Goal: Information Seeking & Learning: Learn about a topic

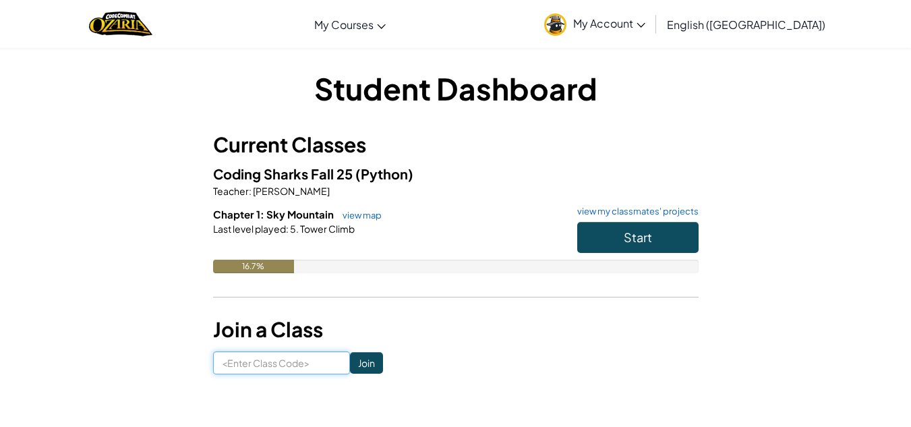
click at [305, 358] on input at bounding box center [281, 362] width 137 height 23
type input "SnowWinDry"
click at [350, 357] on input "Join" at bounding box center [366, 363] width 33 height 22
click at [266, 365] on input at bounding box center [281, 362] width 137 height 23
type input "SnowWinDry"
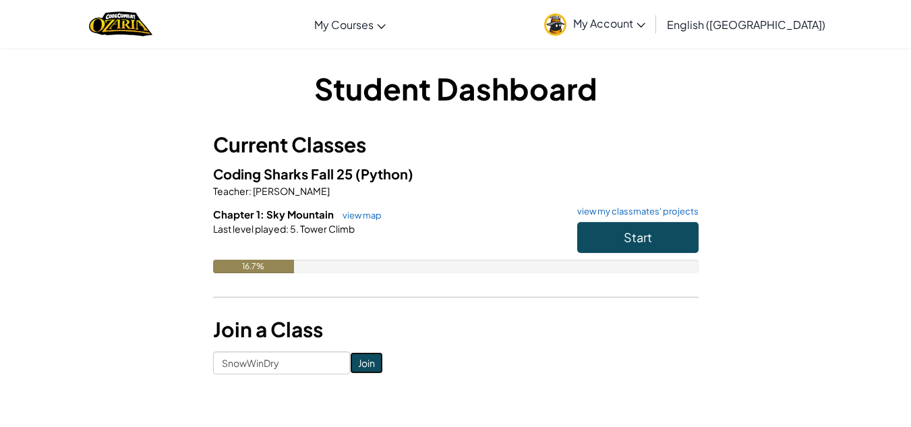
click at [357, 356] on input "Join" at bounding box center [366, 363] width 33 height 22
click at [628, 226] on button "Start" at bounding box center [637, 237] width 121 height 31
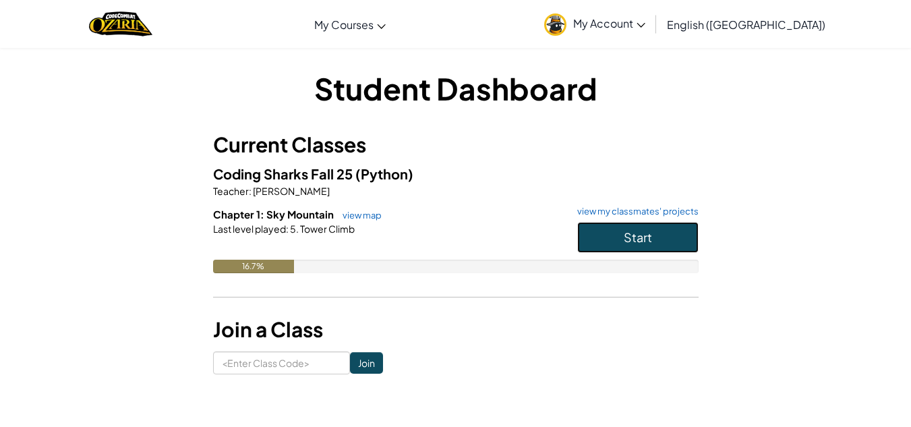
click at [628, 226] on button "Start" at bounding box center [637, 237] width 121 height 31
click at [638, 231] on span "Start" at bounding box center [638, 237] width 28 height 16
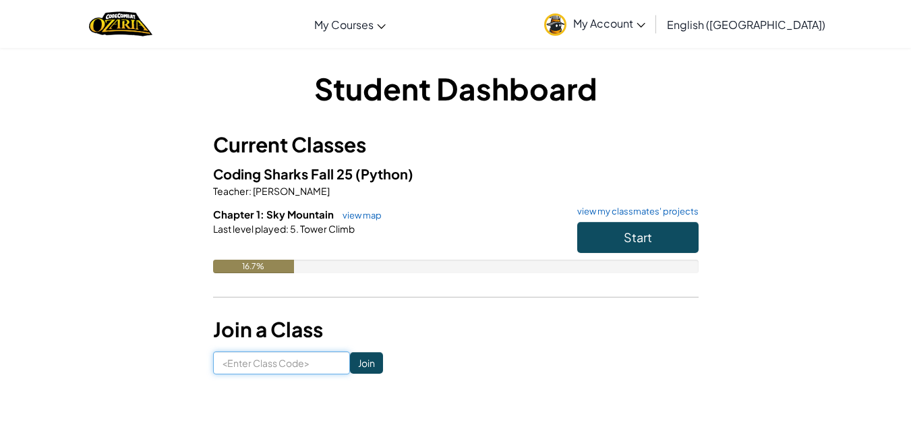
click at [299, 365] on input at bounding box center [281, 362] width 137 height 23
type input "SnowWinDry"
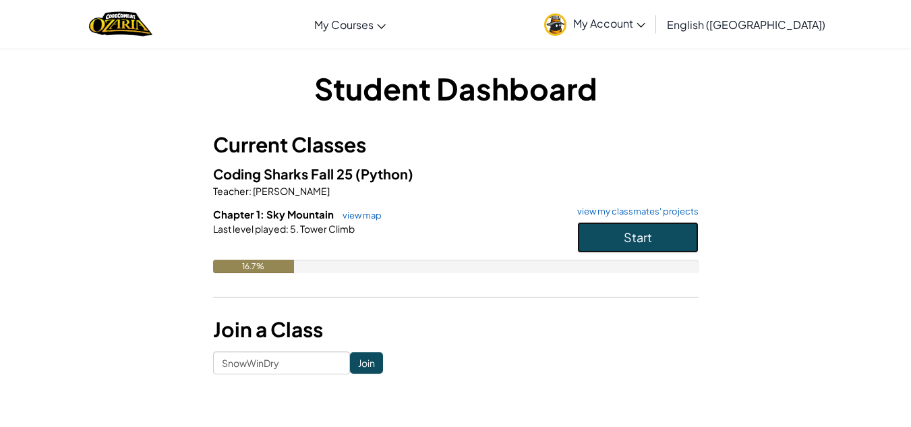
click at [610, 229] on button "Start" at bounding box center [637, 237] width 121 height 31
click at [610, 230] on button "Start" at bounding box center [637, 237] width 121 height 31
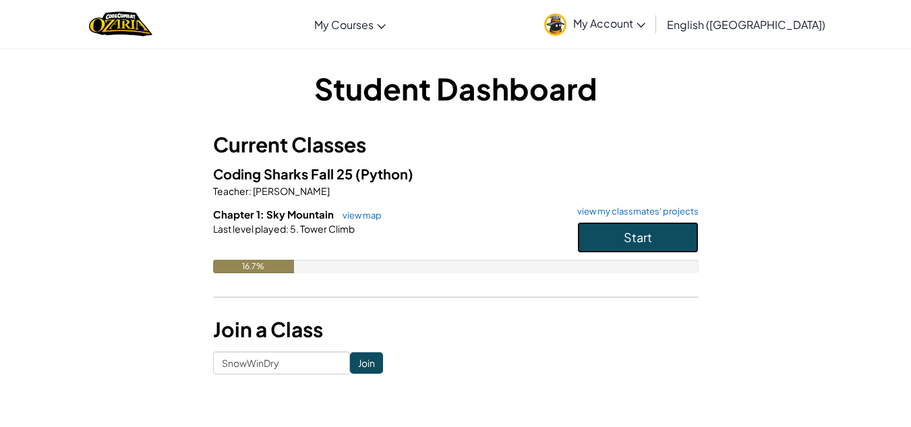
click at [610, 230] on button "Start" at bounding box center [637, 237] width 121 height 31
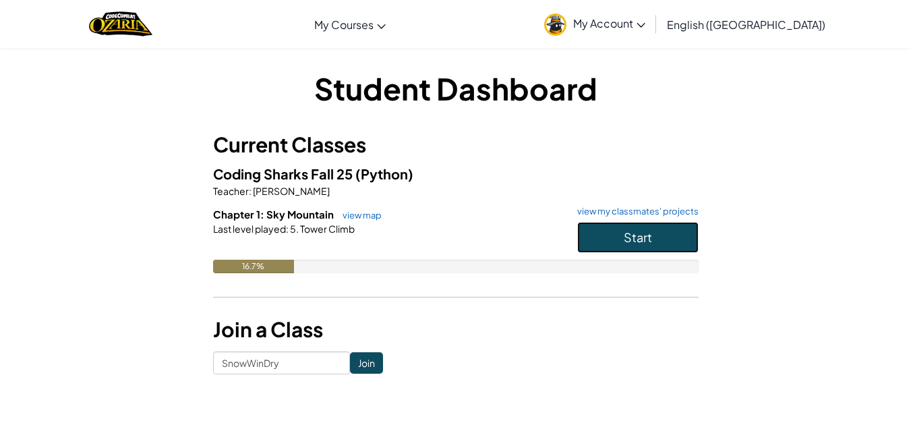
click at [610, 230] on button "Start" at bounding box center [637, 237] width 121 height 31
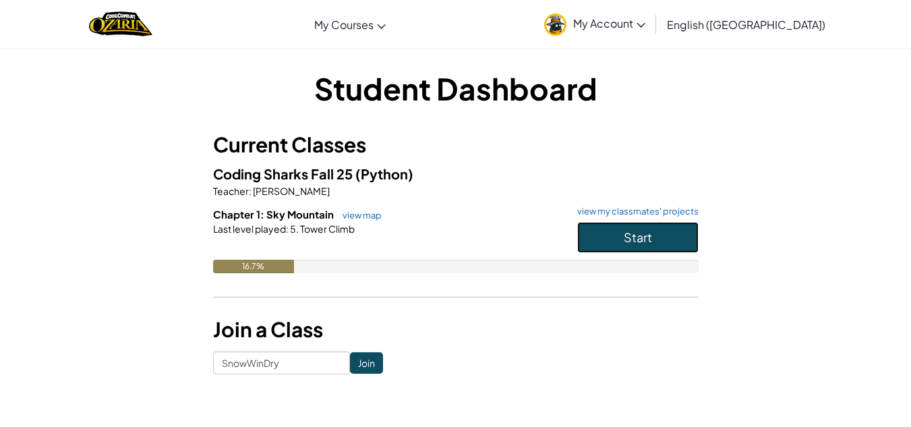
click at [610, 230] on button "Start" at bounding box center [637, 237] width 121 height 31
drag, startPoint x: 614, startPoint y: 225, endPoint x: 568, endPoint y: 351, distance: 134.8
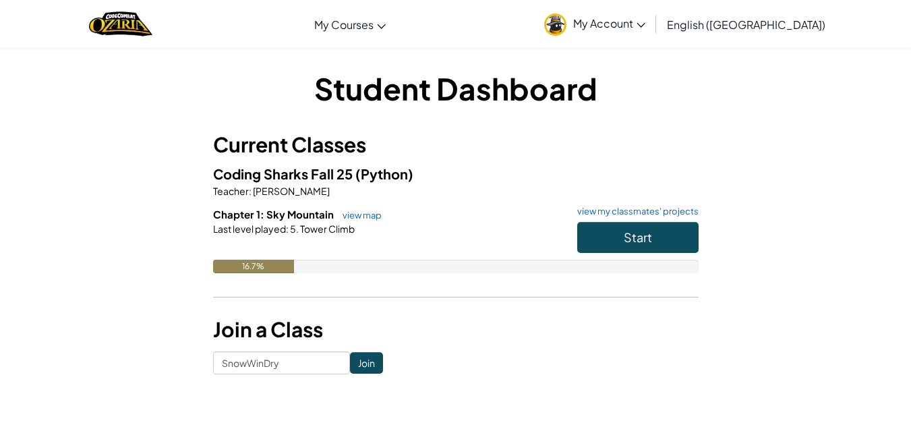
click at [568, 351] on form "SnowWinDry Join" at bounding box center [456, 362] width 486 height 23
click at [351, 360] on input "Join" at bounding box center [366, 363] width 33 height 22
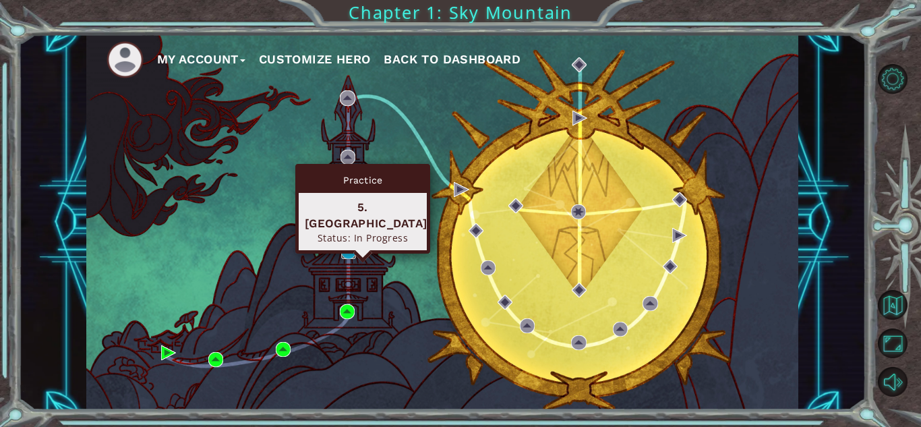
click at [345, 251] on img at bounding box center [348, 251] width 15 height 15
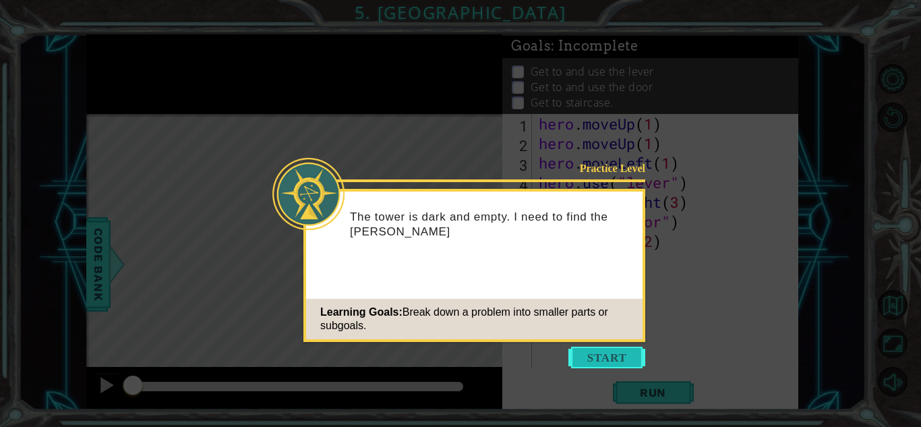
click at [581, 351] on button "Start" at bounding box center [606, 358] width 77 height 22
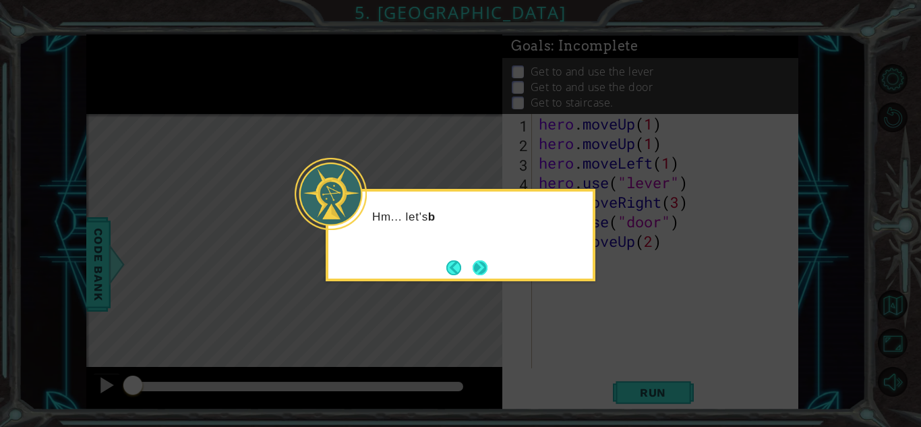
click at [485, 270] on button "Next" at bounding box center [480, 267] width 18 height 18
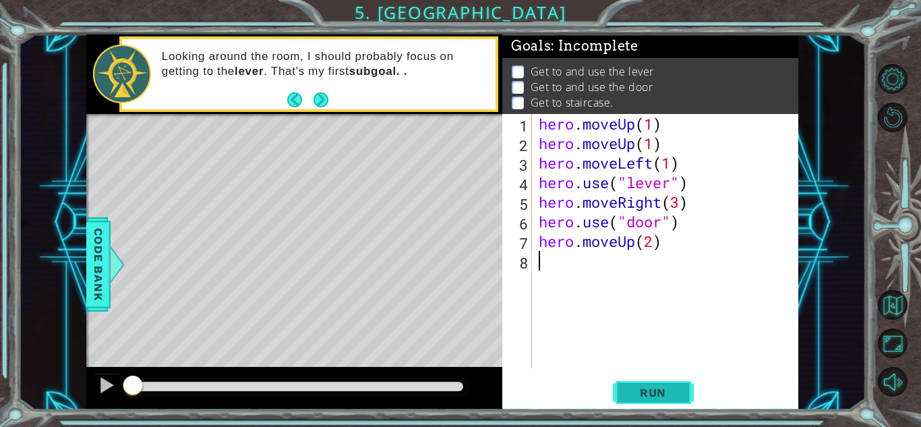
click at [641, 388] on span "Run" at bounding box center [652, 392] width 53 height 13
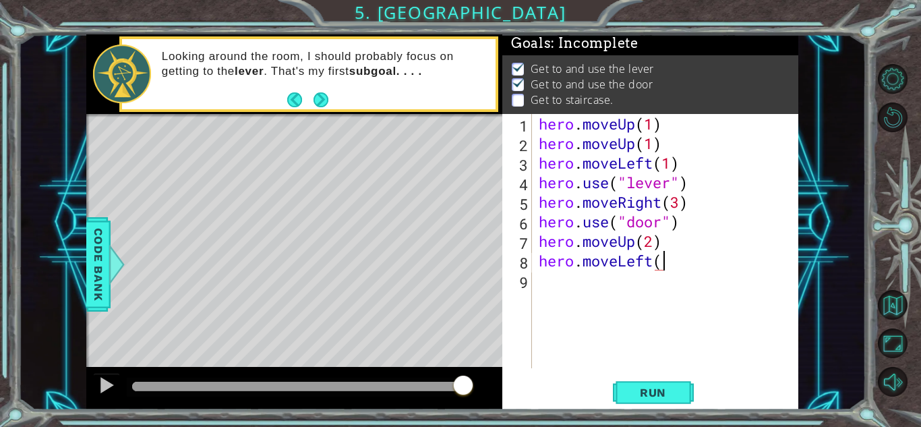
scroll to position [0, 5]
type textarea "hero.moveLeft(3)"
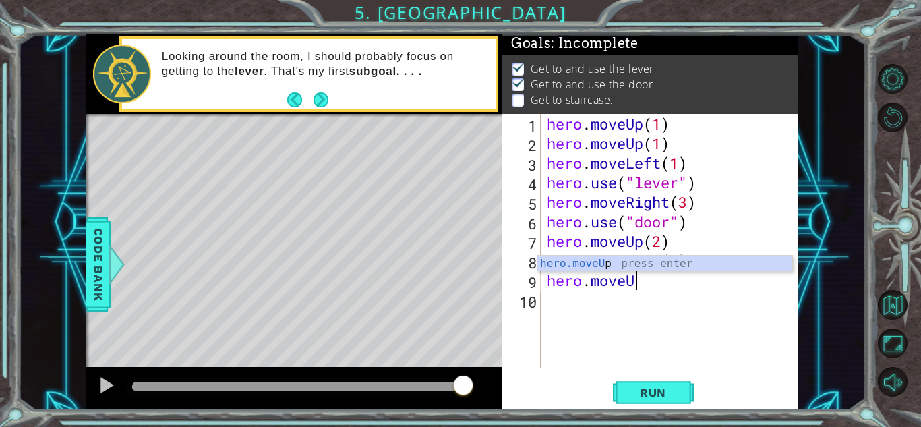
scroll to position [0, 3]
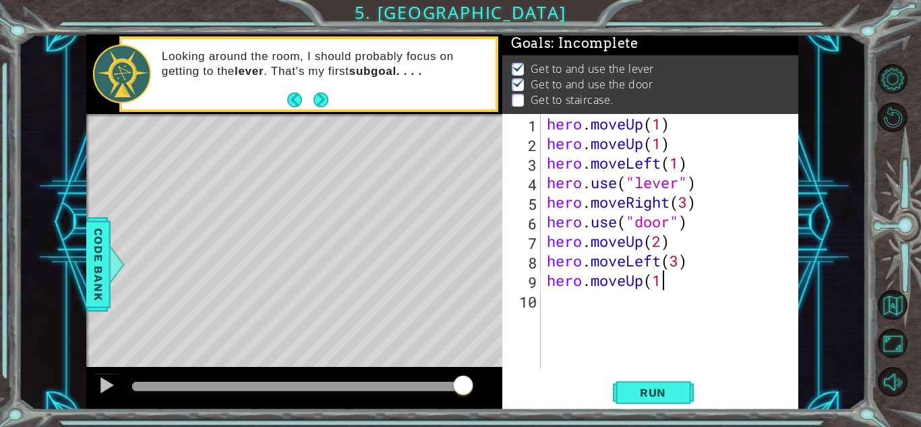
type textarea "hero.moveUp(1)"
click at [652, 392] on span "Run" at bounding box center [652, 392] width 53 height 13
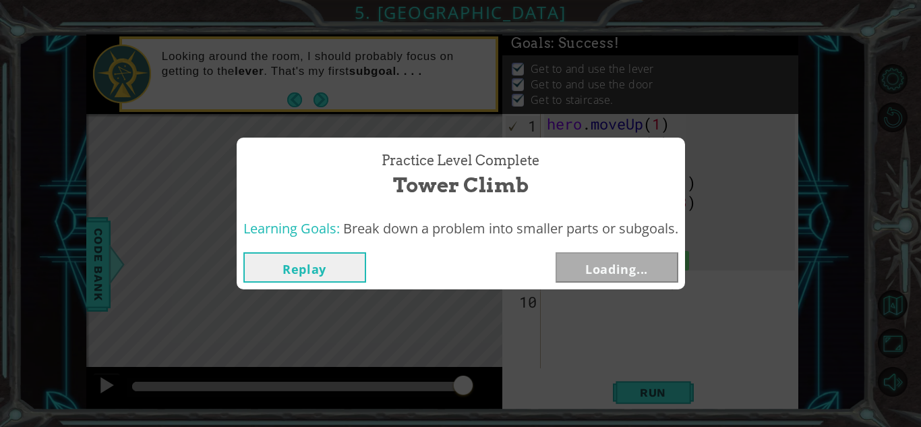
drag, startPoint x: 413, startPoint y: 375, endPoint x: 487, endPoint y: 378, distance: 74.2
click at [487, 378] on body "1 ההההההההההההההההההההההההההההההההההההההההההההההההההההההההההההההההההההההההההההה…" at bounding box center [460, 213] width 921 height 427
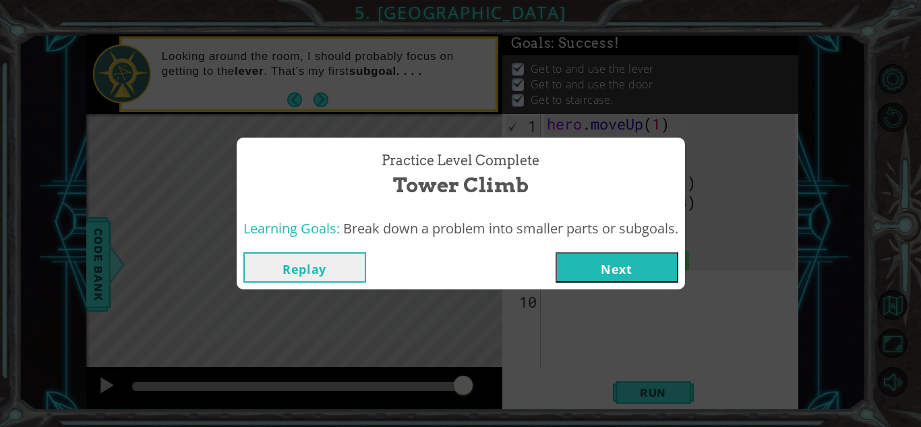
click at [583, 270] on button "Next" at bounding box center [617, 267] width 123 height 30
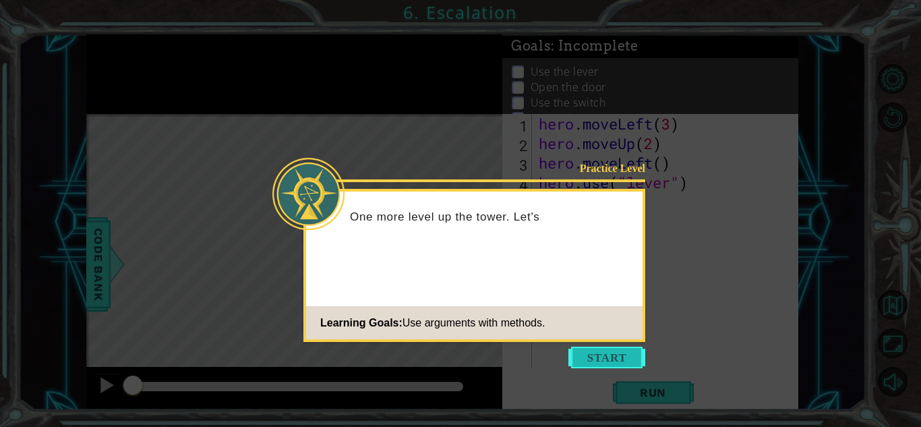
click at [599, 357] on button "Start" at bounding box center [606, 358] width 77 height 22
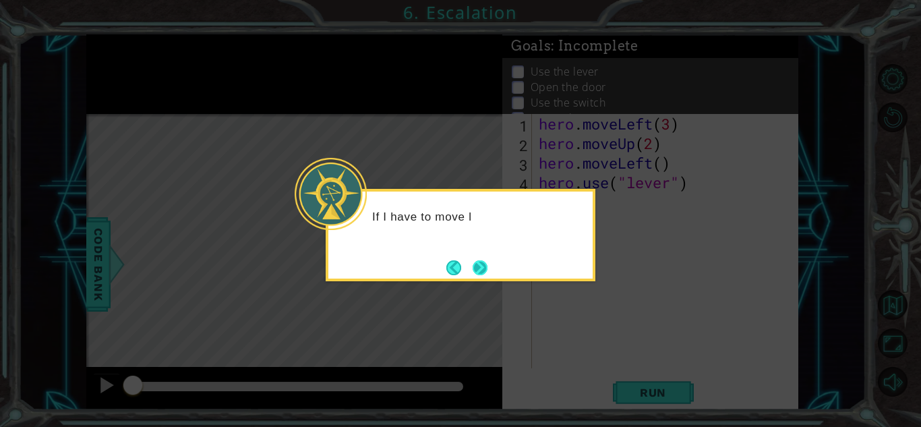
click at [477, 273] on button "Next" at bounding box center [480, 268] width 22 height 22
click at [477, 273] on icon at bounding box center [460, 213] width 921 height 427
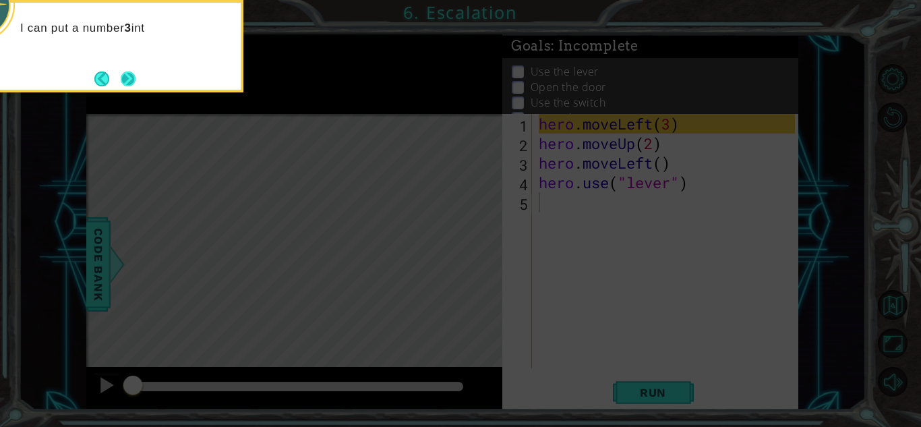
click at [131, 76] on button "Next" at bounding box center [128, 78] width 15 height 15
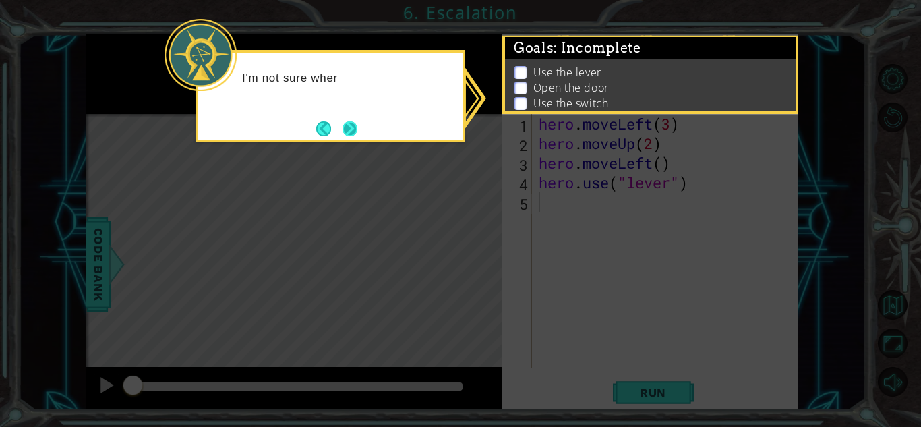
click at [350, 125] on button "Next" at bounding box center [350, 129] width 16 height 16
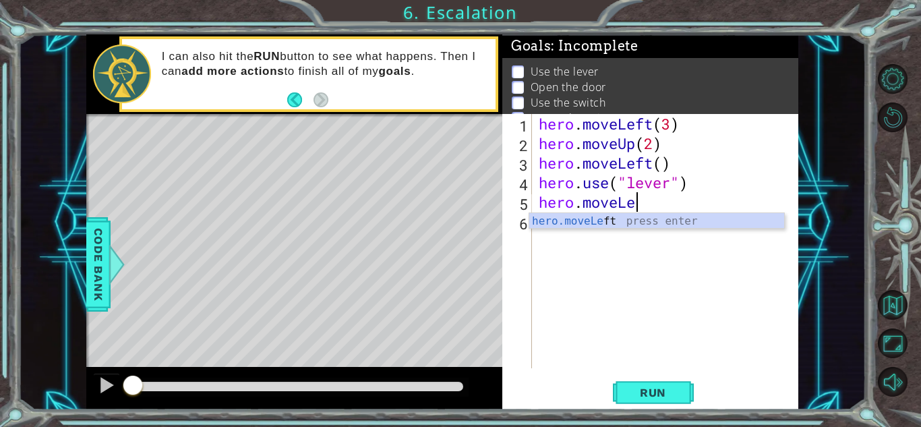
scroll to position [0, 4]
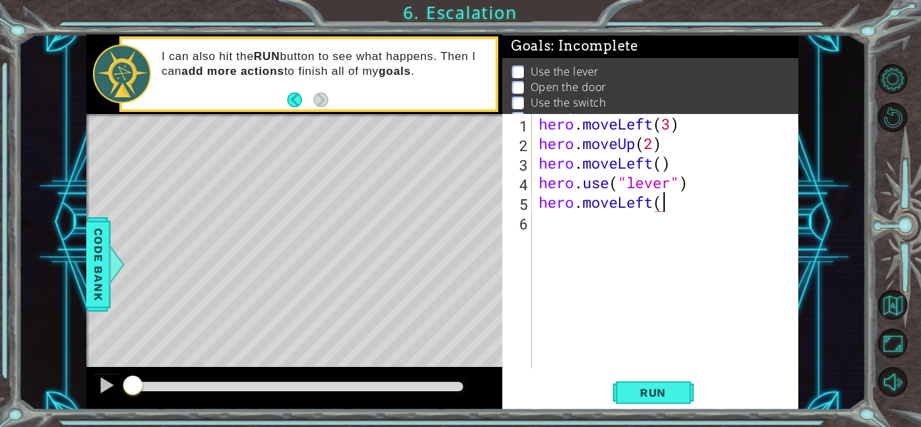
type textarea "hero.moveLeft()"
type textarea "hero.use("door")"
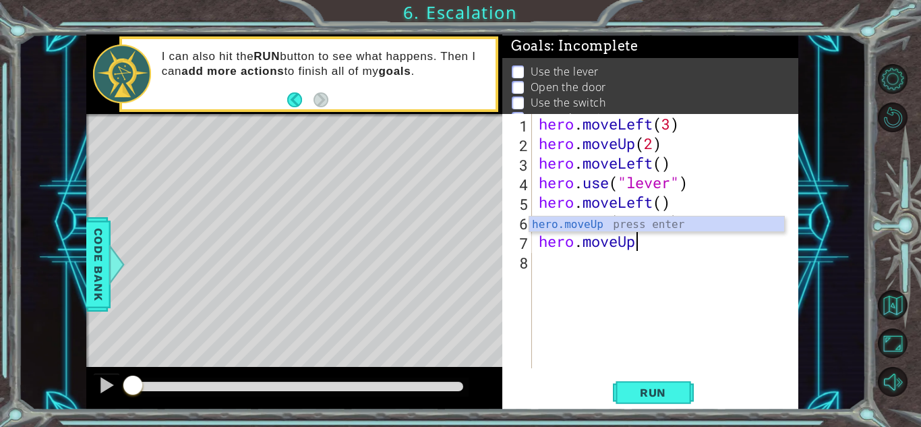
scroll to position [0, 4]
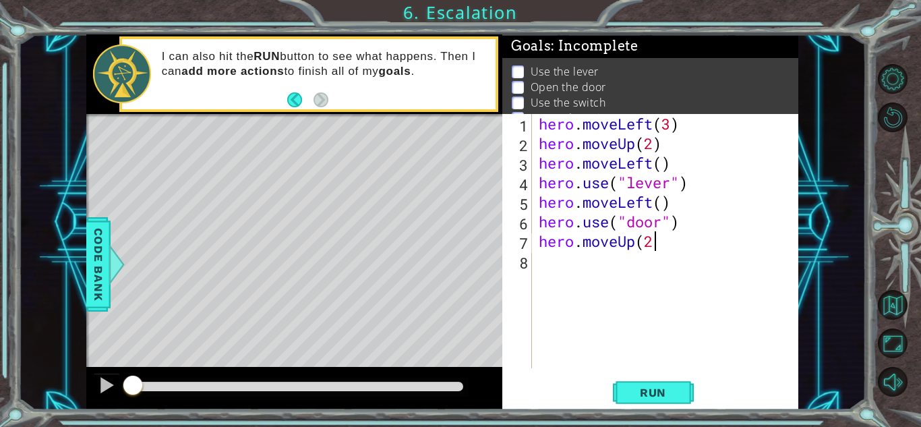
type textarea "hero.moveUp(2)"
type textarea "hero.moveRight(2)"
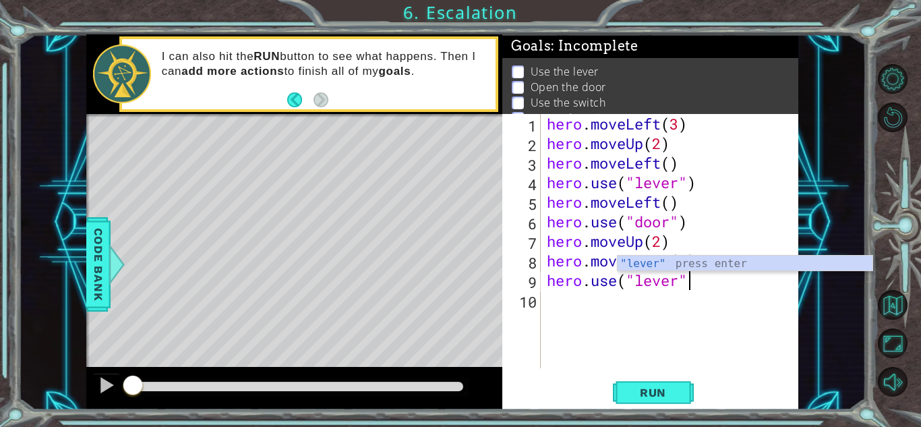
type textarea "hero.use("lever")"
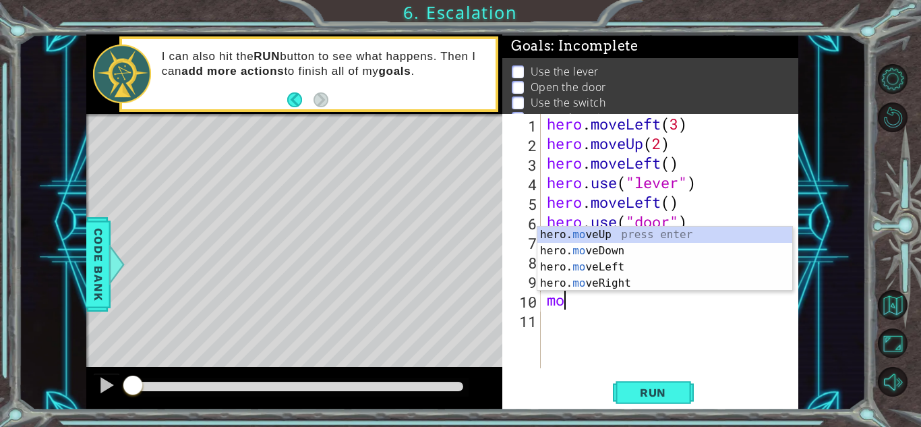
scroll to position [0, 0]
type textarea "m"
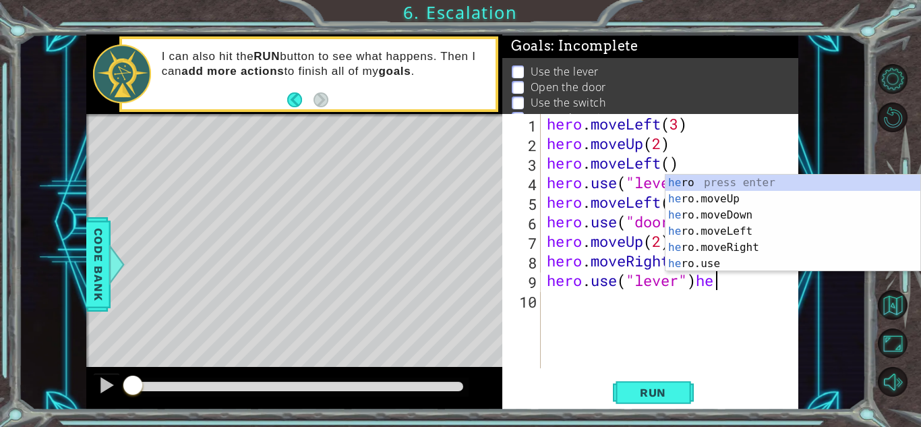
scroll to position [0, 7]
type textarea "hero.use("lever")"
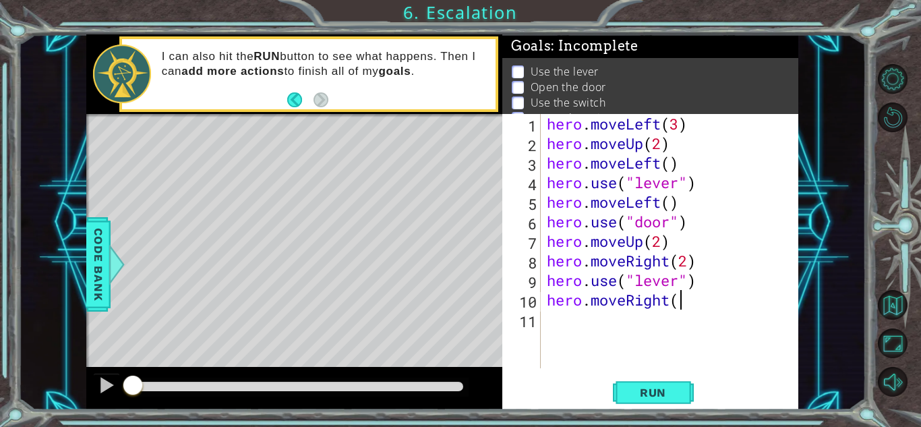
scroll to position [0, 5]
type textarea "hero.moveRight()"
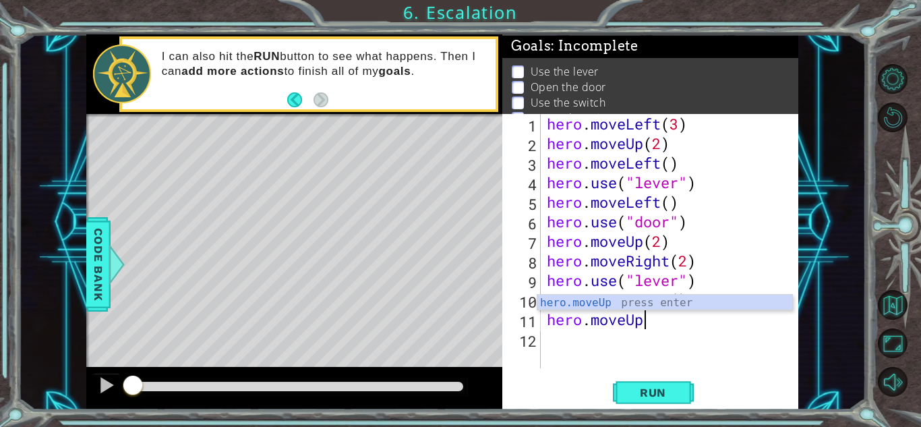
scroll to position [0, 4]
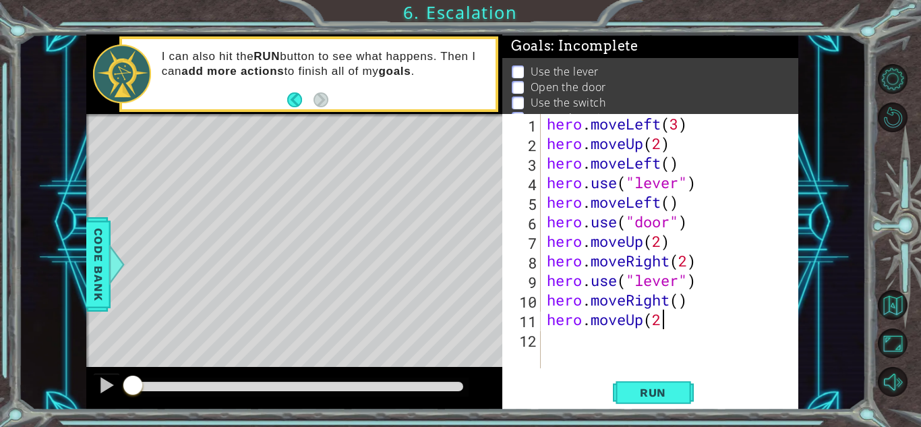
type textarea "hero.moveUp(2)"
click at [637, 394] on span "Run" at bounding box center [652, 392] width 53 height 13
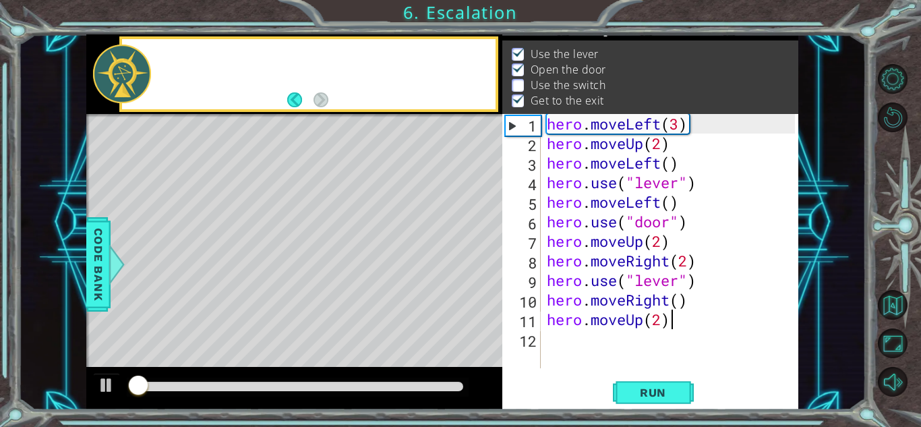
scroll to position [18, 0]
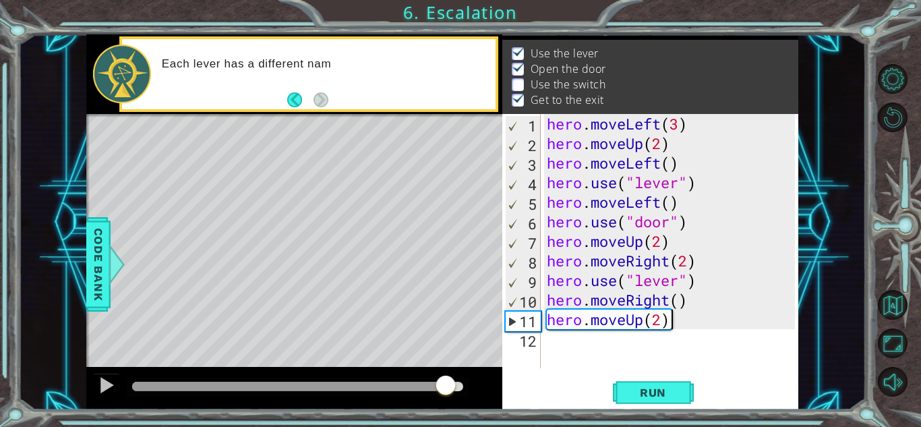
click at [445, 388] on div at bounding box center [297, 386] width 331 height 9
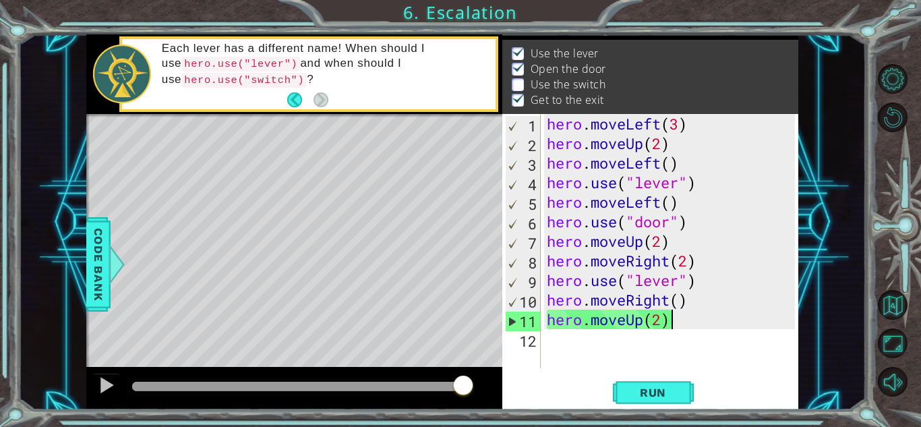
drag, startPoint x: 444, startPoint y: 382, endPoint x: 469, endPoint y: 382, distance: 25.0
click at [469, 382] on div at bounding box center [463, 386] width 24 height 24
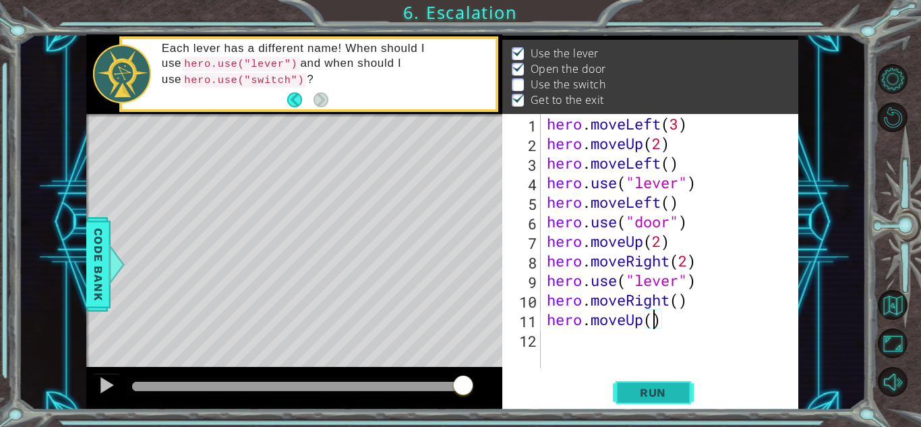
click at [658, 384] on button "Run" at bounding box center [653, 393] width 81 height 30
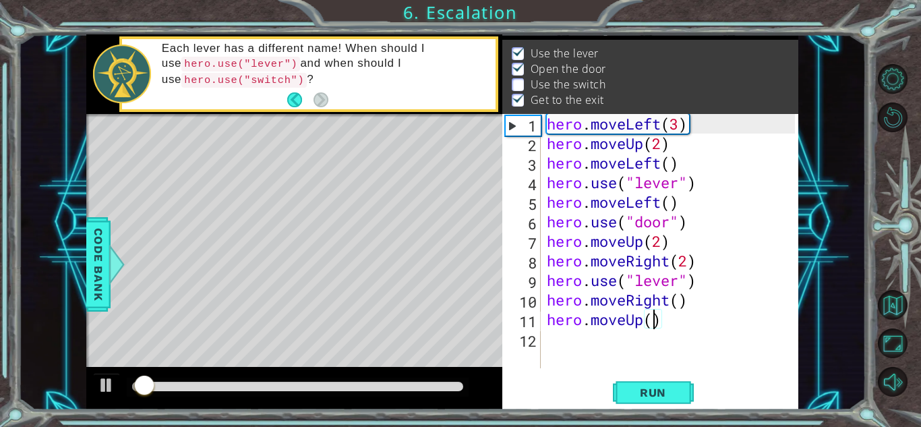
click at [426, 383] on div at bounding box center [297, 386] width 331 height 9
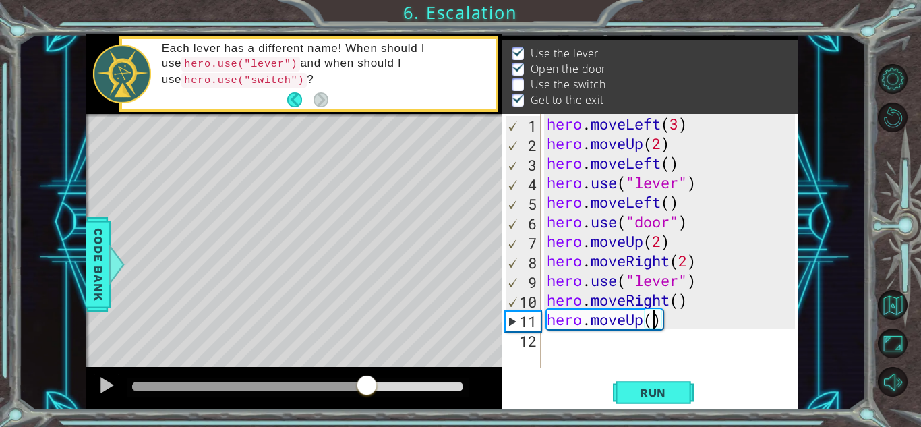
drag, startPoint x: 423, startPoint y: 386, endPoint x: 368, endPoint y: 386, distance: 54.6
click at [368, 386] on div at bounding box center [367, 386] width 24 height 24
click at [98, 379] on div at bounding box center [107, 385] width 18 height 18
click at [678, 282] on div "hero . moveLeft ( 3 ) hero . moveUp ( 2 ) hero . moveLeft ( ) hero . use ( "lev…" at bounding box center [673, 260] width 258 height 293
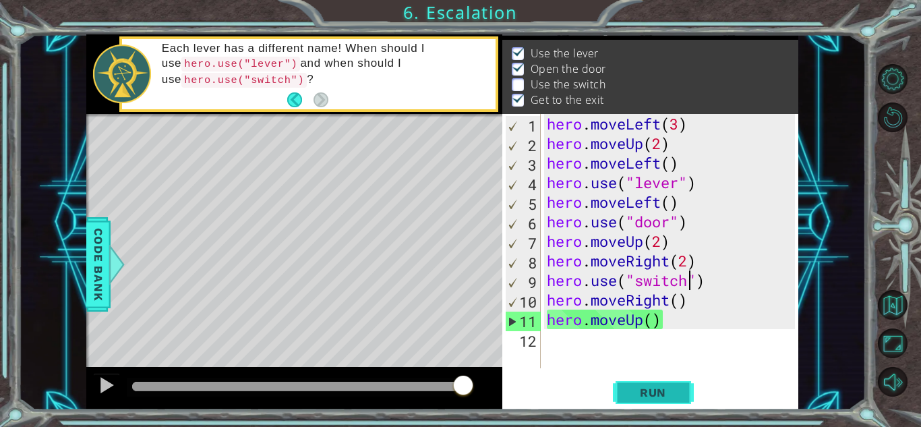
type textarea "hero.use("switch")"
click at [657, 386] on span "Run" at bounding box center [652, 392] width 53 height 13
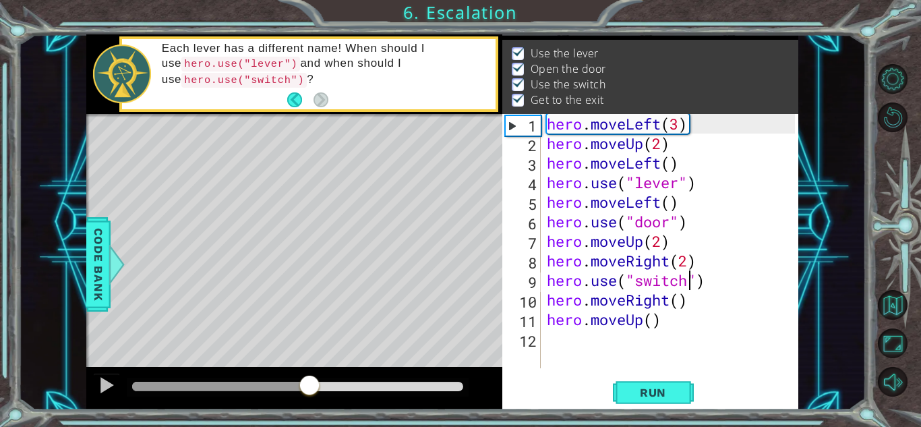
click at [310, 382] on div at bounding box center [297, 386] width 331 height 9
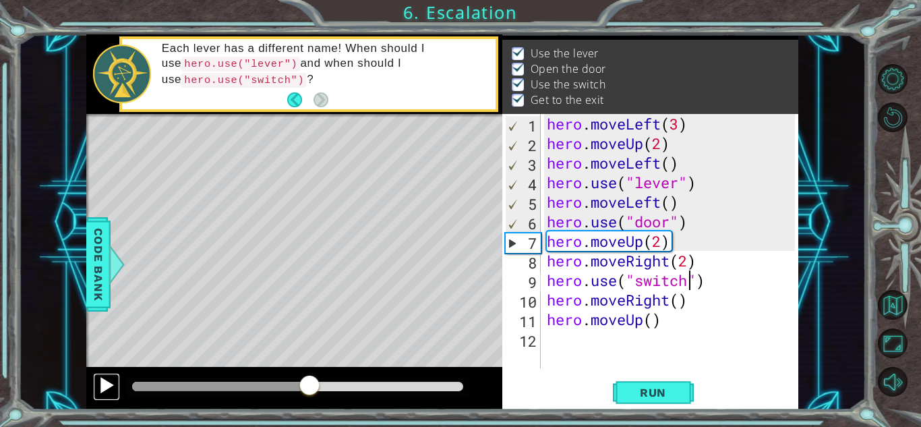
click at [102, 384] on div at bounding box center [107, 385] width 18 height 18
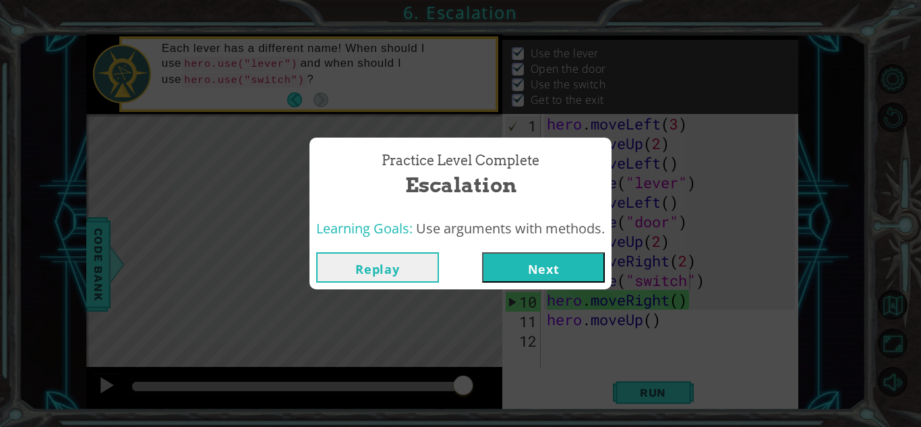
click at [563, 258] on button "Next" at bounding box center [543, 267] width 123 height 30
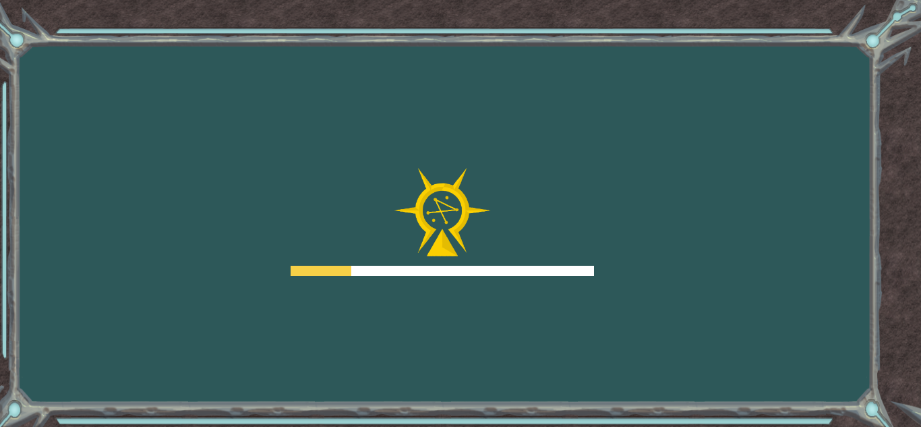
click at [529, 258] on div at bounding box center [442, 222] width 303 height 108
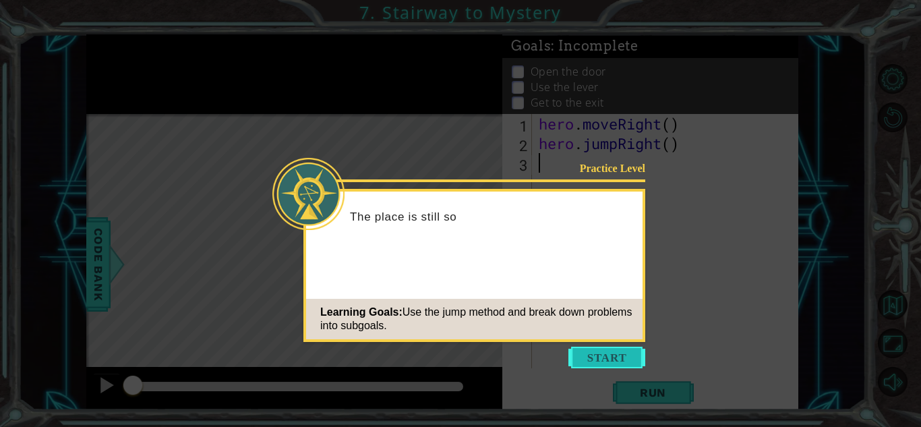
click at [621, 359] on button "Start" at bounding box center [606, 358] width 77 height 22
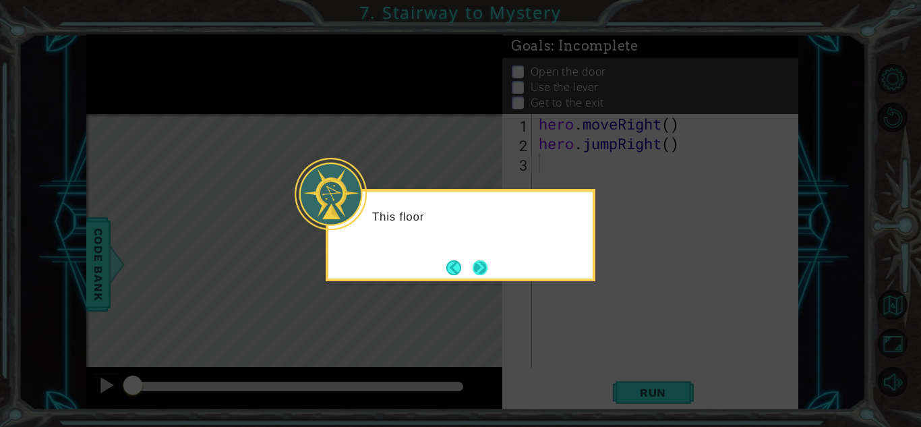
click at [477, 267] on button "Next" at bounding box center [480, 267] width 19 height 19
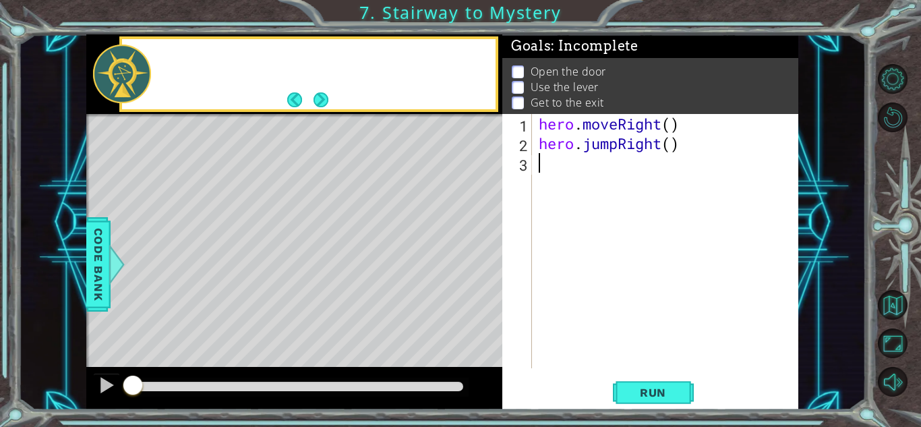
click at [477, 267] on div "Level Map" at bounding box center [397, 312] width 623 height 397
click at [321, 102] on button "Next" at bounding box center [321, 100] width 22 height 22
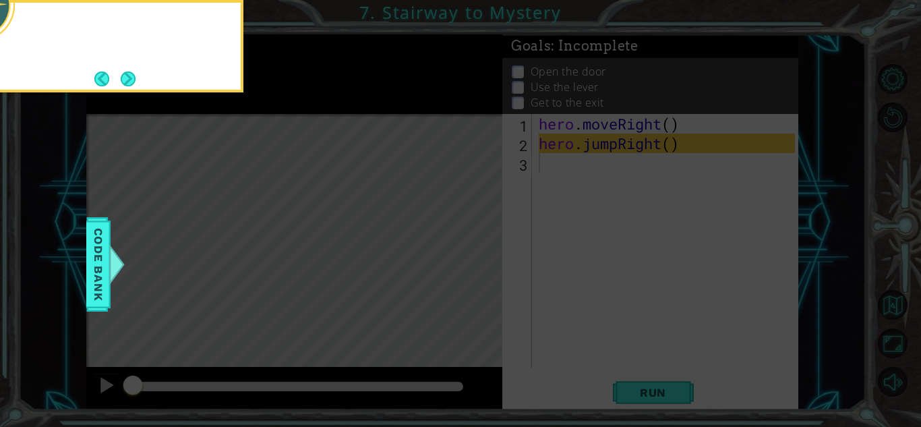
click at [321, 102] on icon at bounding box center [460, 64] width 921 height 726
click at [131, 83] on button "Next" at bounding box center [128, 78] width 23 height 23
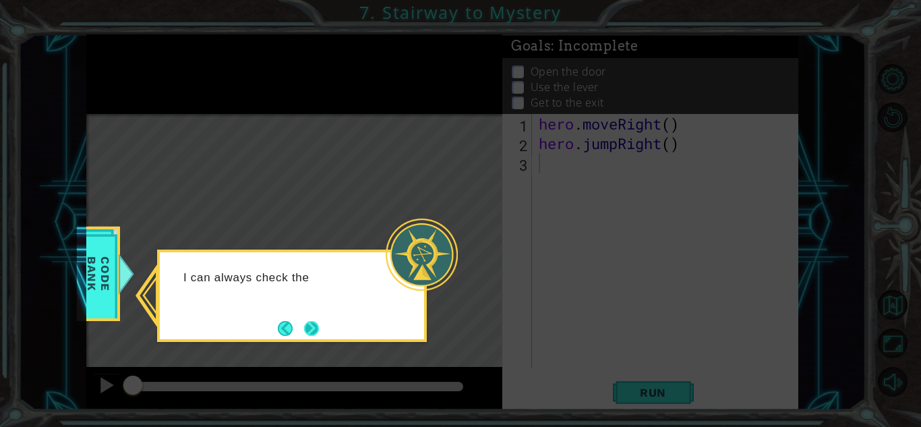
click at [314, 326] on button "Next" at bounding box center [311, 328] width 24 height 24
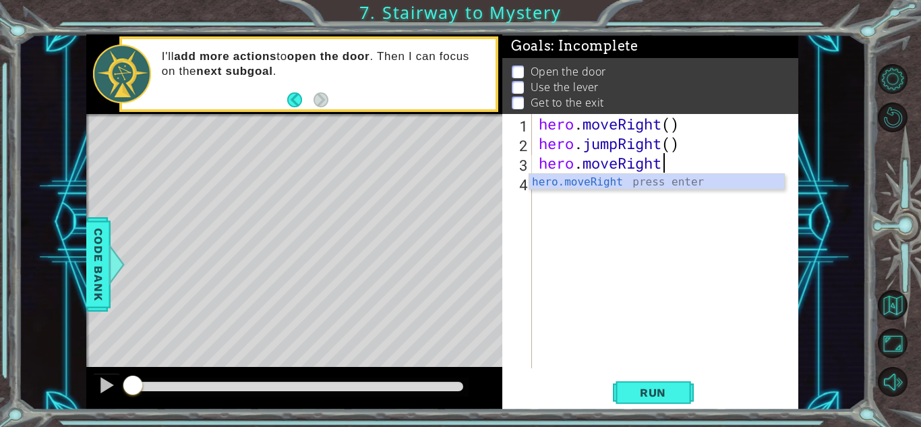
scroll to position [0, 5]
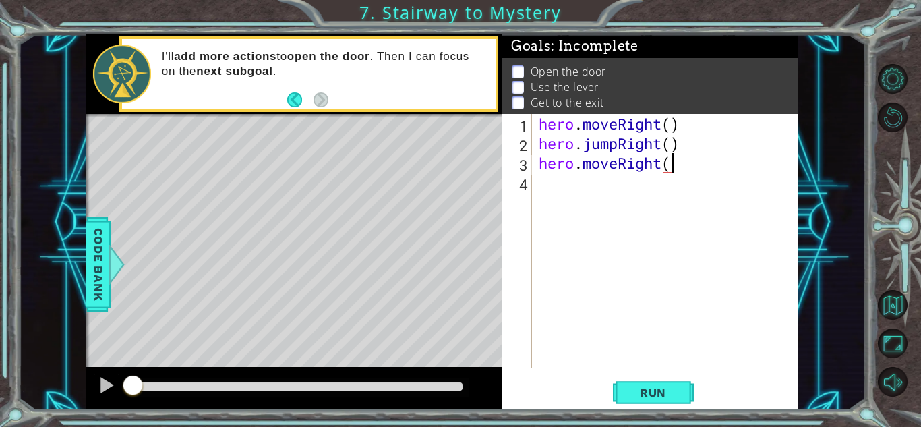
type textarea "hero.moveRight()"
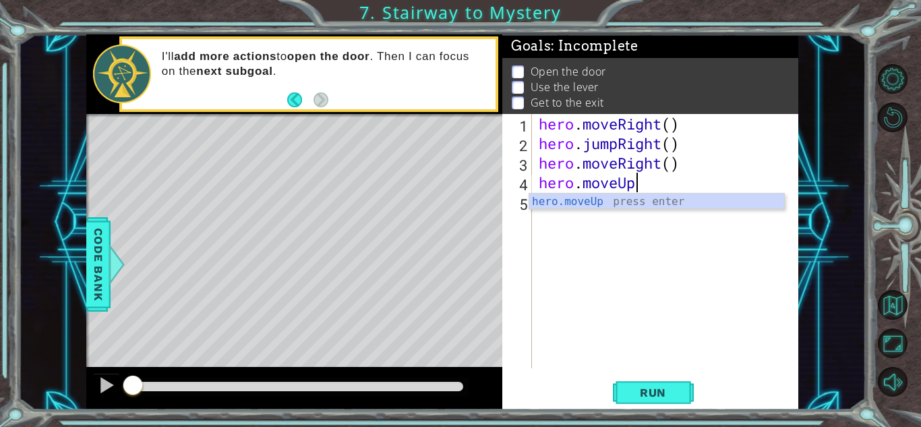
scroll to position [0, 4]
type textarea "hero.moveUp()"
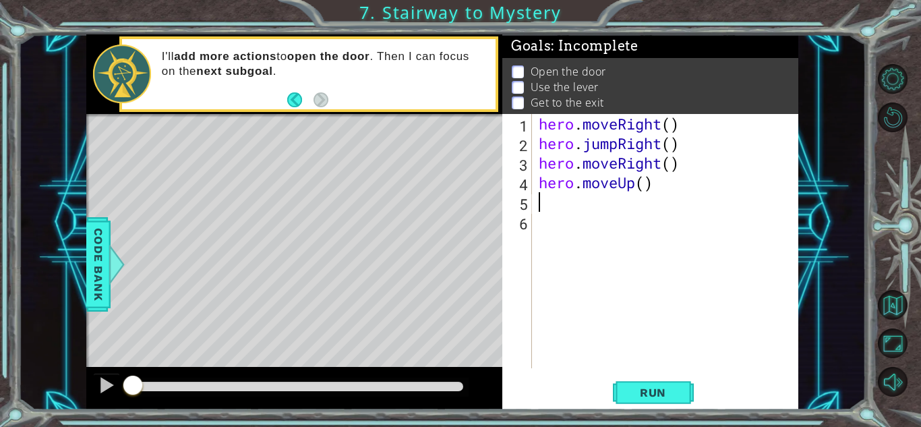
scroll to position [0, 0]
type textarea "g"
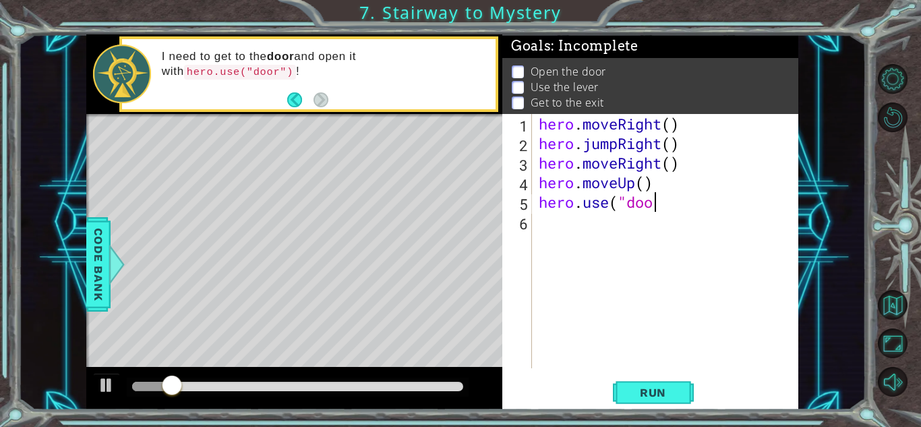
scroll to position [0, 5]
type textarea "hero.use("door)"
type textarea "\"
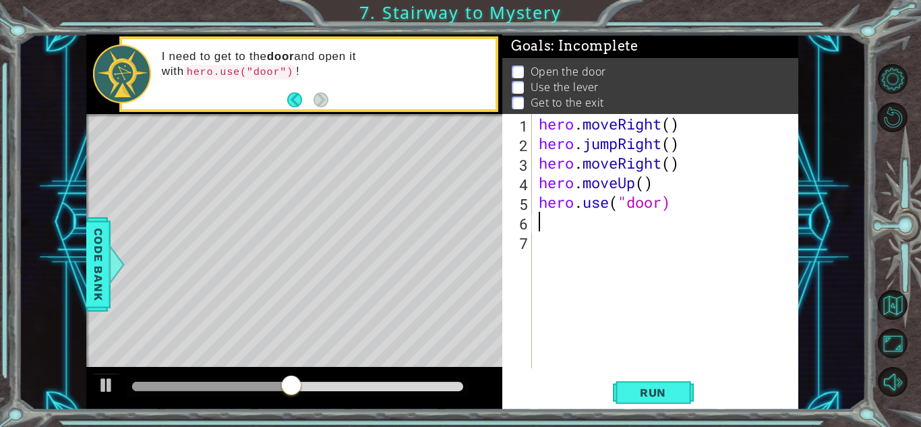
type textarea "M"
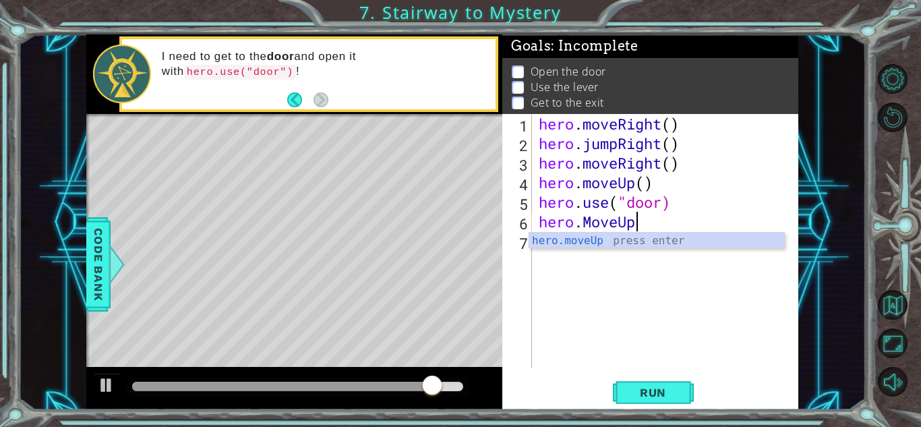
scroll to position [0, 4]
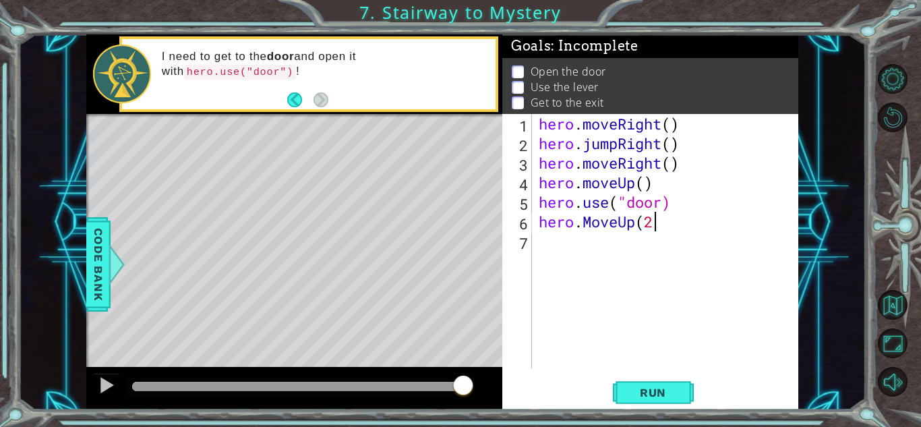
type textarea "hero.MoveUp(2)"
type textarea "hero.moveLeft()"
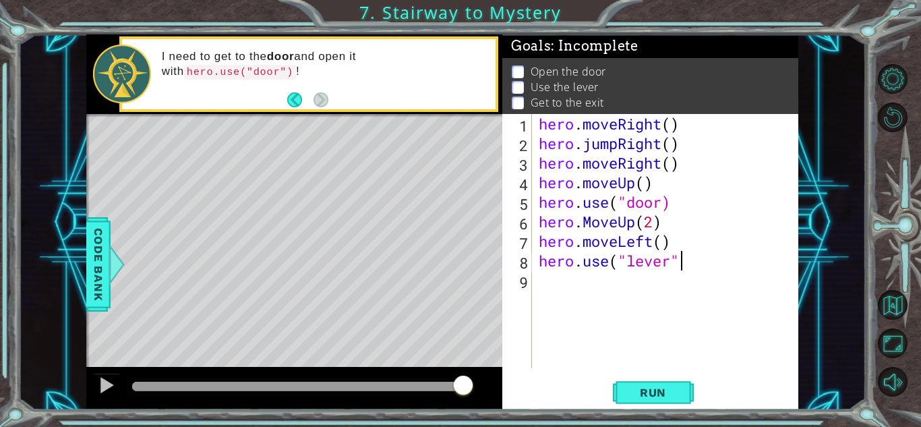
type textarea "hero.use("lever")"
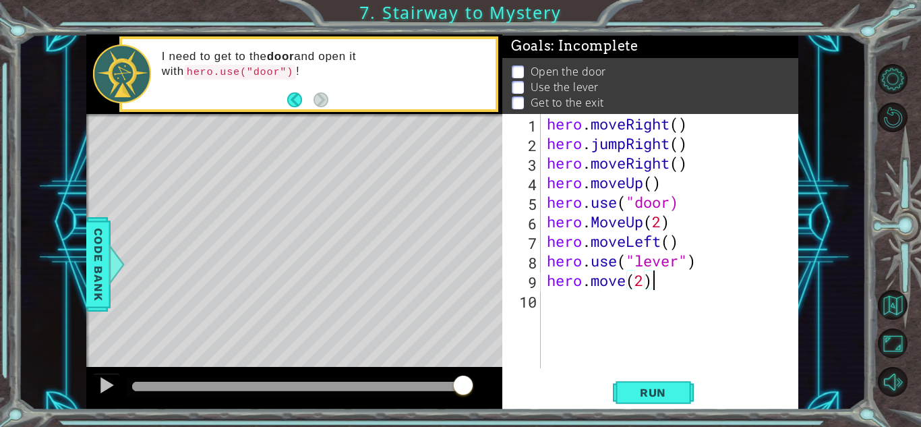
scroll to position [0, 4]
type textarea "hero.move(2)"
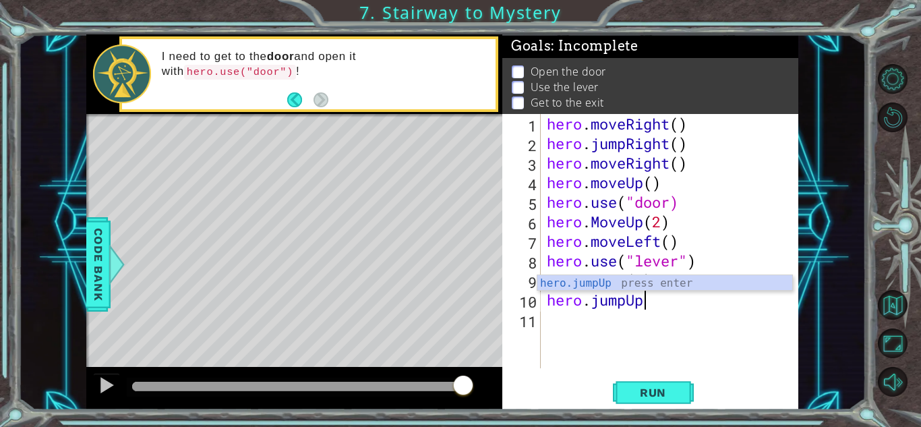
type textarea "hero.jumpUp()"
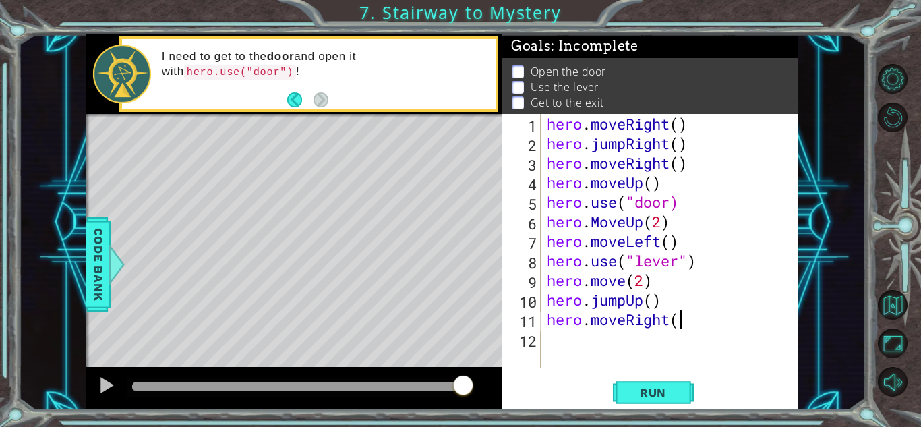
scroll to position [0, 5]
type textarea "hero.moveRight(2)"
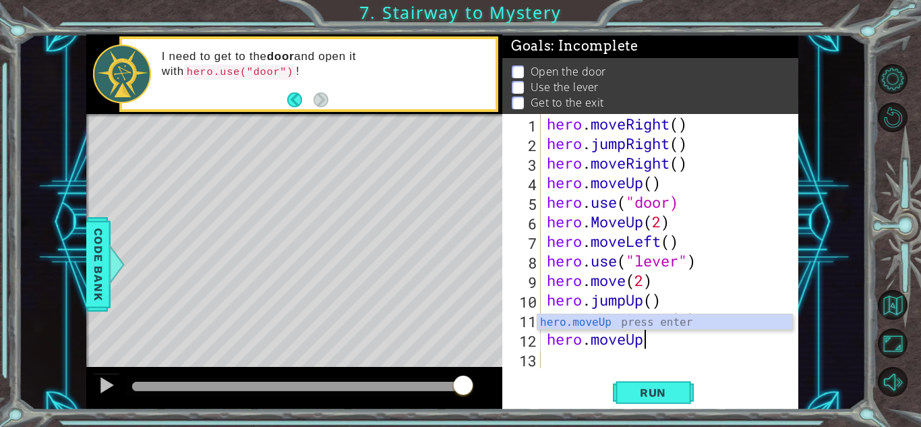
scroll to position [0, 4]
type textarea "hero.moveUp()"
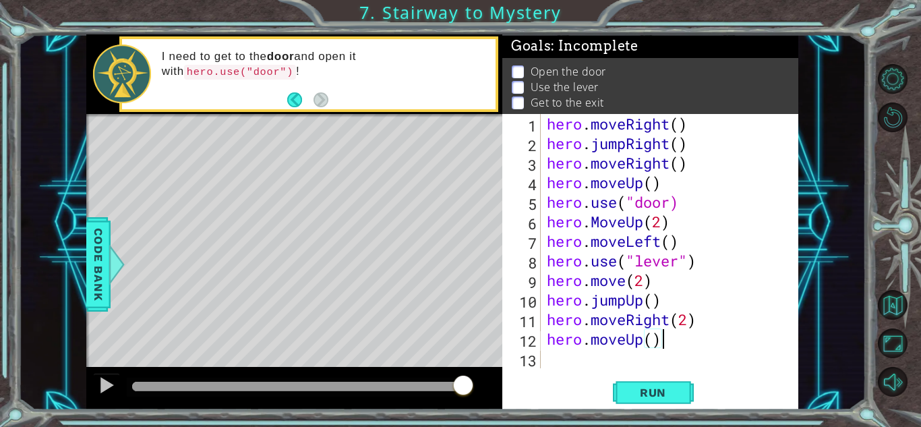
scroll to position [20, 0]
click at [653, 401] on button "Run" at bounding box center [653, 393] width 81 height 30
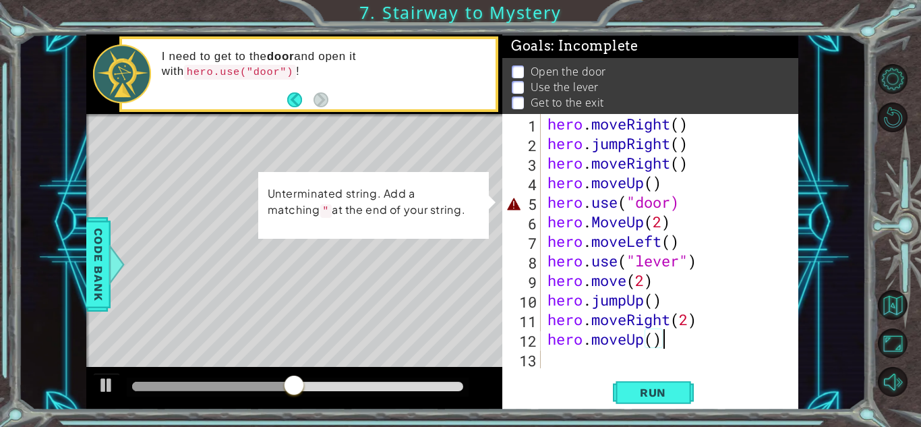
click at [676, 201] on div "hero . moveRight ( ) hero . jumpRight ( ) hero . moveRight ( ) hero . moveUp ( …" at bounding box center [673, 260] width 257 height 293
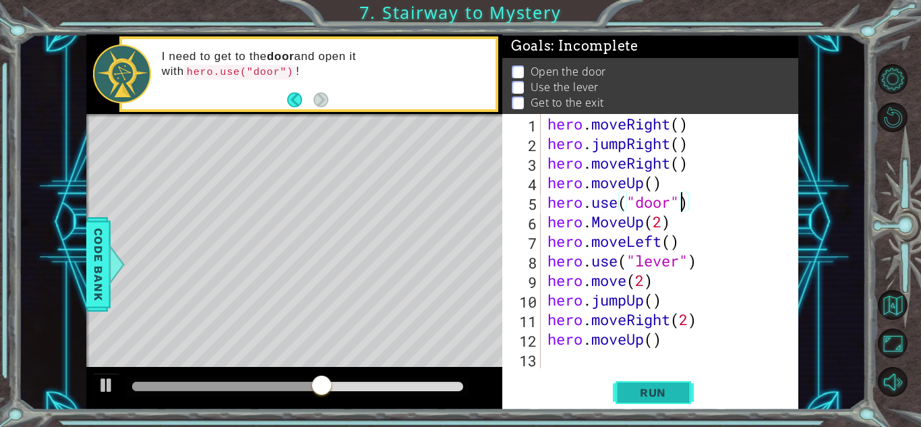
click at [657, 387] on span "Run" at bounding box center [652, 392] width 53 height 13
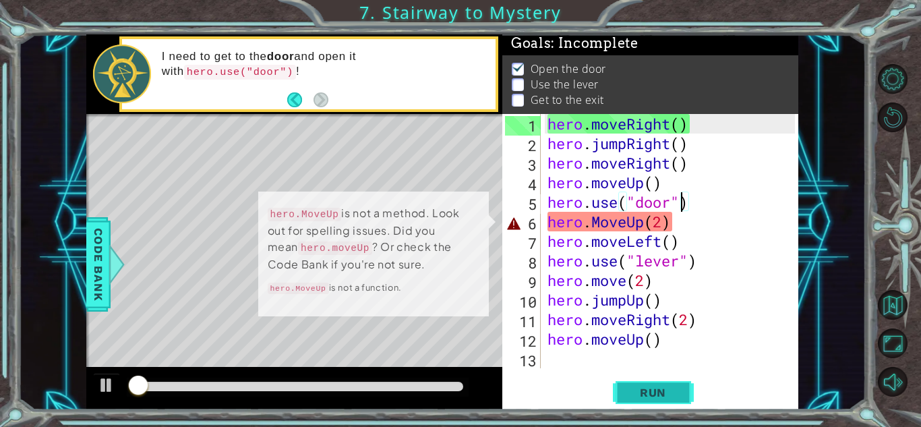
scroll to position [10, 0]
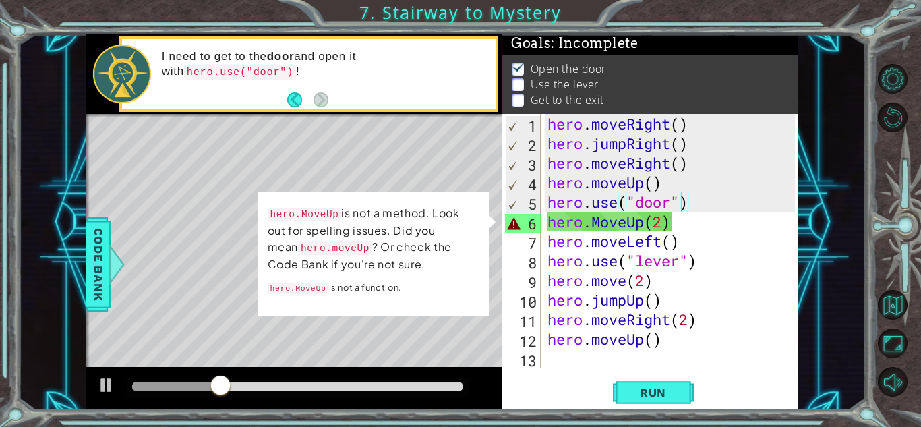
click at [449, 285] on p "hero.MoveUp is not a function." at bounding box center [374, 288] width 212 height 18
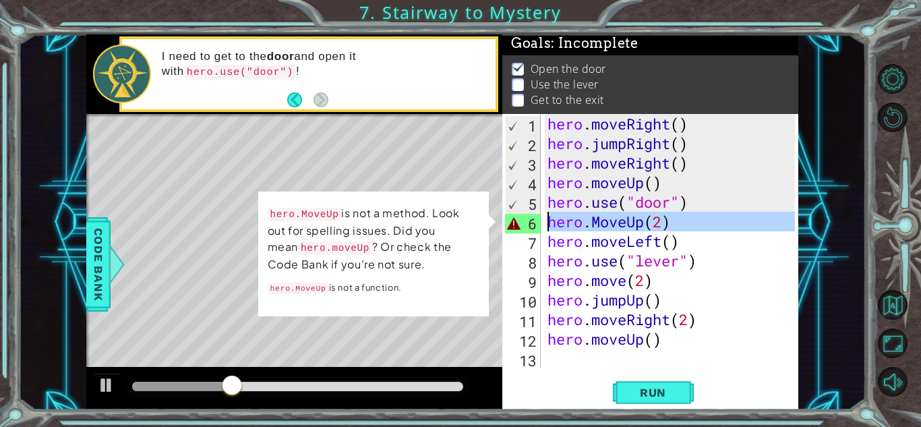
click at [529, 217] on div "6" at bounding box center [523, 224] width 36 height 20
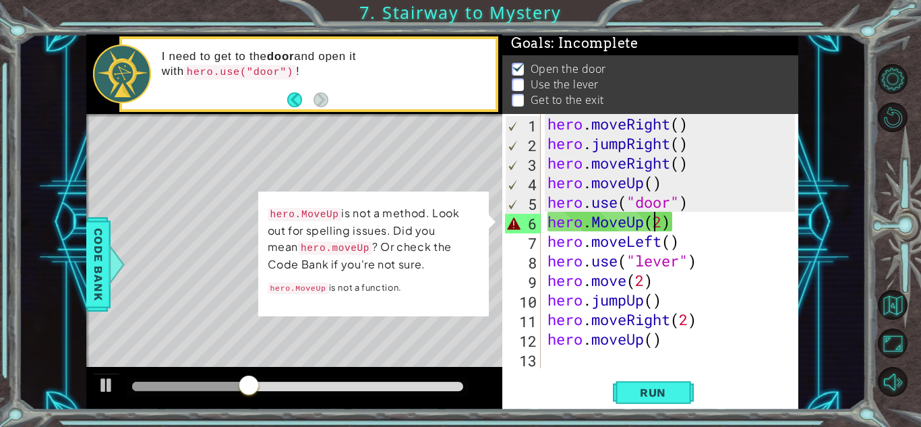
click at [657, 217] on div "hero . moveRight ( ) hero . jumpRight ( ) hero . moveRight ( ) hero . moveUp ( …" at bounding box center [673, 260] width 257 height 293
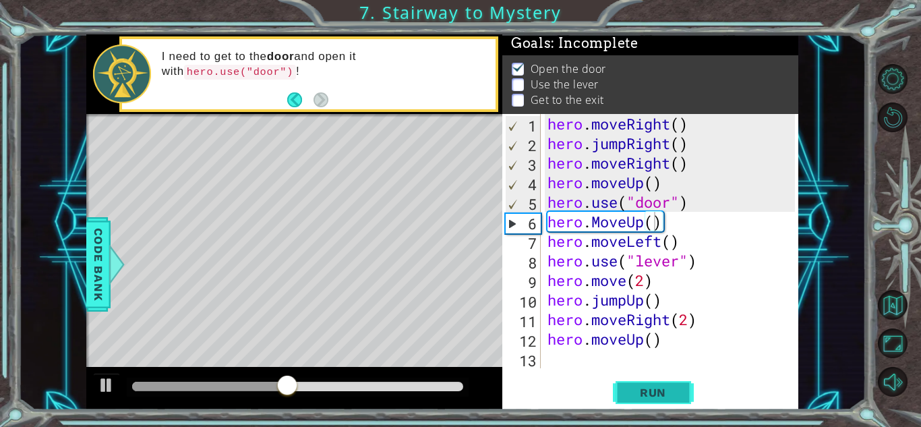
click at [648, 386] on span "Run" at bounding box center [652, 392] width 53 height 13
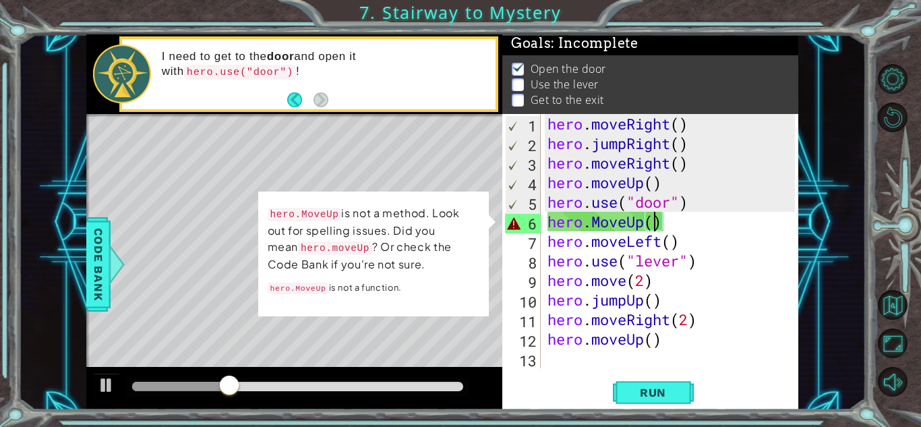
click at [602, 221] on div "hero . moveRight ( ) hero . jumpRight ( ) hero . moveRight ( ) hero . moveUp ( …" at bounding box center [673, 260] width 257 height 293
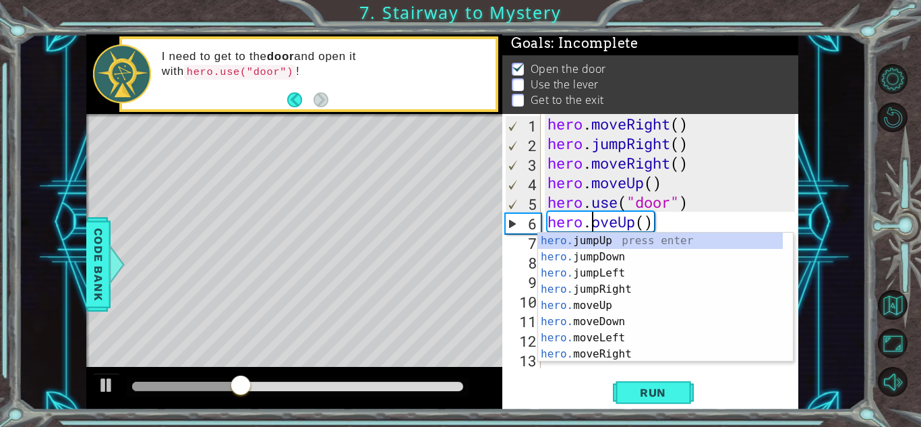
scroll to position [0, 2]
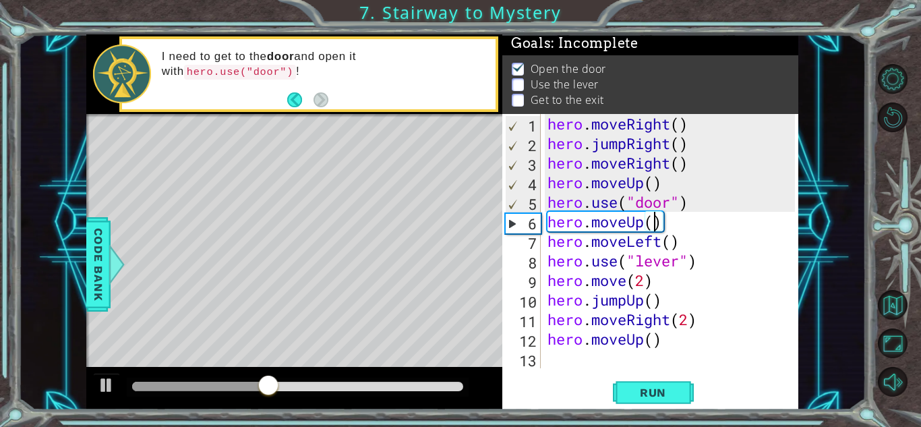
type textarea "hero.moveUp(2)"
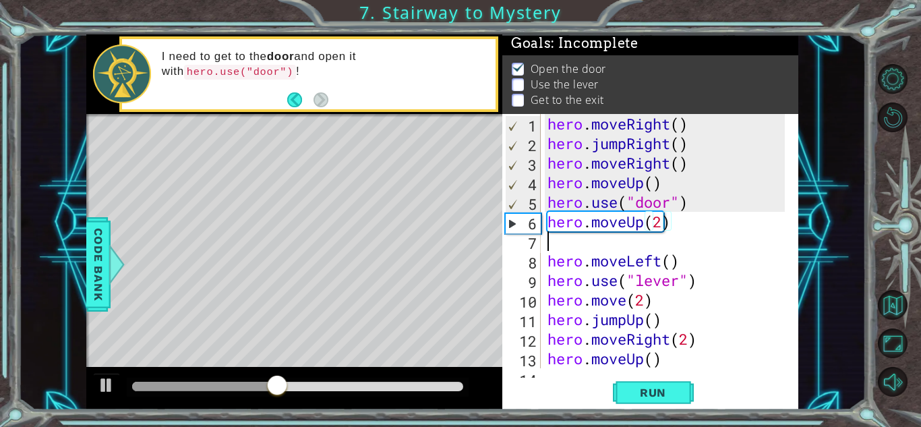
scroll to position [0, 0]
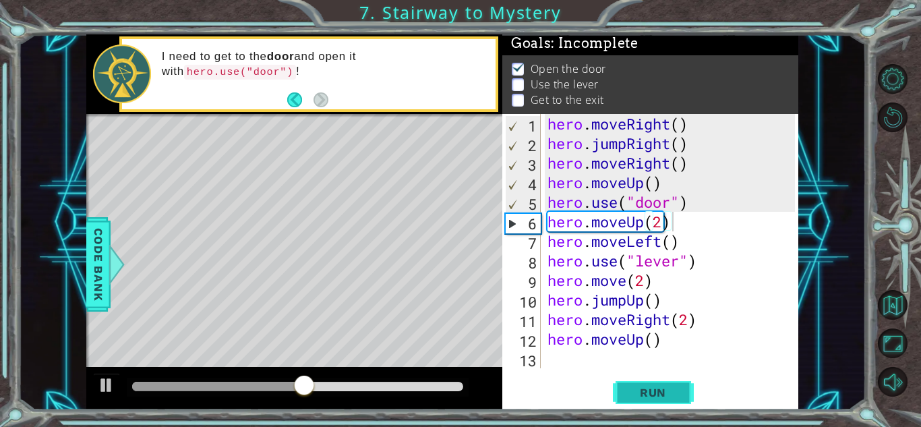
click at [659, 381] on button "Run" at bounding box center [653, 393] width 81 height 30
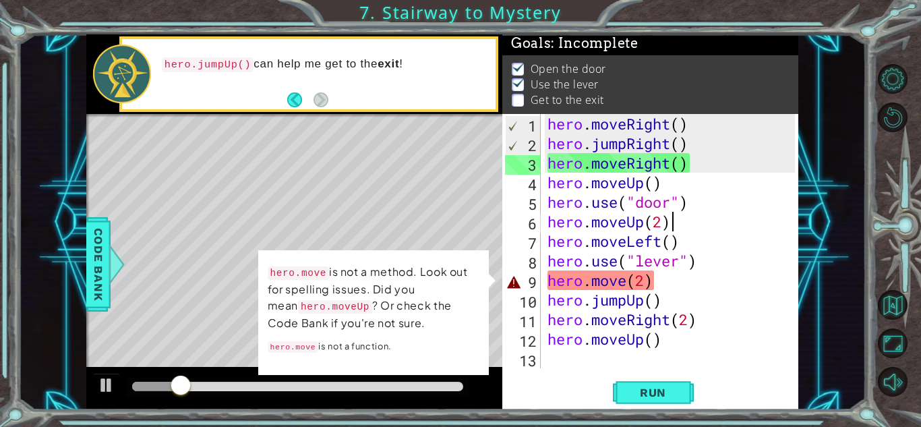
click at [624, 283] on div "hero . moveRight ( ) hero . jumpRight ( ) hero . moveRight ( ) hero . moveUp ( …" at bounding box center [673, 260] width 257 height 293
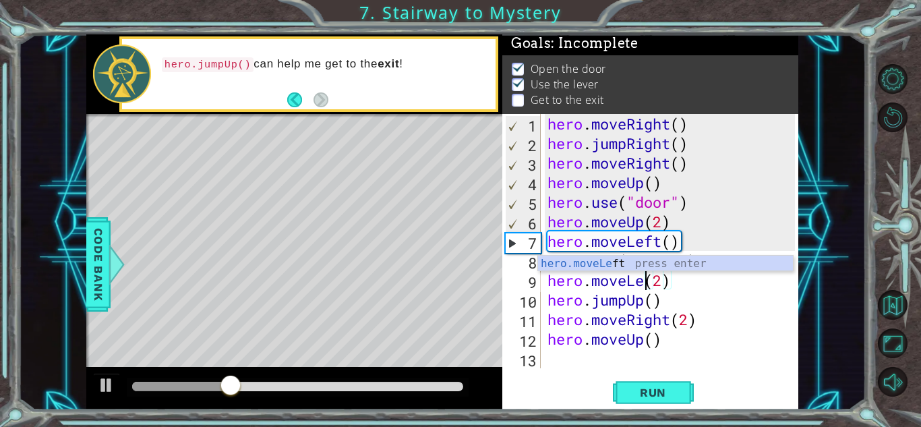
scroll to position [0, 5]
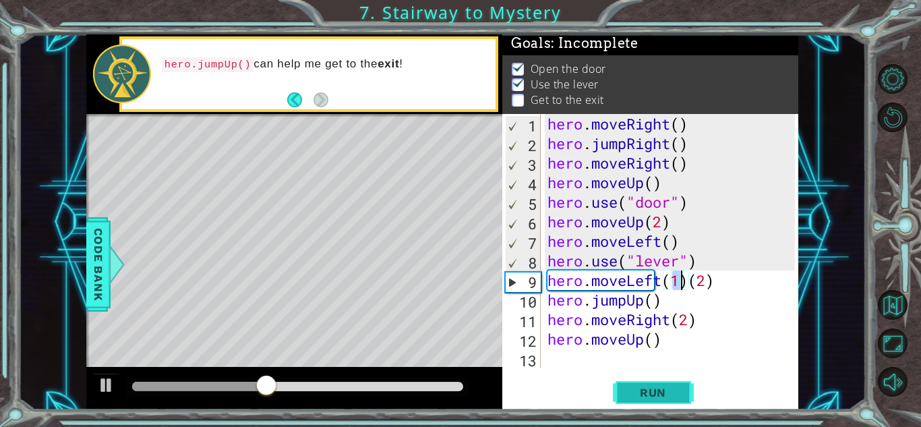
click at [641, 388] on span "Run" at bounding box center [652, 392] width 53 height 13
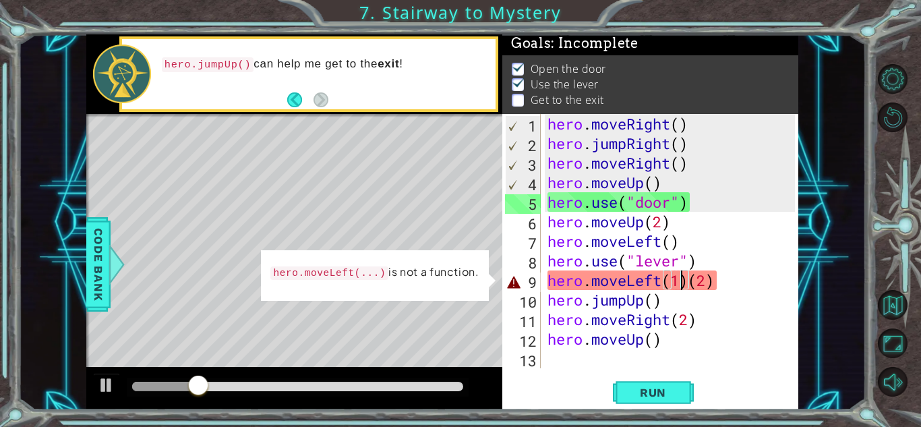
click at [714, 280] on div "hero . moveRight ( ) hero . jumpRight ( ) hero . moveRight ( ) hero . moveUp ( …" at bounding box center [673, 260] width 257 height 293
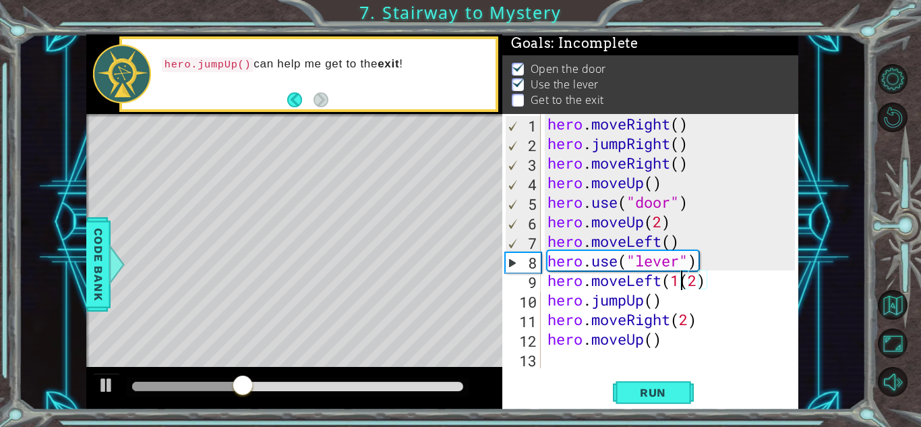
type textarea "hero.moveLeft(2)"
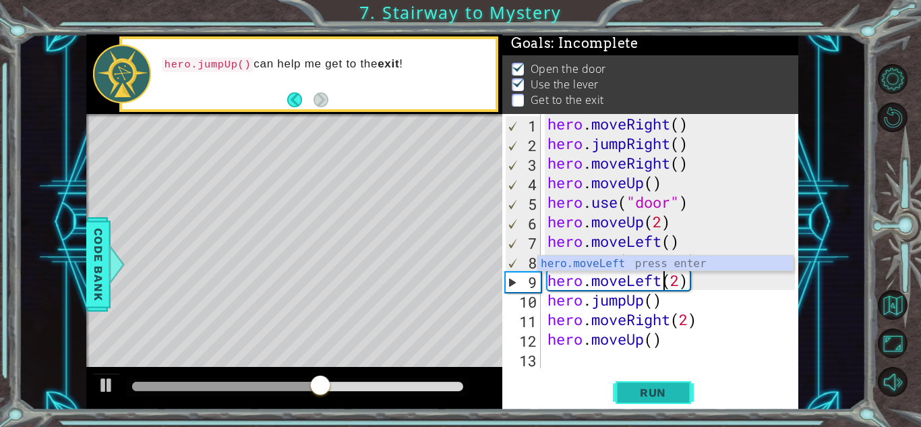
click at [633, 391] on span "Run" at bounding box center [652, 392] width 53 height 13
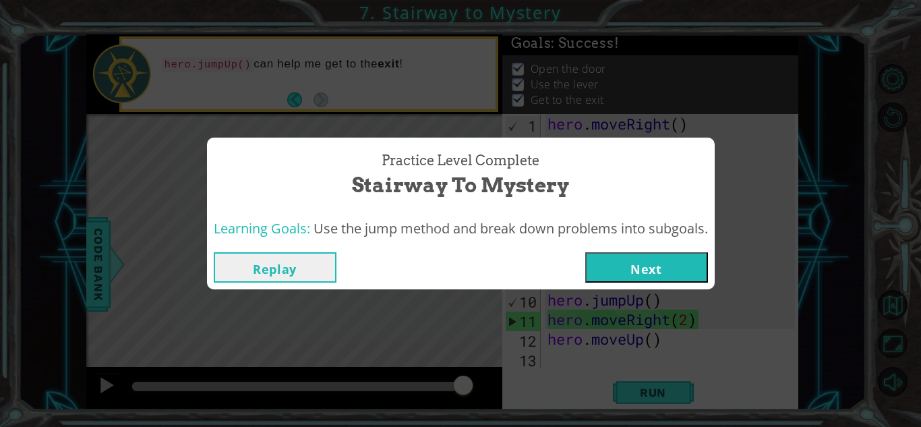
click at [639, 275] on button "Next" at bounding box center [646, 267] width 123 height 30
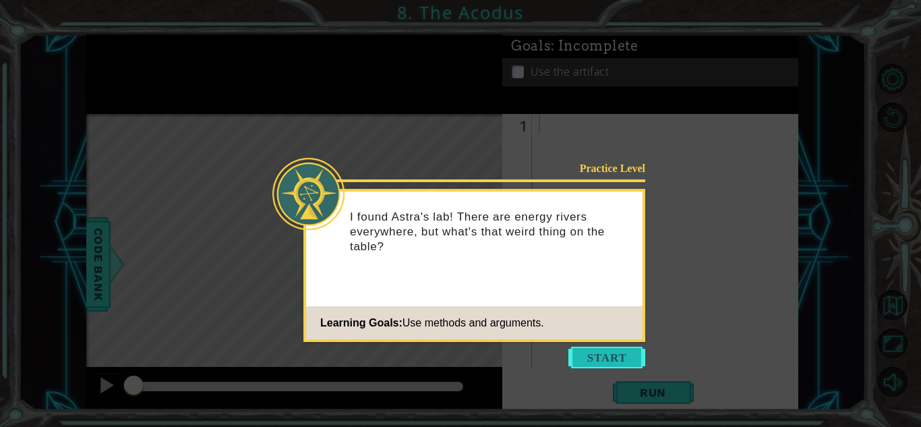
click at [602, 361] on button "Start" at bounding box center [606, 358] width 77 height 22
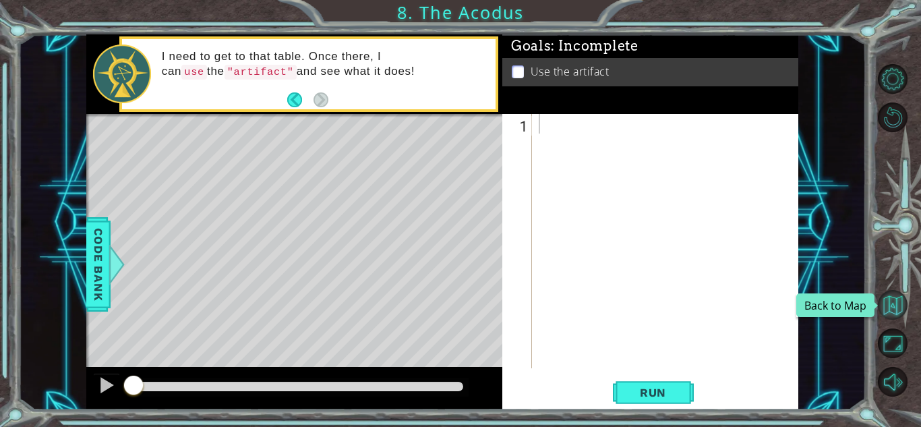
click at [888, 306] on button "Back to Map" at bounding box center [893, 305] width 30 height 30
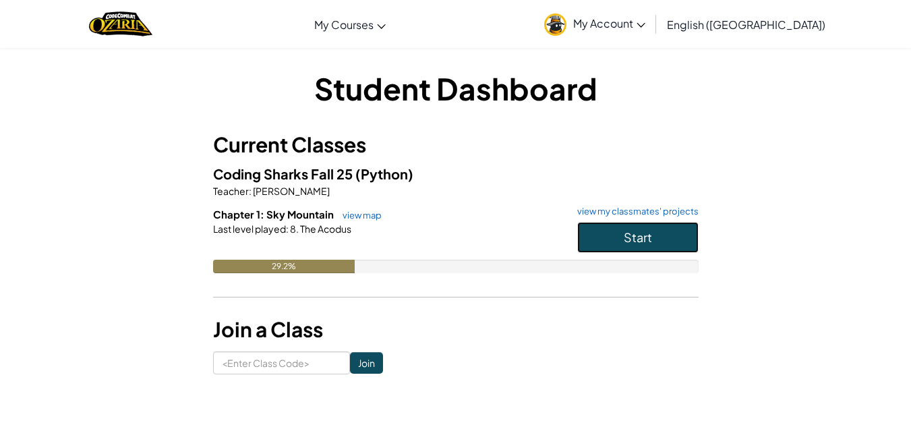
click at [680, 250] on button "Start" at bounding box center [637, 237] width 121 height 31
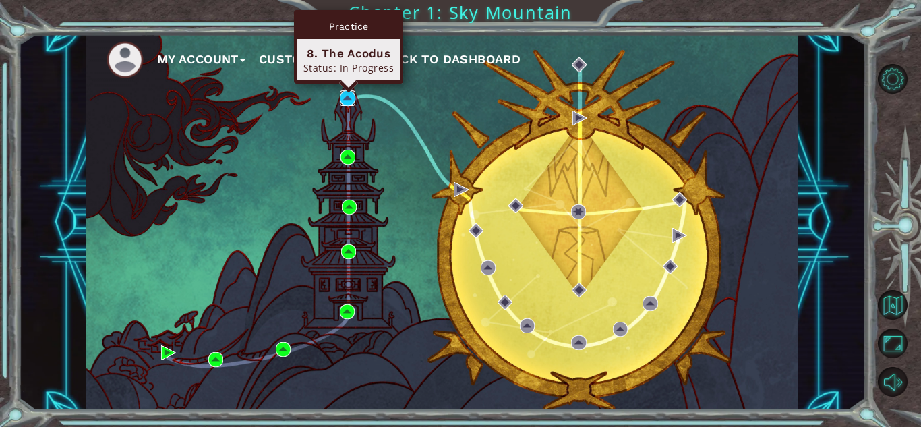
click at [346, 95] on img at bounding box center [347, 97] width 15 height 15
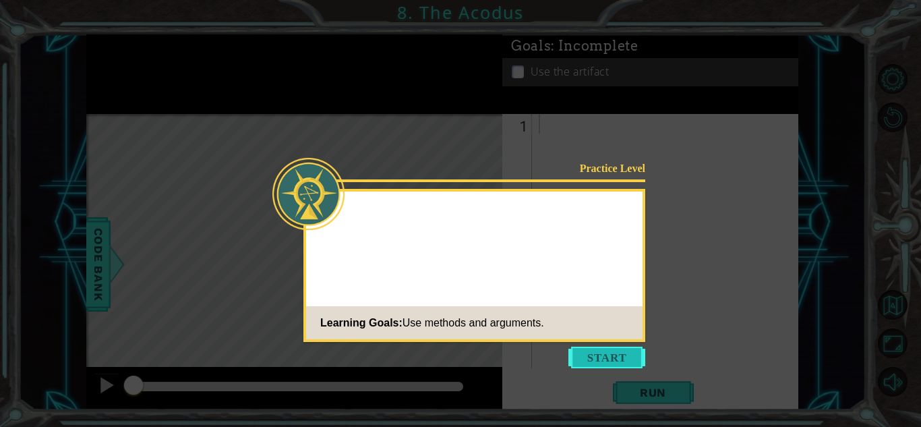
click at [591, 364] on button "Start" at bounding box center [606, 358] width 77 height 22
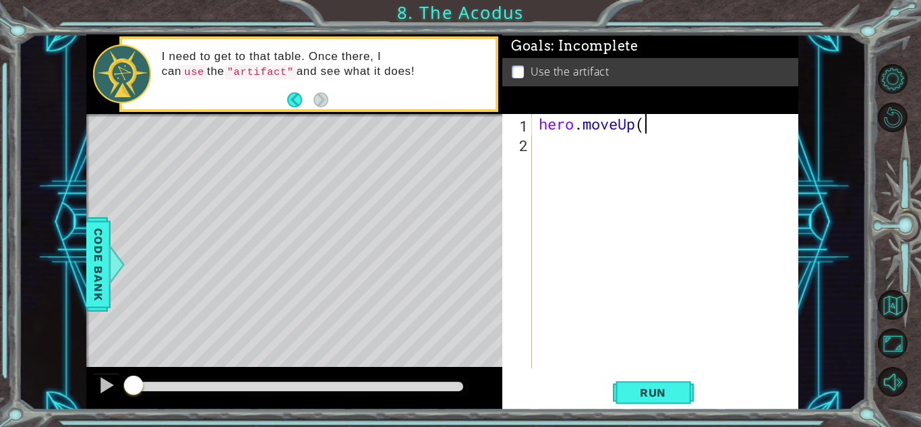
scroll to position [0, 4]
type textarea "hero.moveUp(2)"
type textarea "hero.moveLeft()"
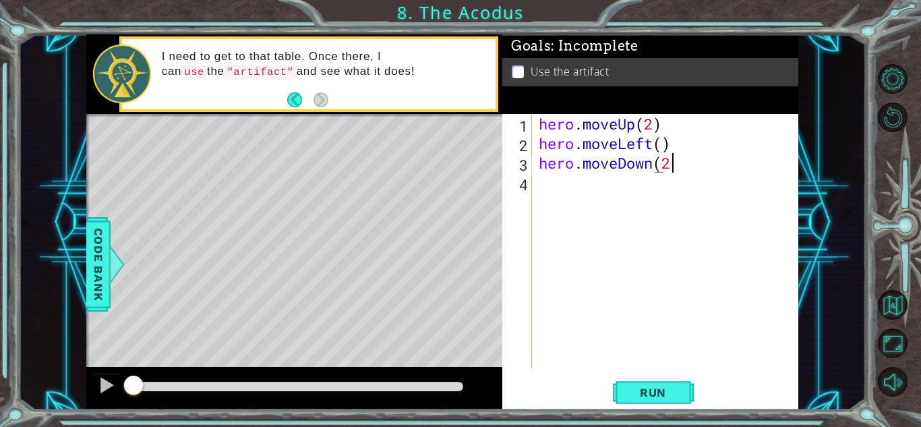
scroll to position [0, 5]
type textarea "hero.moveDown(2)"
type textarea "o"
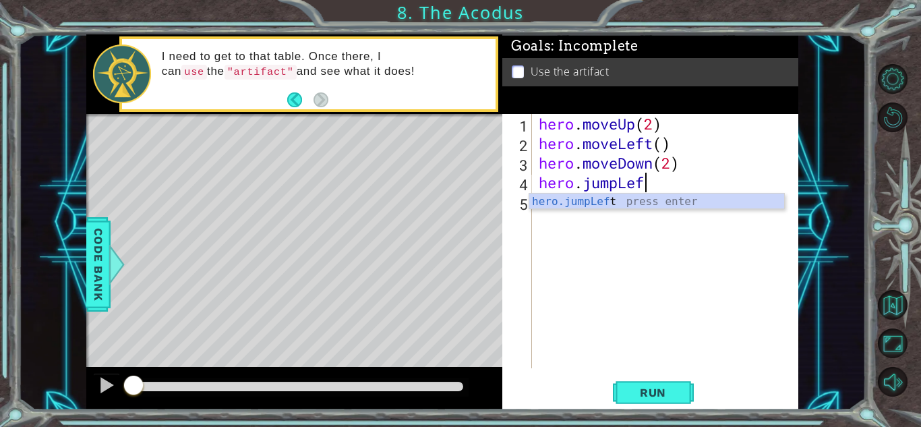
scroll to position [0, 4]
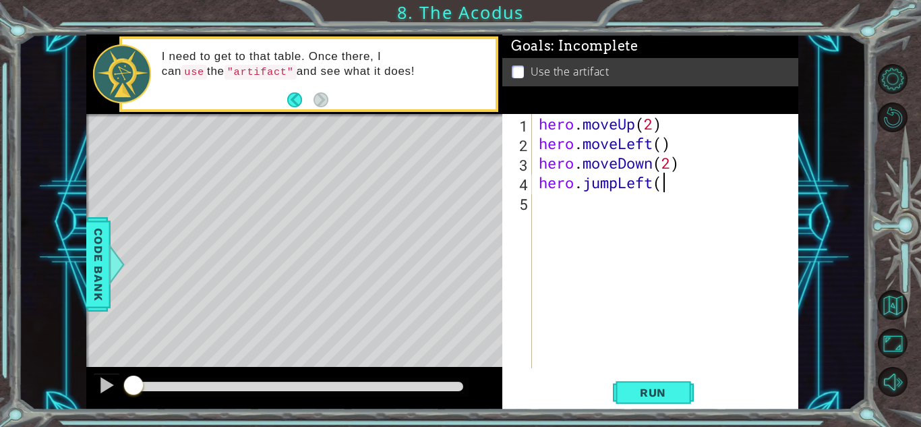
type textarea "hero.jumpLeft()"
type textarea "hero.moveUp(2)"
type textarea "j"
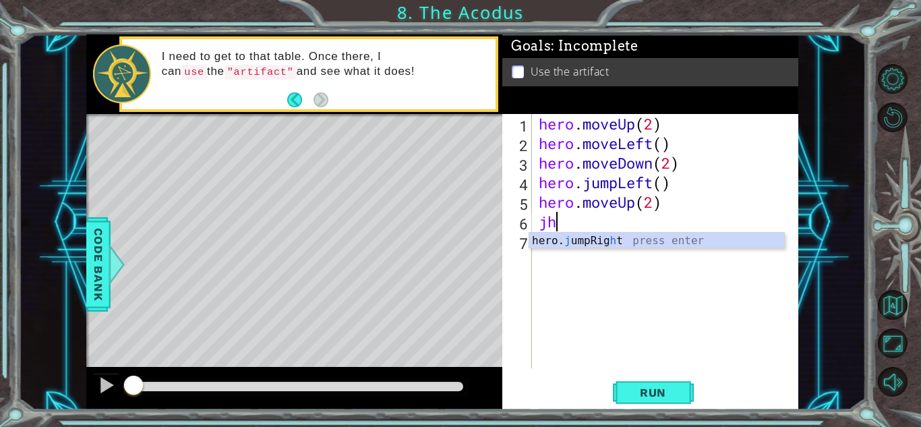
scroll to position [0, 1]
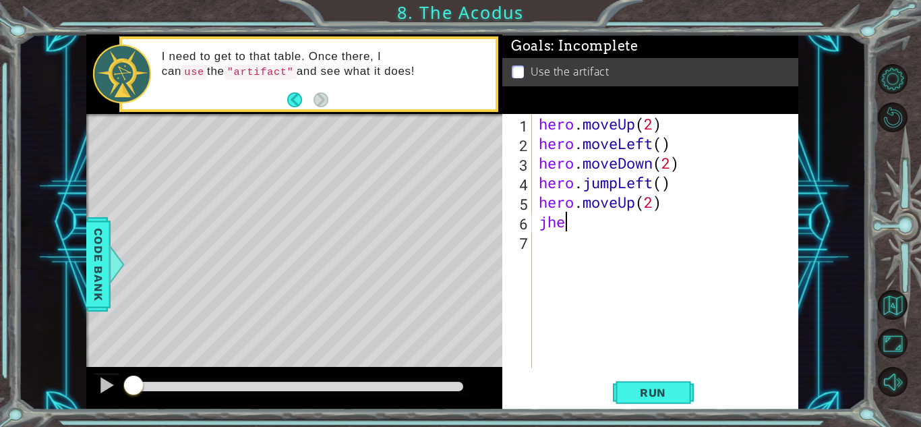
type textarea "j"
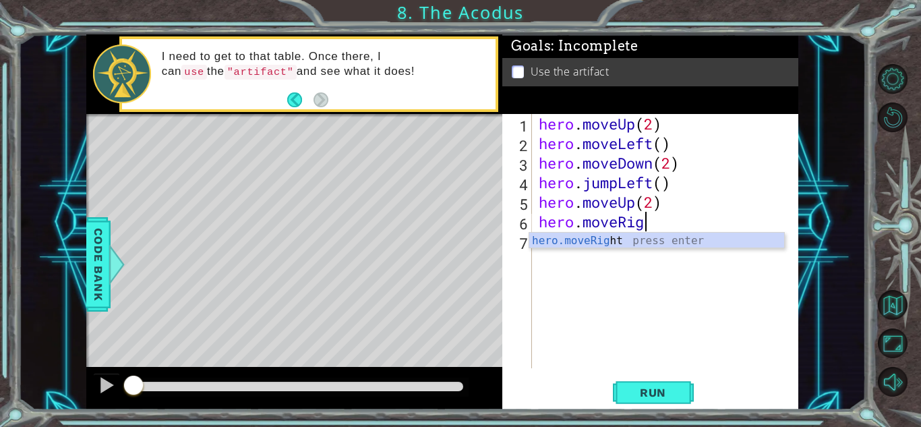
scroll to position [0, 5]
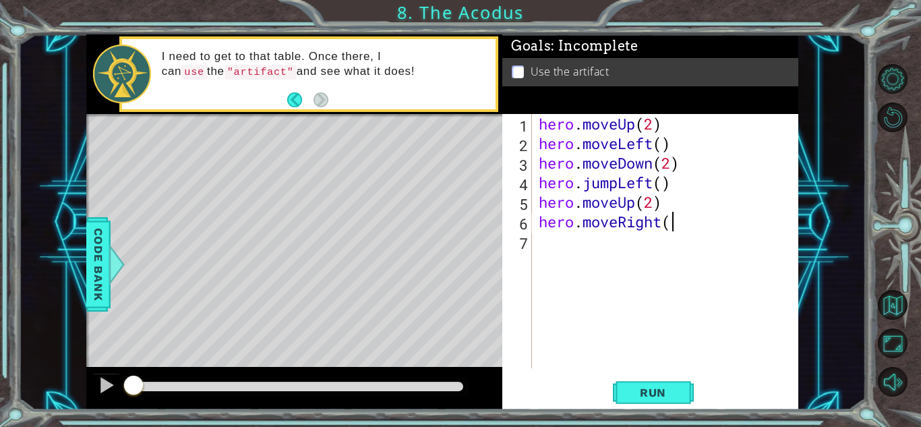
type textarea "hero.moveRight()"
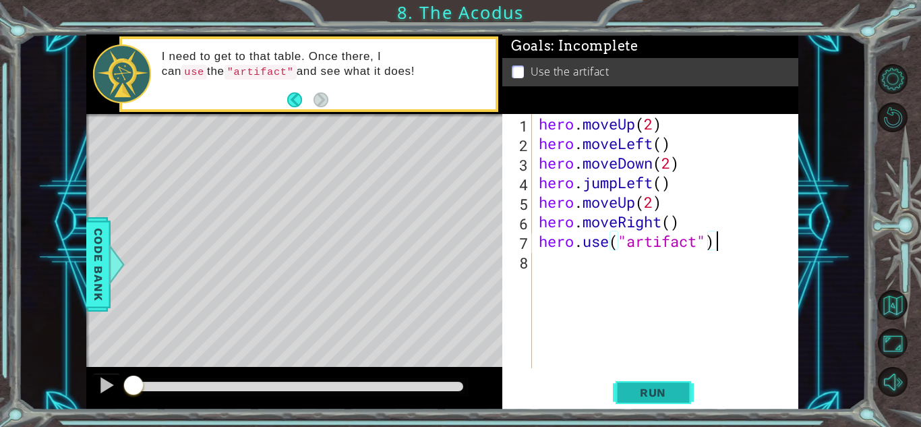
type textarea "hero.use("artifact")"
click at [666, 394] on span "Run" at bounding box center [652, 392] width 53 height 13
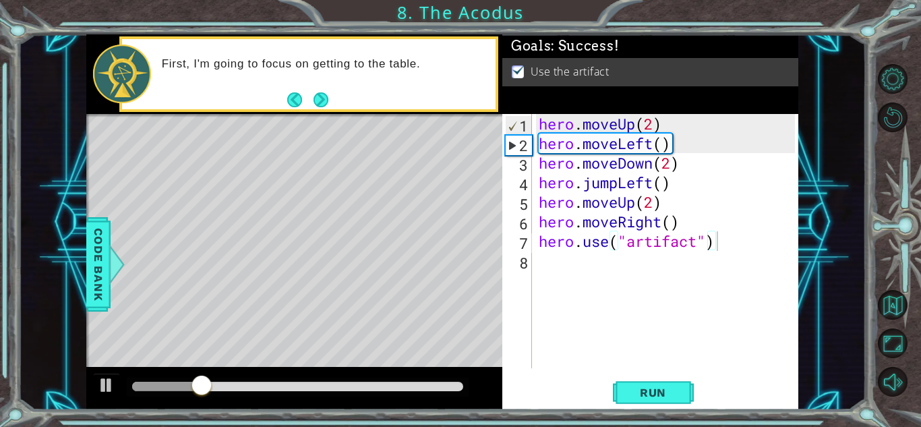
click at [324, 88] on div "First, I'm going to focus on getting to the table." at bounding box center [323, 74] width 343 height 48
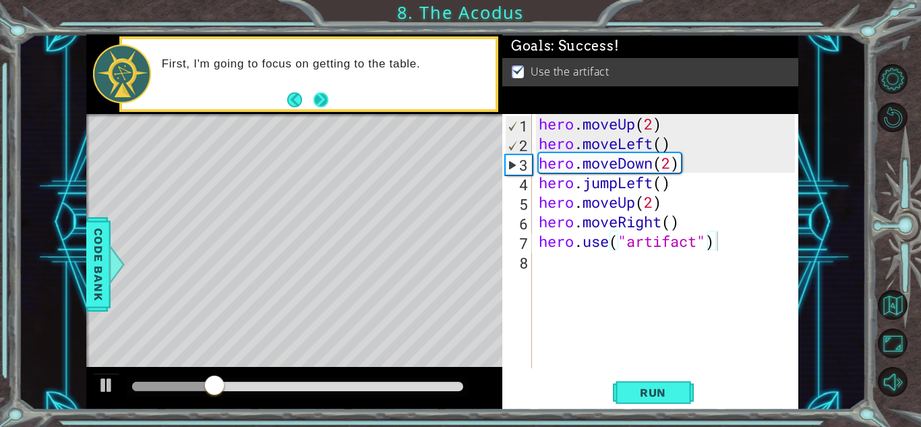
click at [326, 98] on button "Next" at bounding box center [321, 99] width 19 height 19
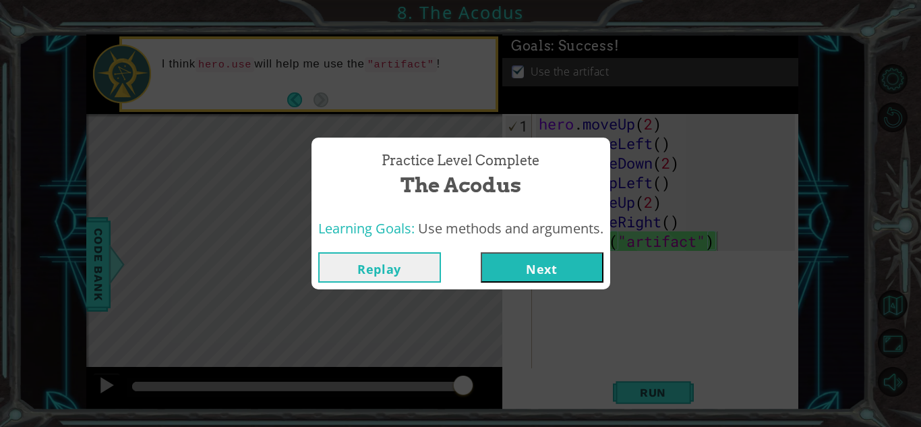
click at [554, 275] on button "Next" at bounding box center [542, 267] width 123 height 30
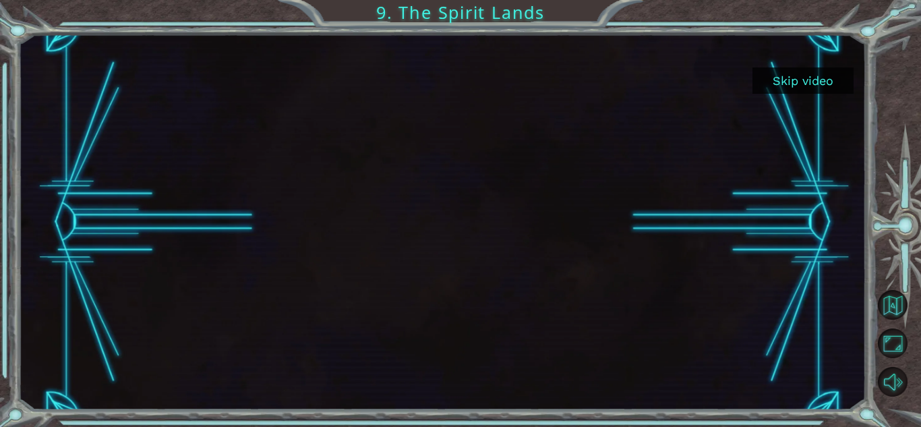
click at [784, 82] on button "Skip video" at bounding box center [803, 80] width 101 height 26
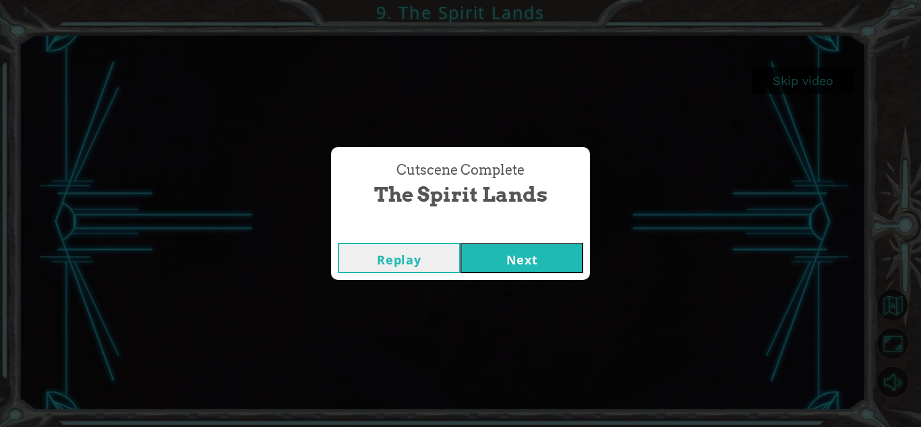
click at [554, 258] on button "Next" at bounding box center [522, 258] width 123 height 30
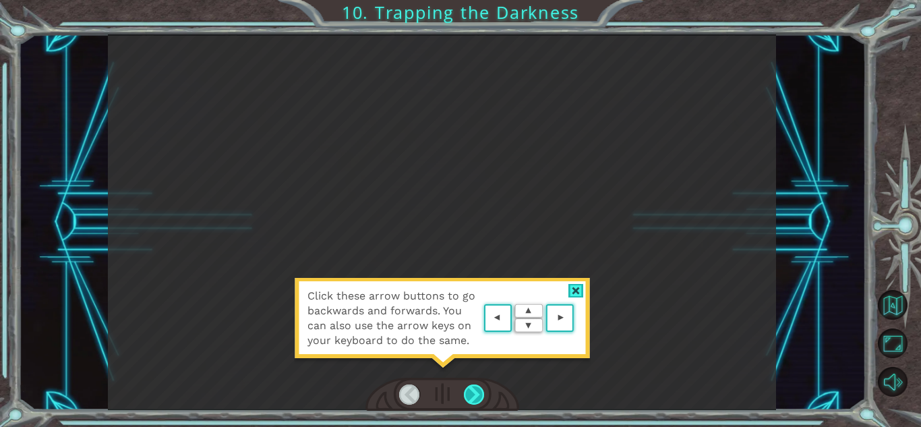
click at [475, 394] on div at bounding box center [474, 394] width 21 height 20
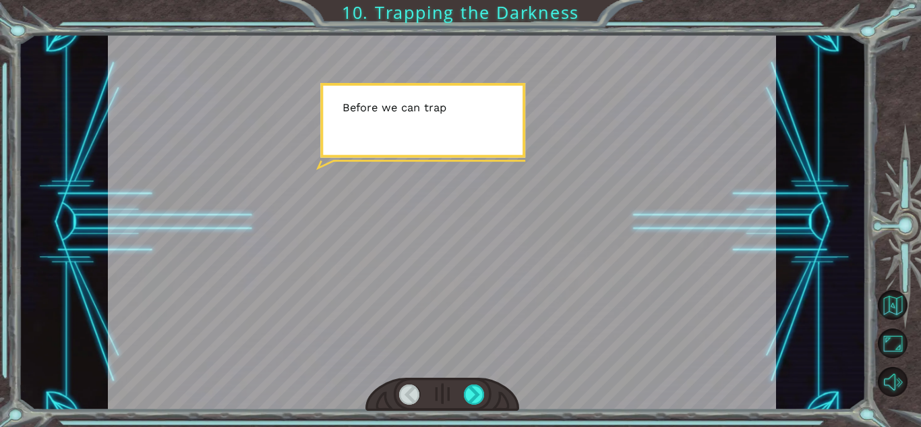
click at [499, 183] on div at bounding box center [442, 222] width 668 height 376
drag, startPoint x: 499, startPoint y: 183, endPoint x: 465, endPoint y: 416, distance: 235.2
click at [465, 416] on div "Temporary Text B e f o r e w e c a n t r a p t h e D a r k n e s s w i t h c o …" at bounding box center [460, 213] width 921 height 427
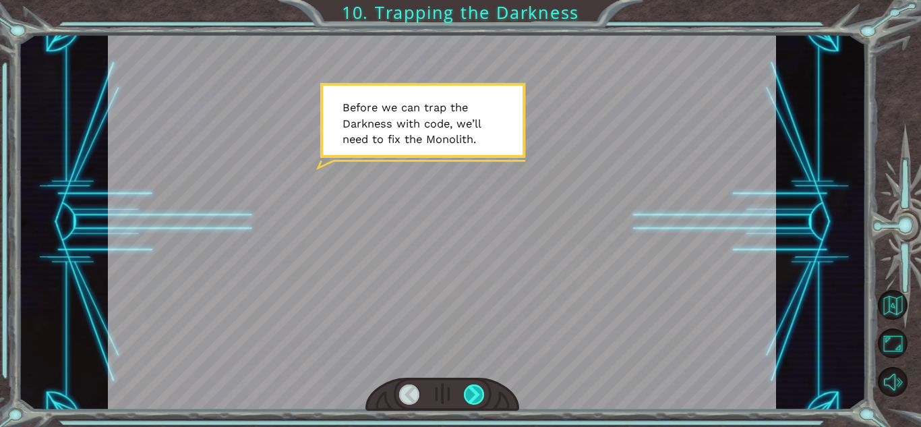
click at [474, 394] on div at bounding box center [474, 394] width 21 height 20
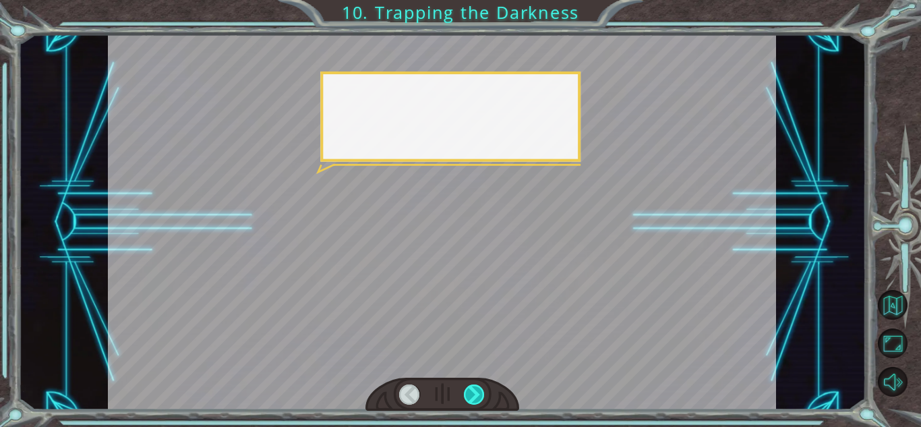
click at [474, 394] on div at bounding box center [474, 394] width 21 height 20
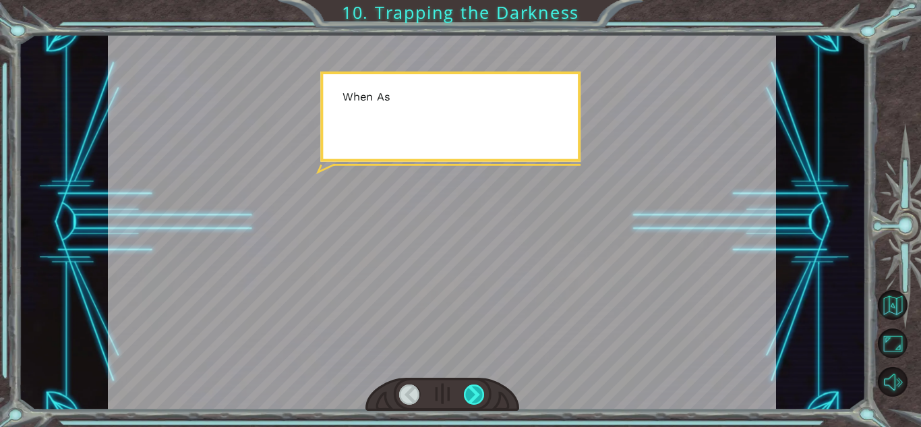
click at [474, 394] on div at bounding box center [474, 394] width 21 height 20
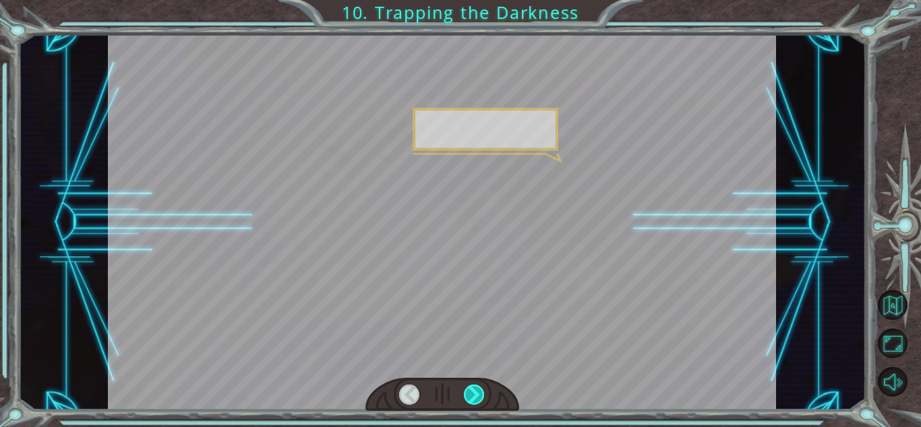
click at [474, 394] on div at bounding box center [474, 394] width 21 height 20
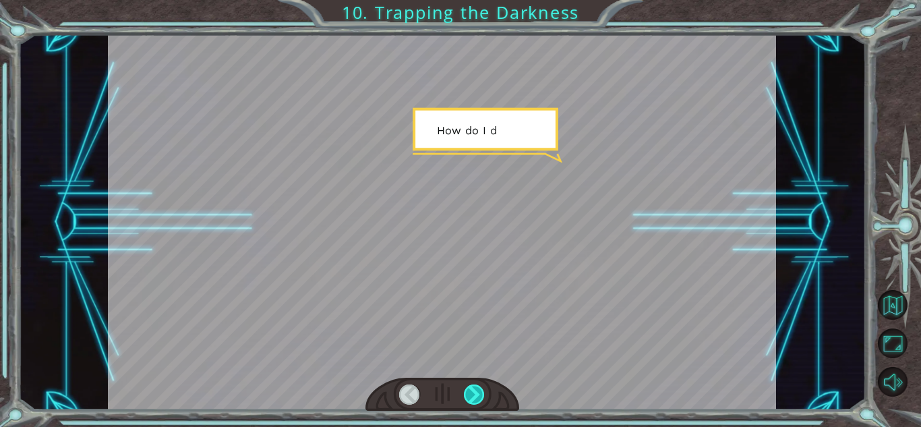
click at [474, 394] on div at bounding box center [474, 394] width 21 height 20
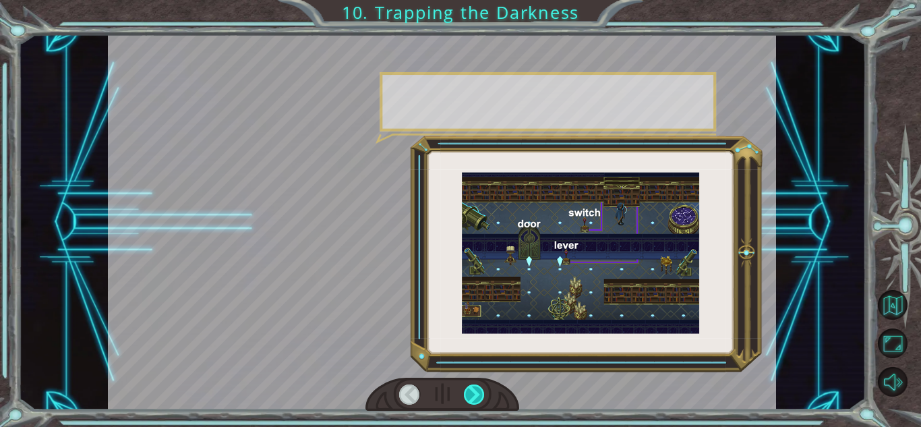
click at [474, 394] on div at bounding box center [474, 394] width 21 height 20
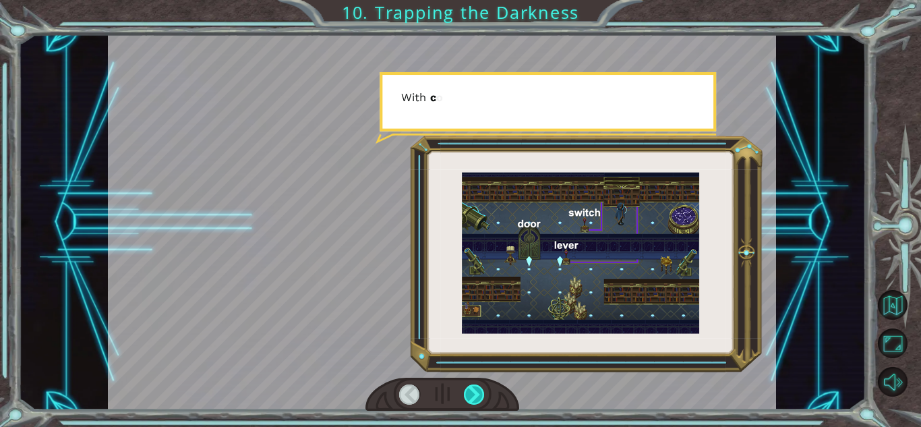
click at [474, 394] on div at bounding box center [474, 394] width 21 height 20
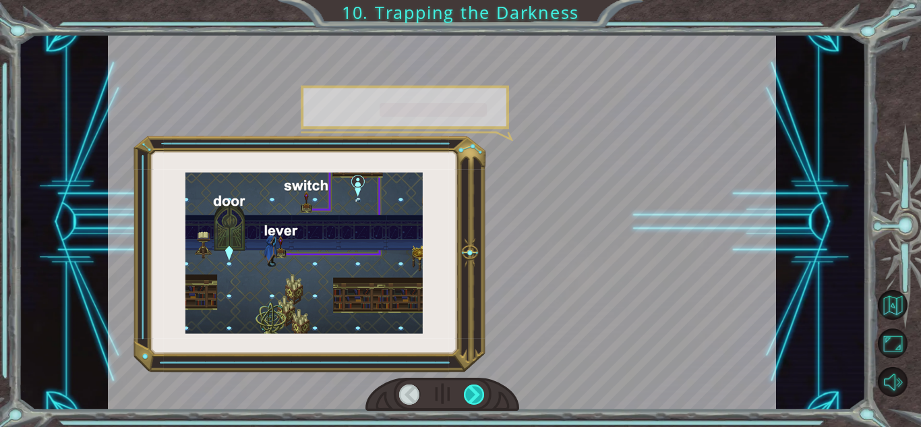
click at [474, 394] on div at bounding box center [474, 394] width 21 height 20
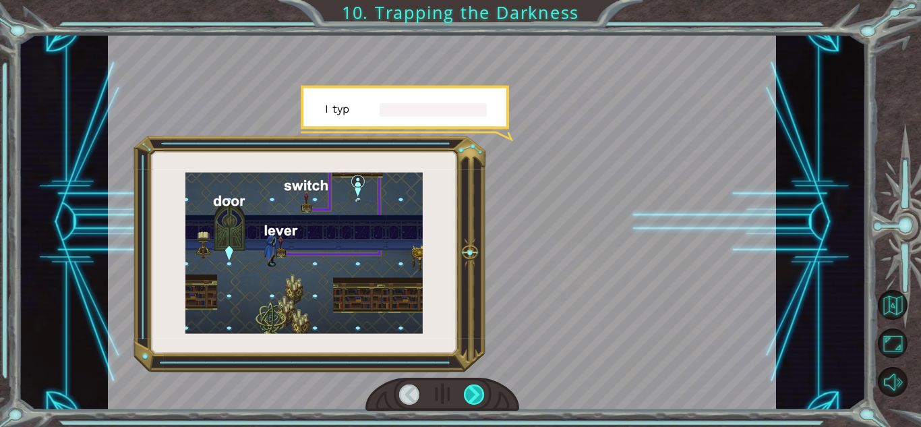
click at [474, 394] on div at bounding box center [474, 394] width 21 height 20
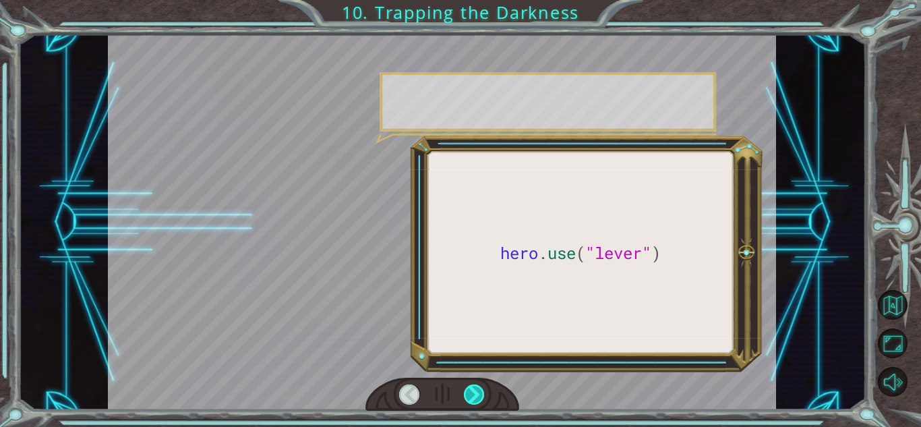
click at [474, 394] on div at bounding box center [474, 394] width 21 height 20
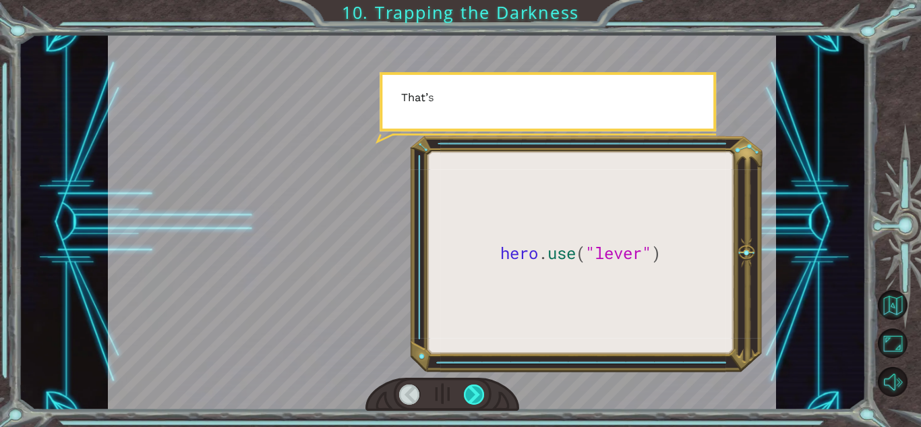
click at [474, 394] on div at bounding box center [474, 394] width 21 height 20
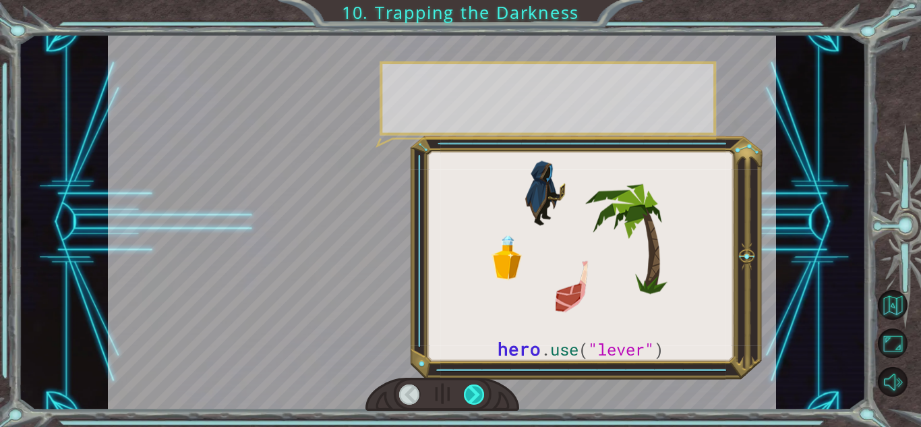
click at [474, 394] on div at bounding box center [474, 394] width 21 height 20
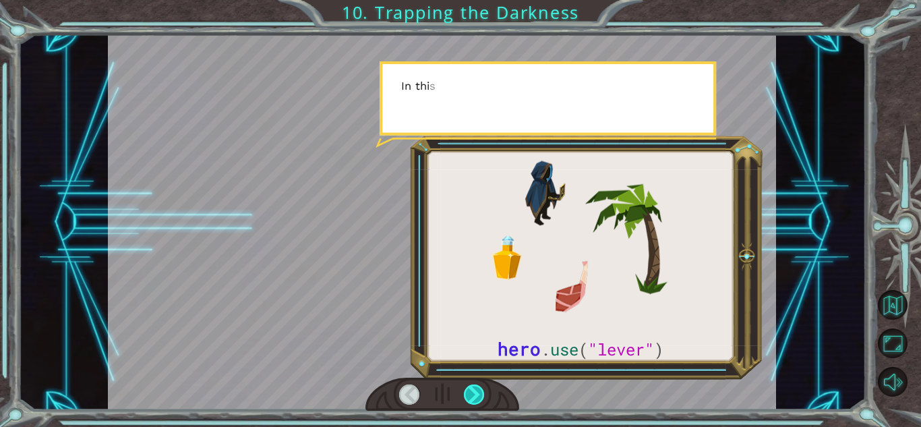
click at [474, 394] on div at bounding box center [474, 394] width 21 height 20
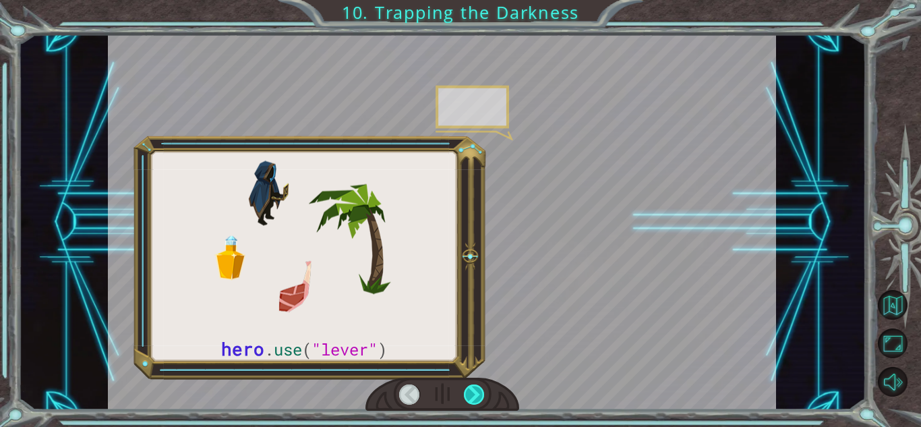
click at [474, 394] on div at bounding box center [474, 394] width 21 height 20
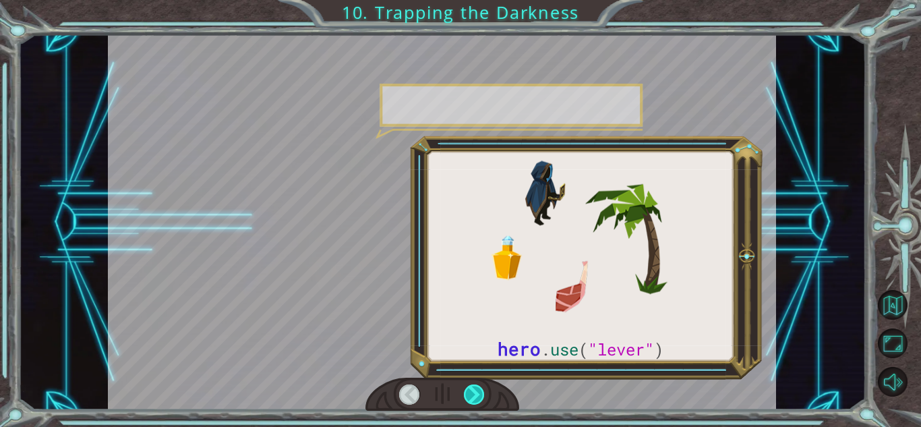
click at [474, 394] on div at bounding box center [474, 394] width 21 height 20
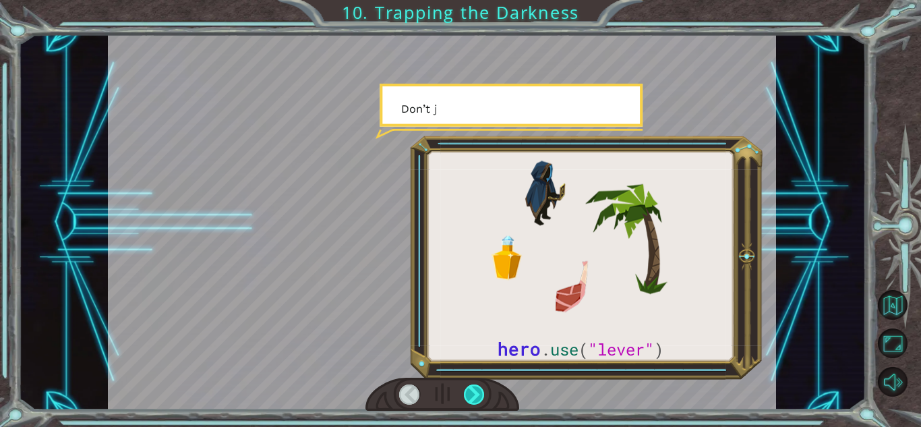
click at [474, 394] on div at bounding box center [474, 394] width 21 height 20
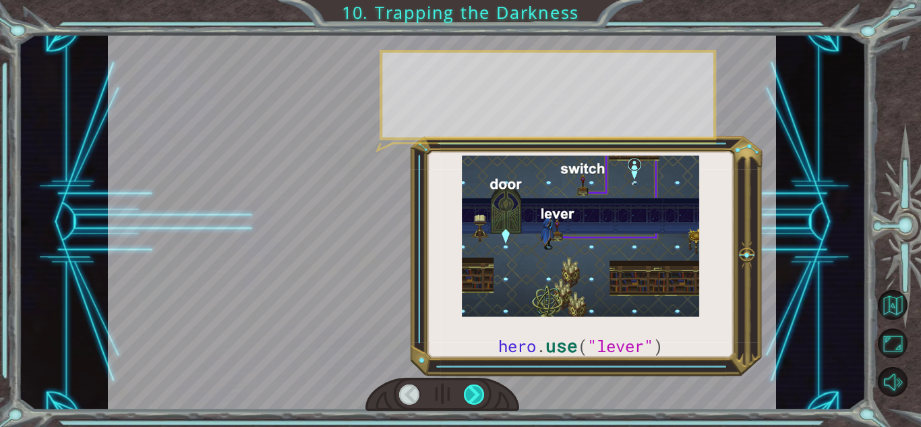
click at [474, 394] on div at bounding box center [474, 394] width 21 height 20
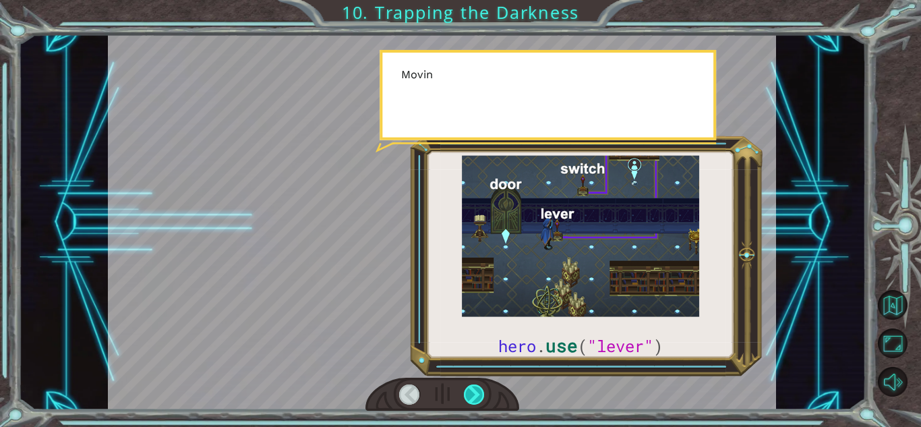
click at [474, 394] on div at bounding box center [474, 394] width 21 height 20
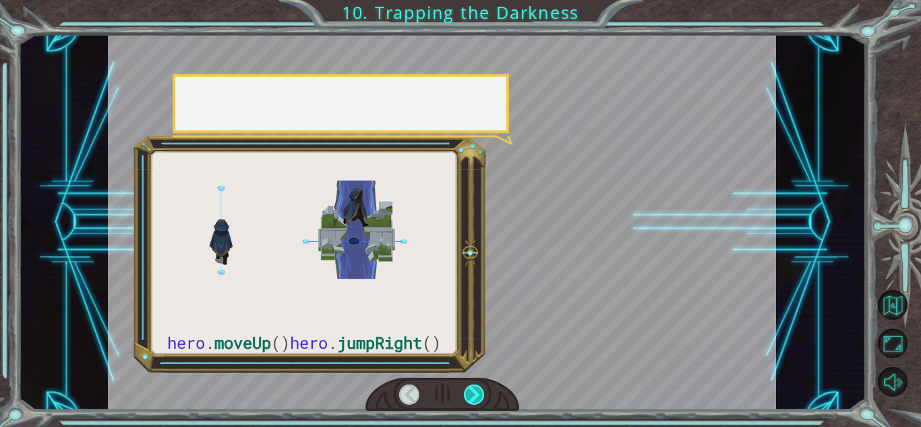
click at [474, 394] on div at bounding box center [474, 394] width 21 height 20
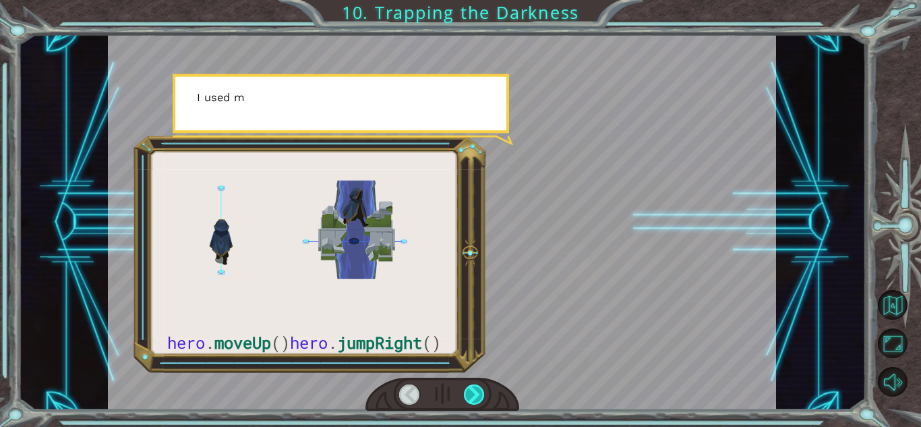
click at [474, 394] on div at bounding box center [474, 394] width 21 height 20
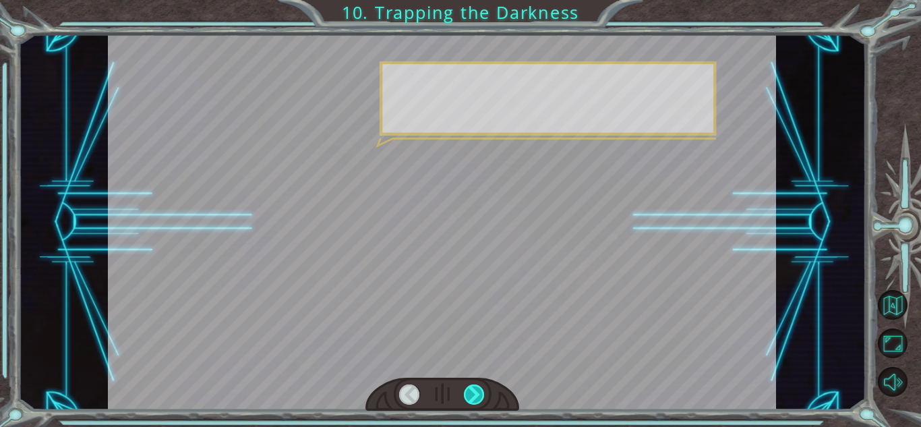
click at [474, 394] on div at bounding box center [474, 394] width 21 height 20
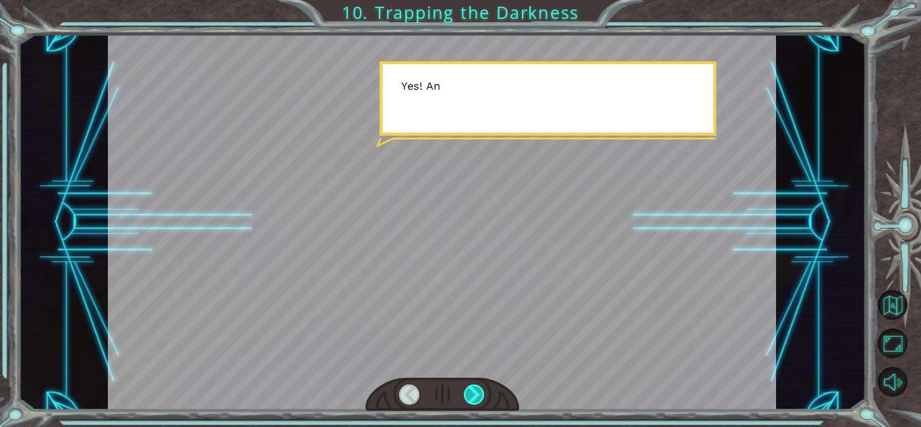
click at [474, 394] on div at bounding box center [474, 394] width 21 height 20
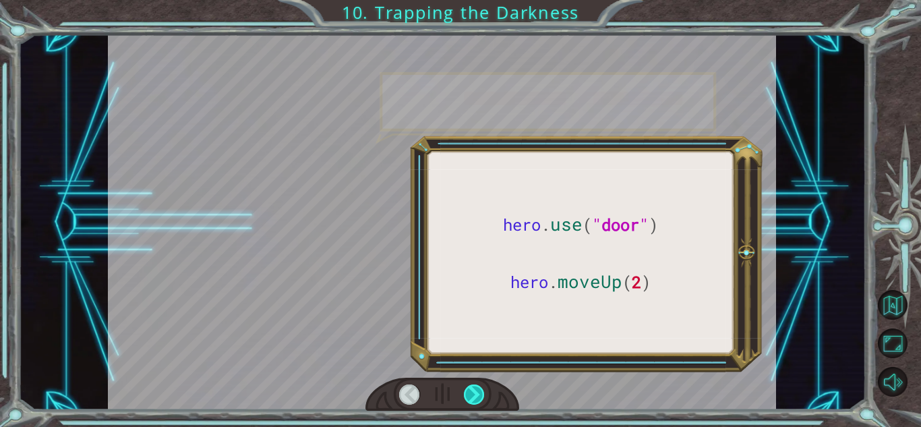
click at [474, 394] on div at bounding box center [474, 394] width 21 height 20
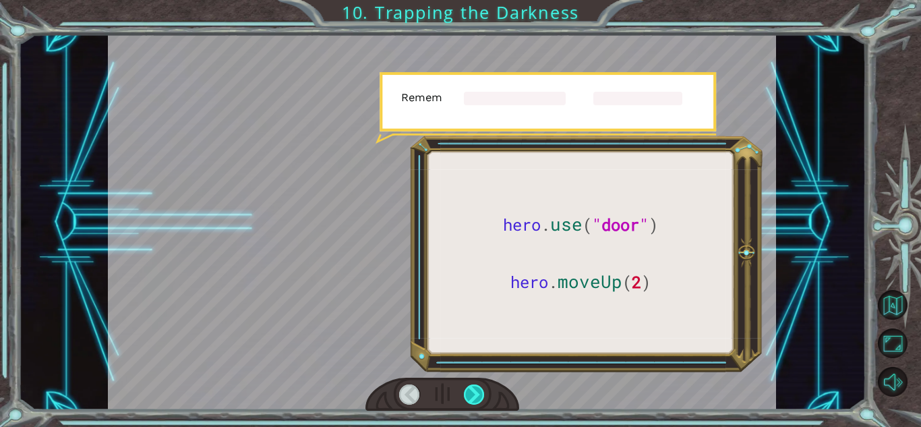
click at [474, 394] on div at bounding box center [474, 394] width 21 height 20
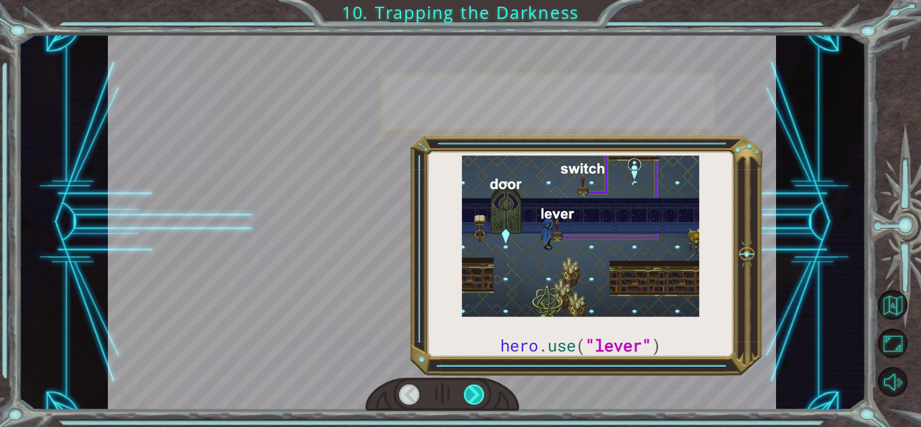
click at [474, 394] on div at bounding box center [474, 394] width 21 height 20
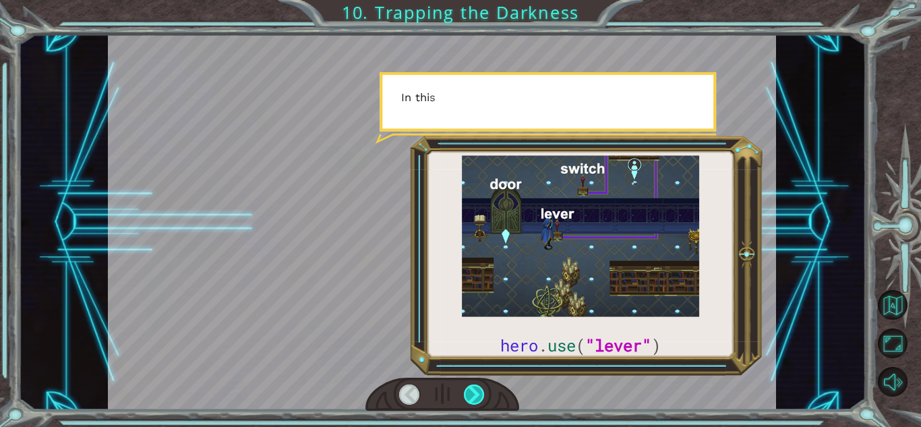
click at [474, 394] on div at bounding box center [474, 394] width 21 height 20
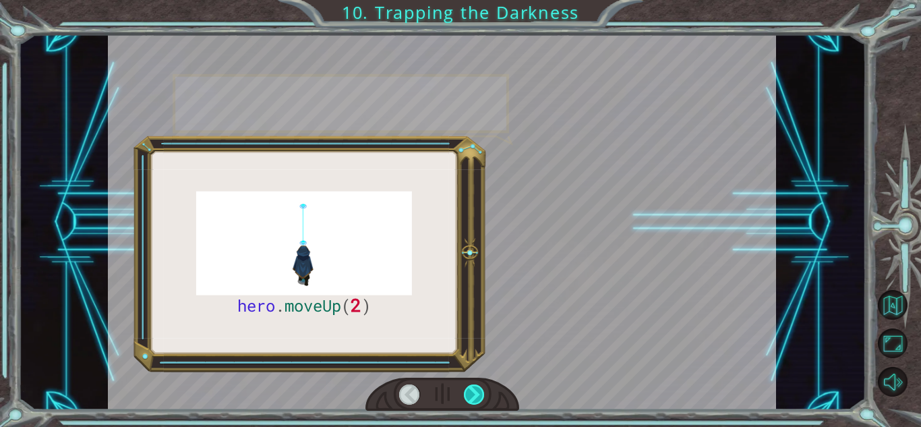
click at [474, 394] on div at bounding box center [474, 394] width 21 height 20
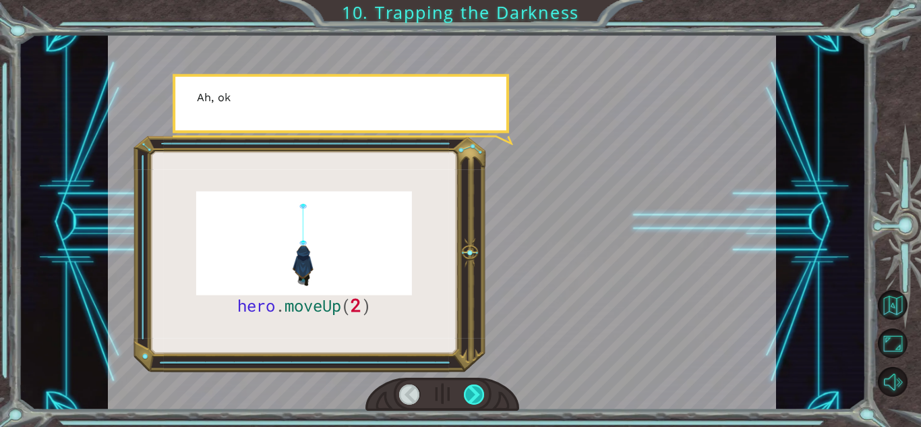
click at [474, 394] on div at bounding box center [474, 394] width 21 height 20
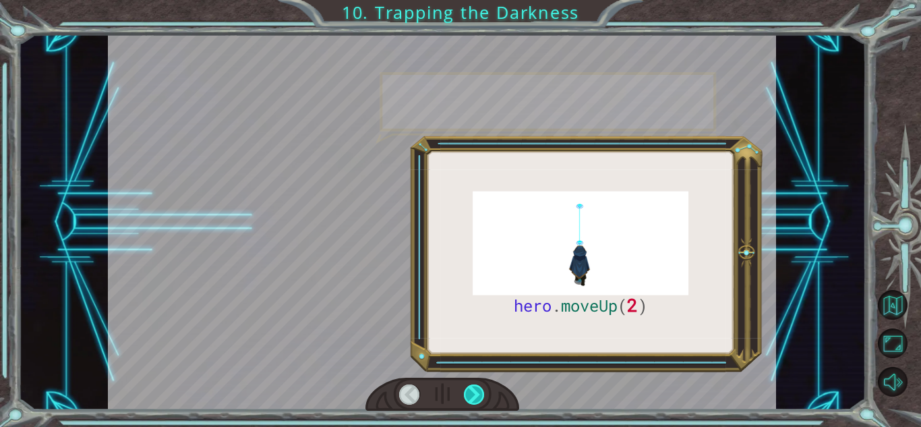
click at [474, 394] on div at bounding box center [474, 394] width 21 height 20
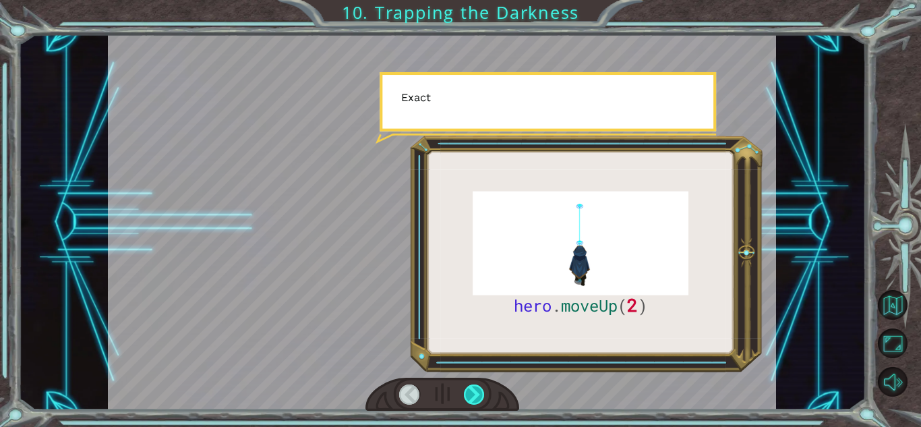
click at [474, 394] on div at bounding box center [474, 394] width 21 height 20
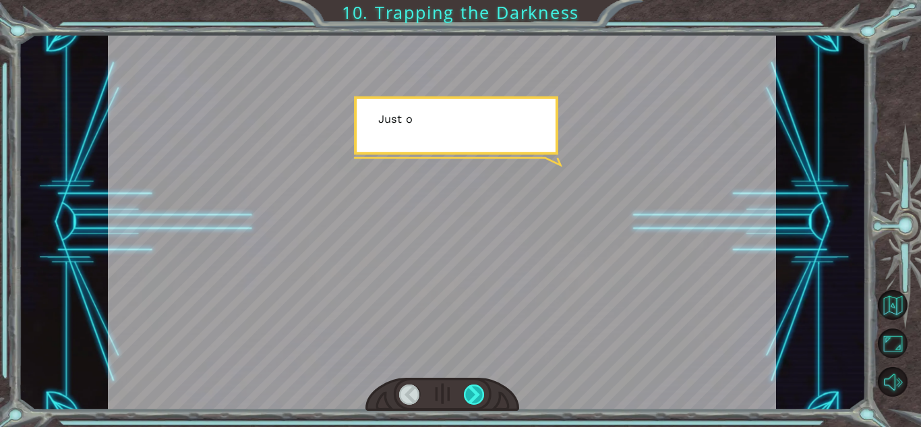
click at [474, 394] on div at bounding box center [474, 394] width 21 height 20
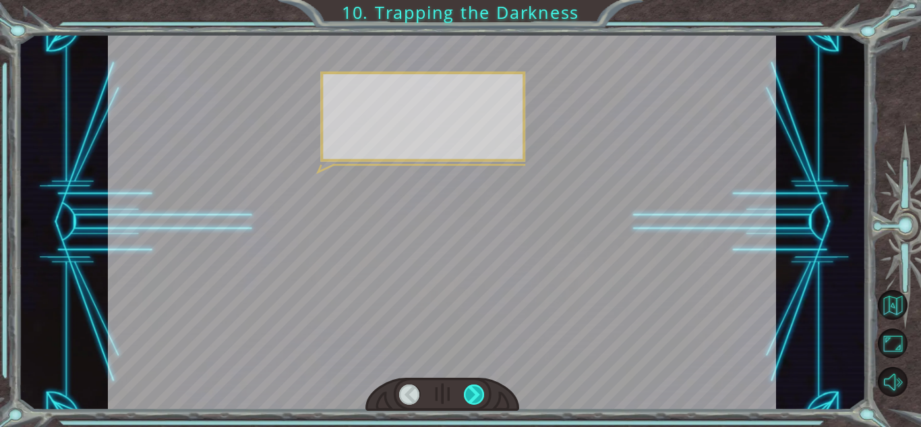
click at [474, 394] on div at bounding box center [474, 394] width 21 height 20
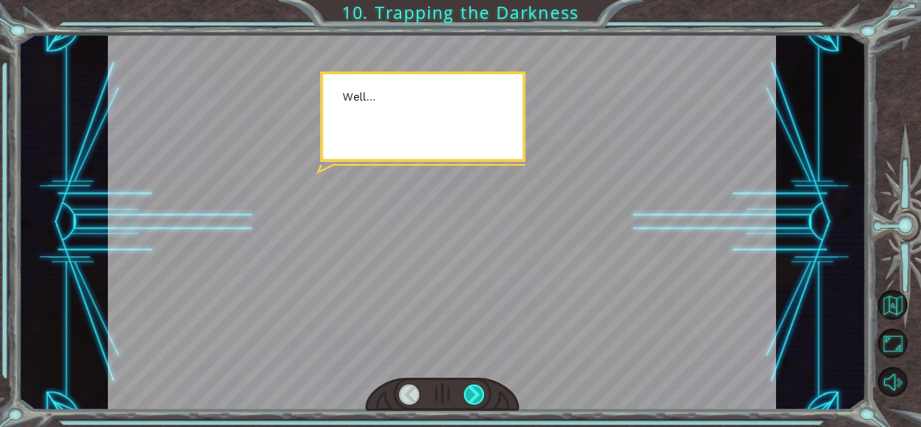
click at [474, 394] on div at bounding box center [474, 394] width 21 height 20
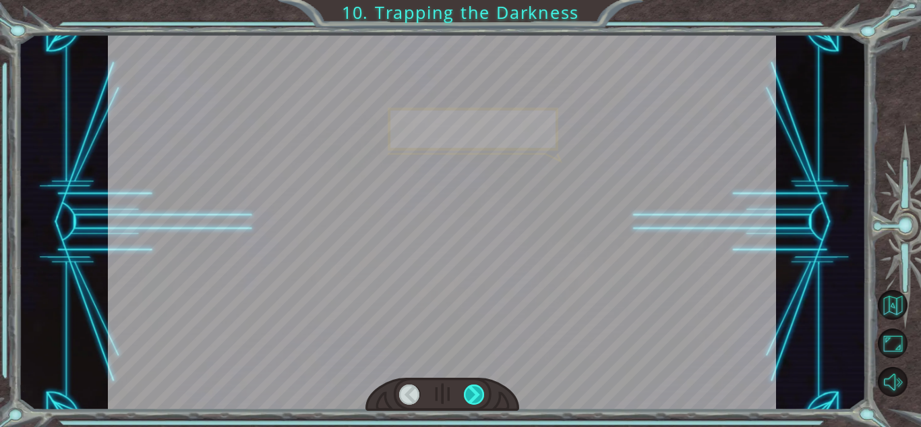
click at [474, 394] on div at bounding box center [474, 394] width 21 height 20
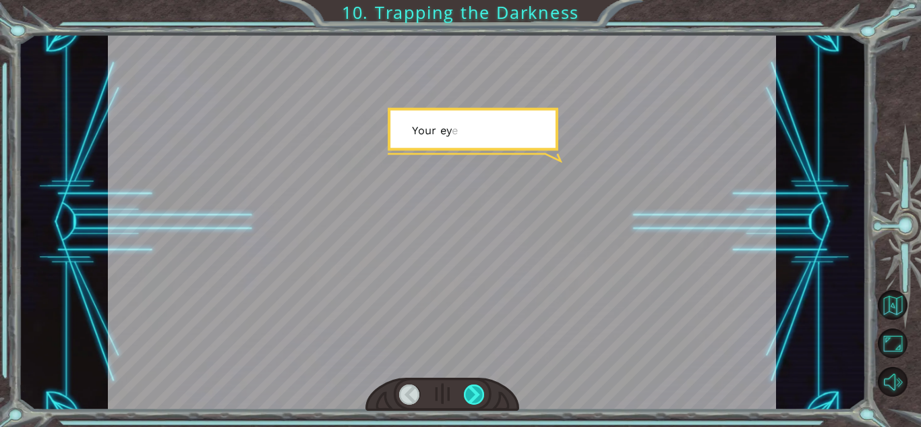
click at [474, 394] on div at bounding box center [474, 394] width 21 height 20
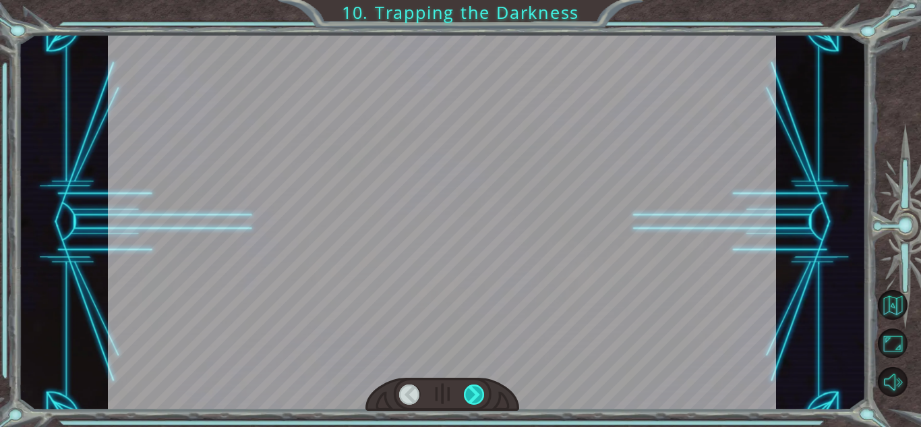
click at [474, 394] on div at bounding box center [474, 394] width 21 height 20
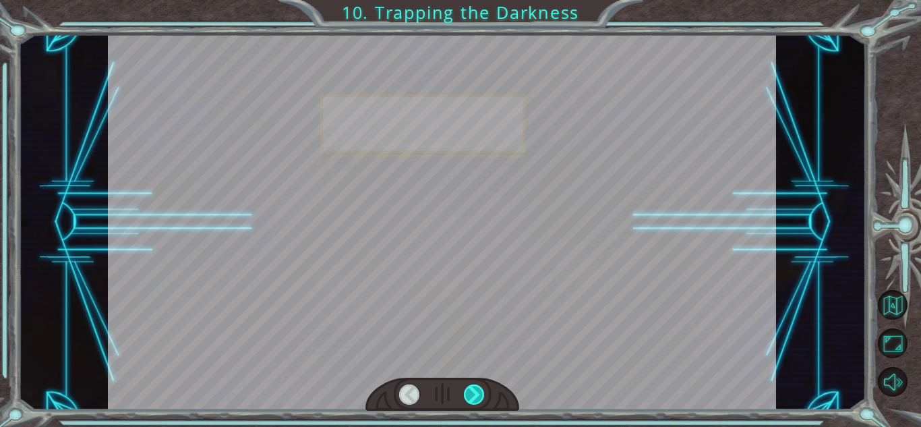
click at [474, 394] on div at bounding box center [474, 394] width 21 height 20
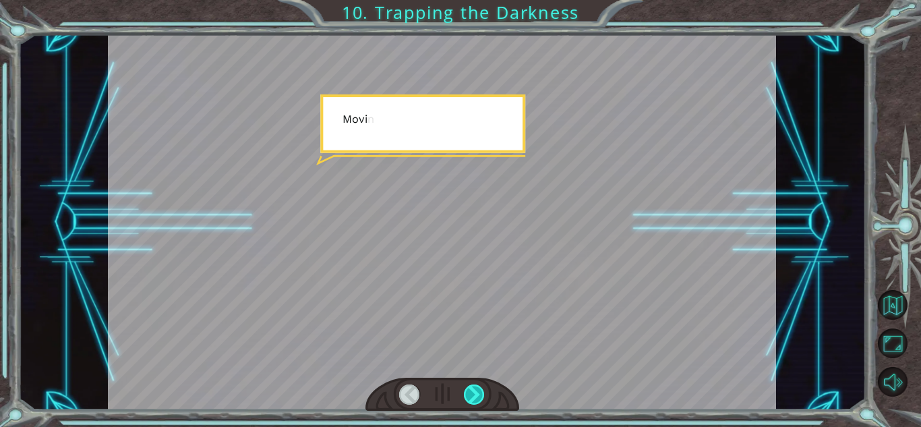
click at [474, 394] on div at bounding box center [474, 394] width 21 height 20
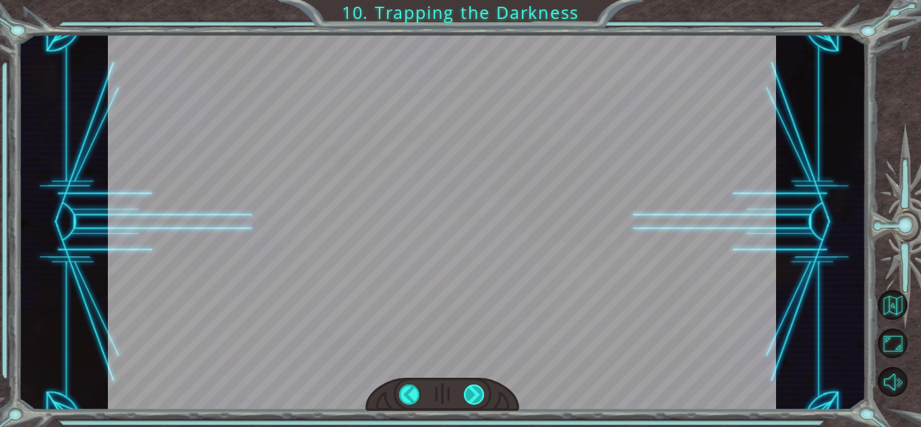
click at [474, 394] on div at bounding box center [474, 394] width 21 height 20
click at [474, 0] on div "hero . moveUp ( 2 ) B e f o r e w e c a n t r a p t h e D a r k n e s s w i t h…" at bounding box center [460, 0] width 921 height 0
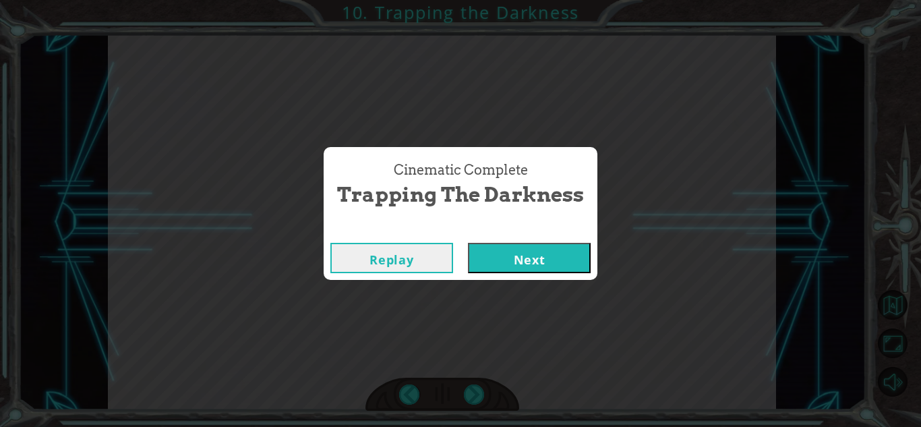
click at [474, 394] on div "Cinematic Complete Trapping the Darkness Replay Next" at bounding box center [460, 213] width 921 height 427
click at [495, 268] on button "Next" at bounding box center [529, 258] width 123 height 30
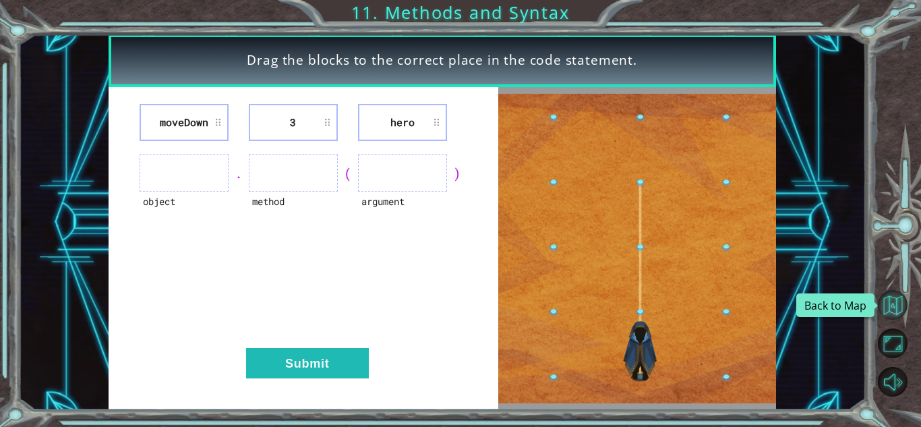
click at [891, 310] on button "Back to Map" at bounding box center [893, 305] width 30 height 30
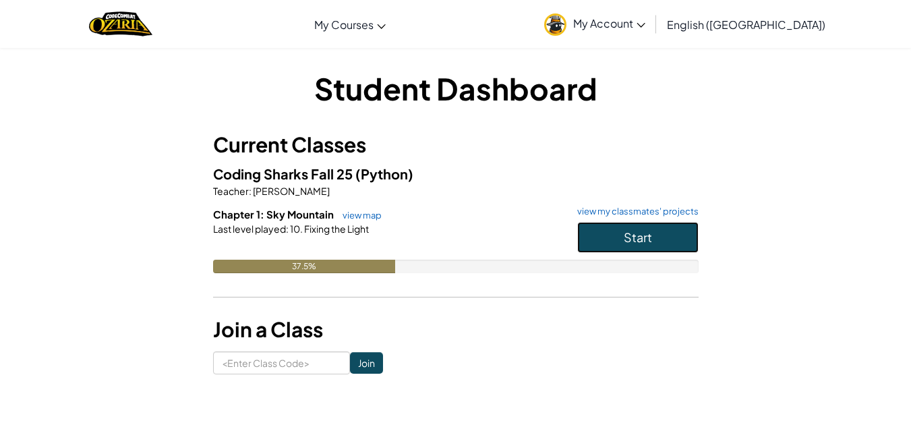
click at [608, 231] on button "Start" at bounding box center [637, 237] width 121 height 31
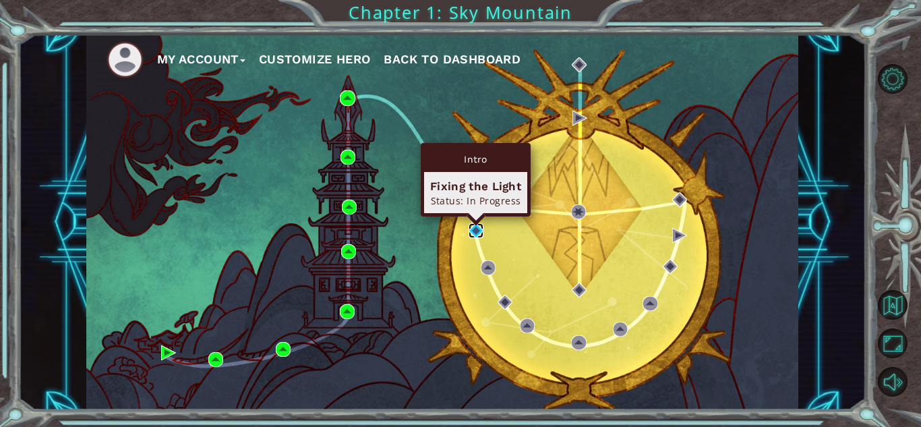
click at [470, 229] on img at bounding box center [476, 230] width 15 height 15
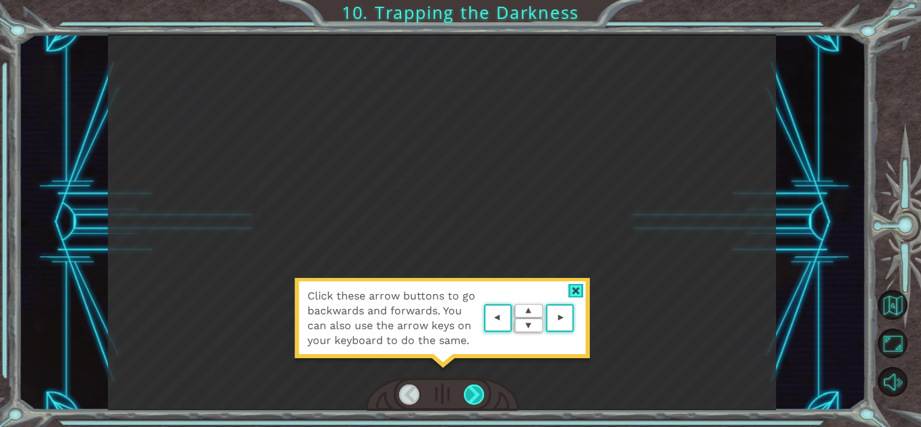
click at [473, 392] on div at bounding box center [474, 394] width 21 height 20
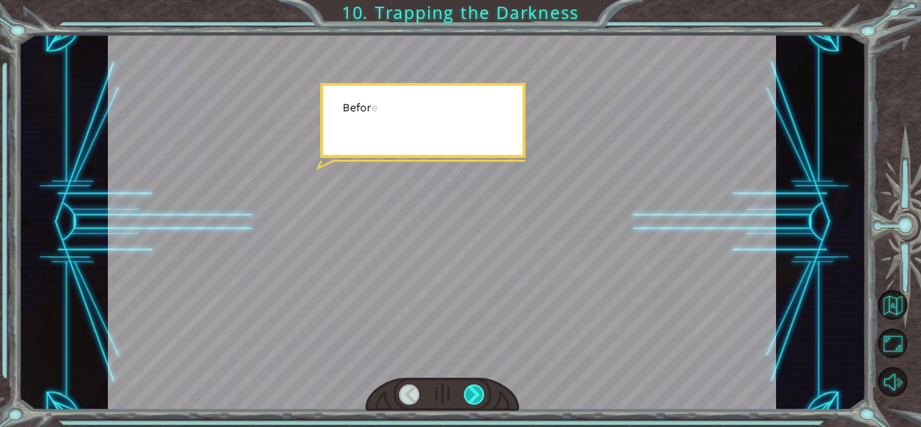
click at [473, 392] on div at bounding box center [474, 394] width 21 height 20
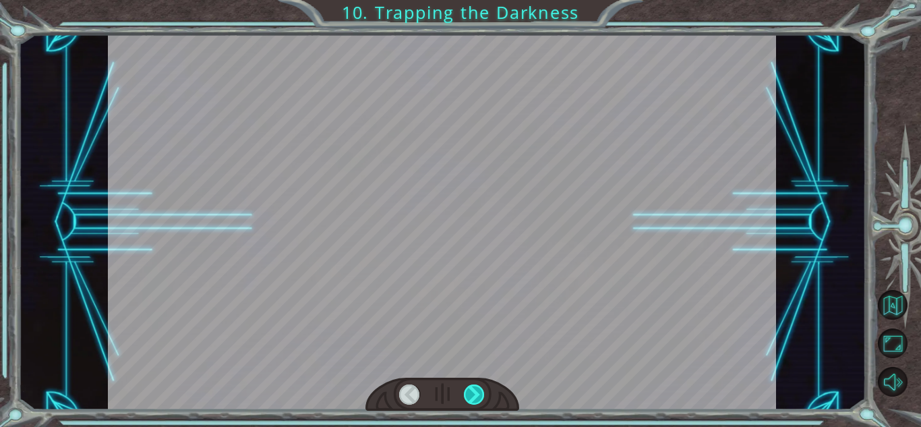
click at [473, 392] on div at bounding box center [474, 394] width 21 height 20
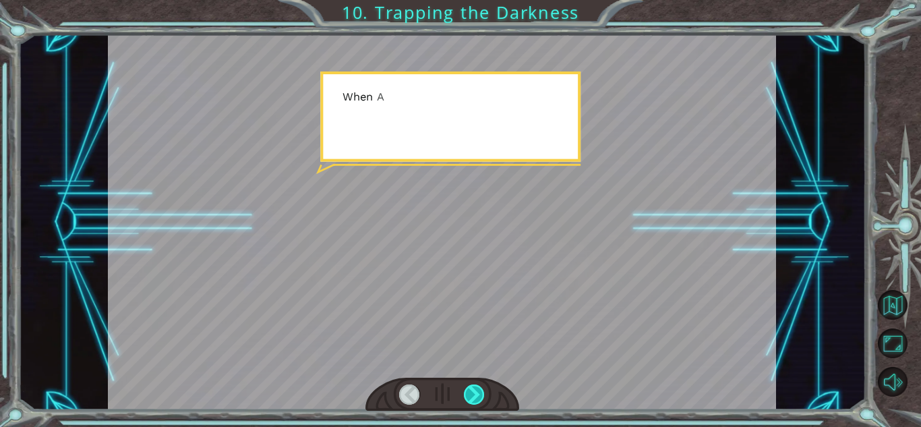
click at [473, 392] on div at bounding box center [474, 394] width 21 height 20
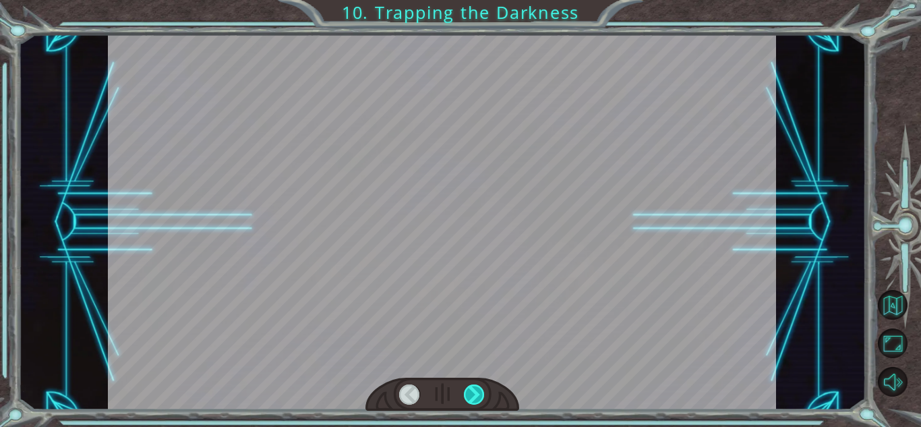
click at [473, 392] on div at bounding box center [474, 394] width 21 height 20
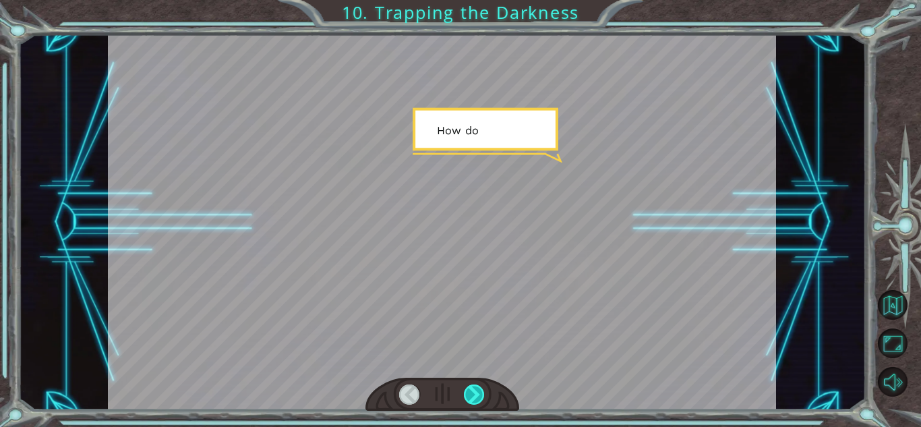
click at [473, 392] on div at bounding box center [474, 394] width 21 height 20
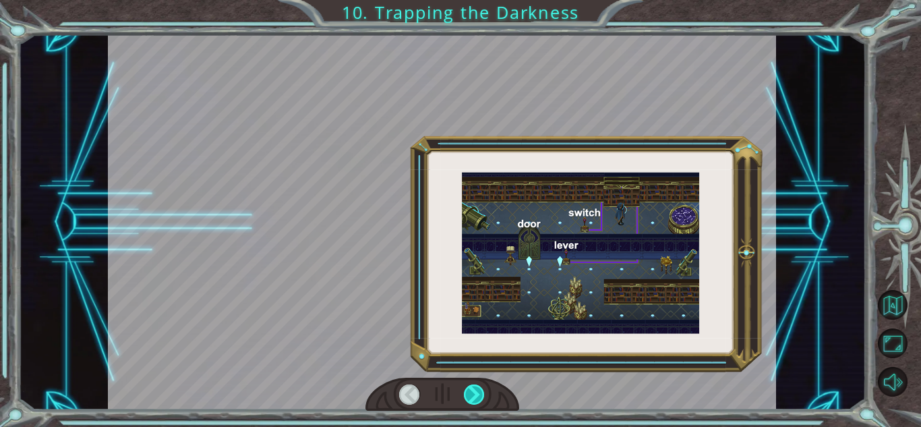
click at [473, 392] on div at bounding box center [474, 394] width 21 height 20
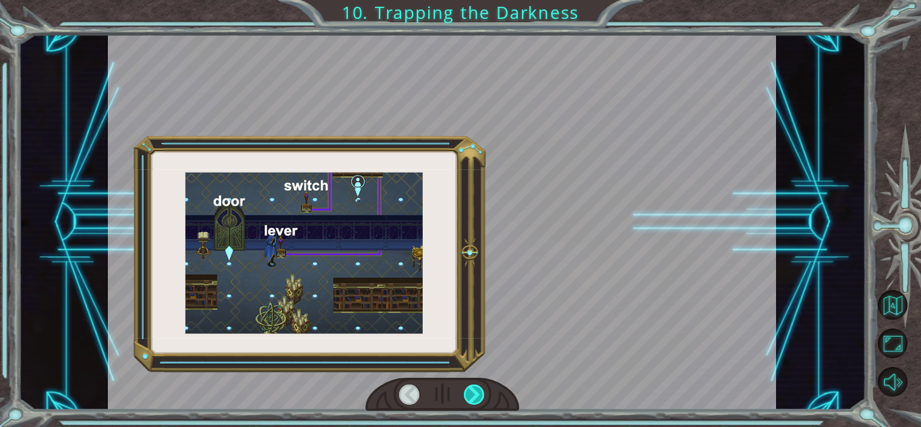
click at [473, 392] on div at bounding box center [474, 394] width 21 height 20
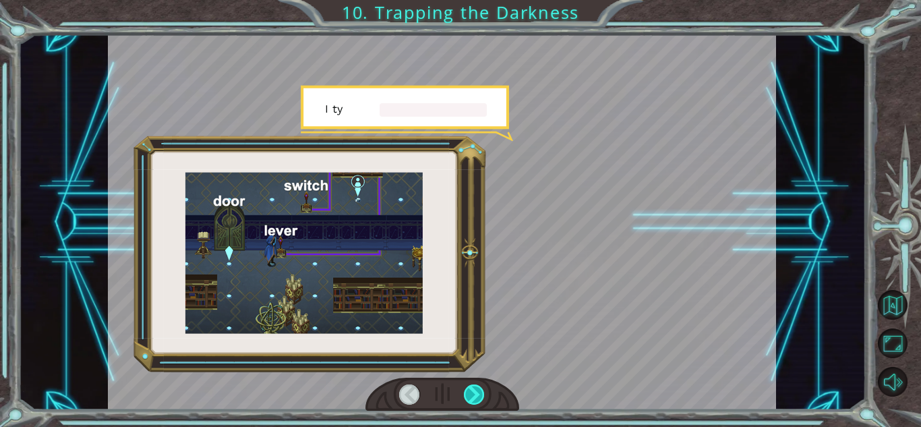
click at [473, 392] on div at bounding box center [474, 394] width 21 height 20
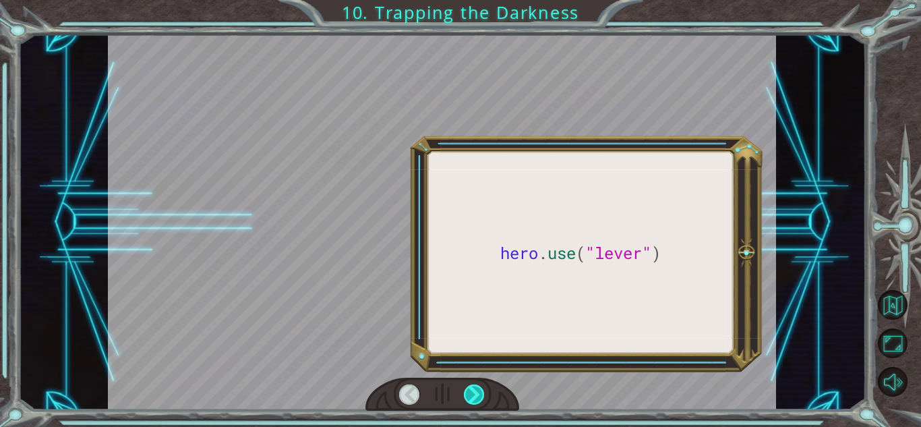
click at [473, 392] on div at bounding box center [474, 394] width 21 height 20
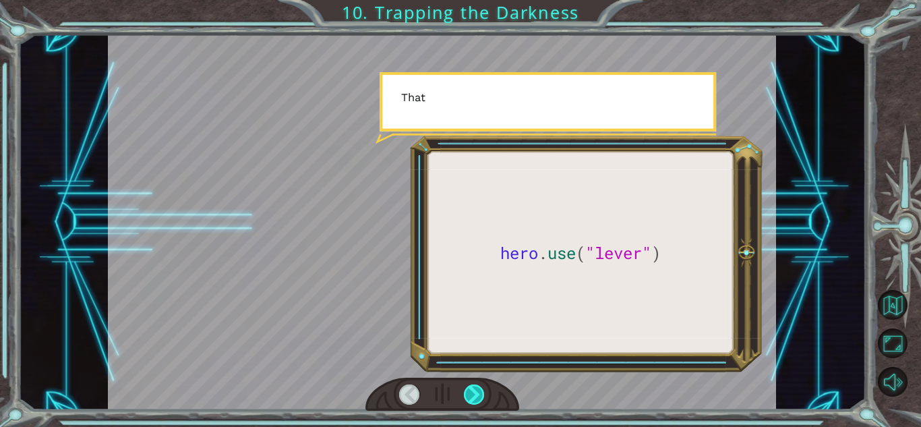
click at [473, 392] on div at bounding box center [474, 394] width 21 height 20
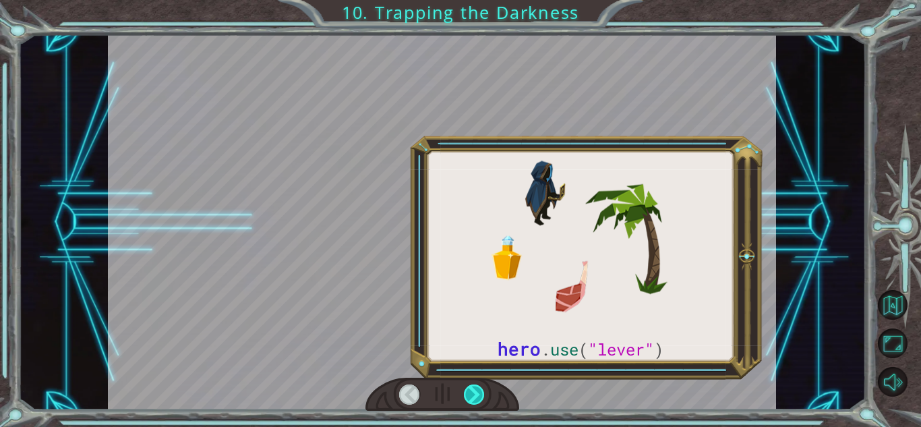
click at [473, 392] on div at bounding box center [474, 394] width 21 height 20
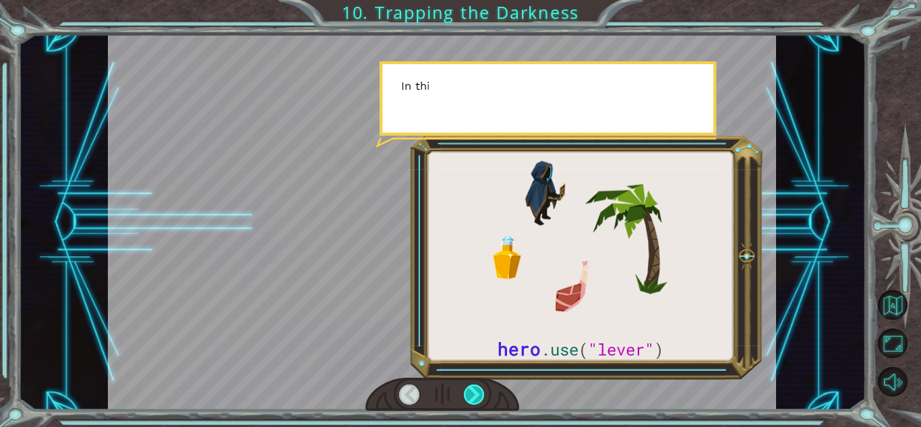
click at [473, 392] on div at bounding box center [474, 394] width 21 height 20
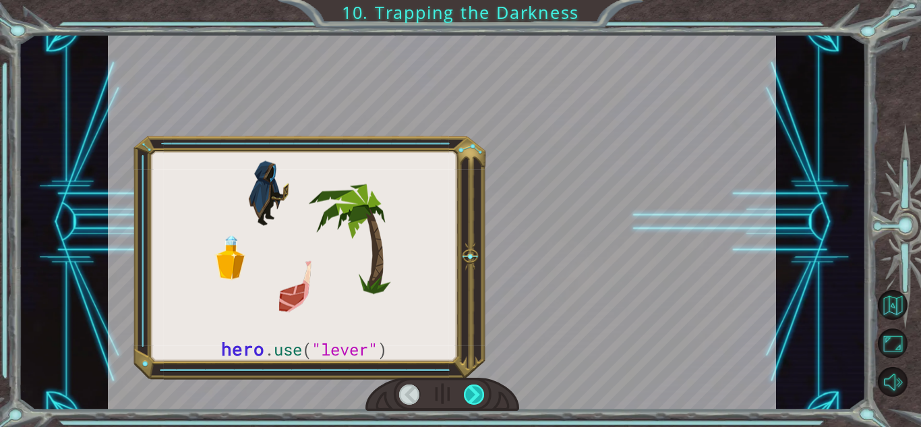
click at [473, 392] on div at bounding box center [474, 394] width 21 height 20
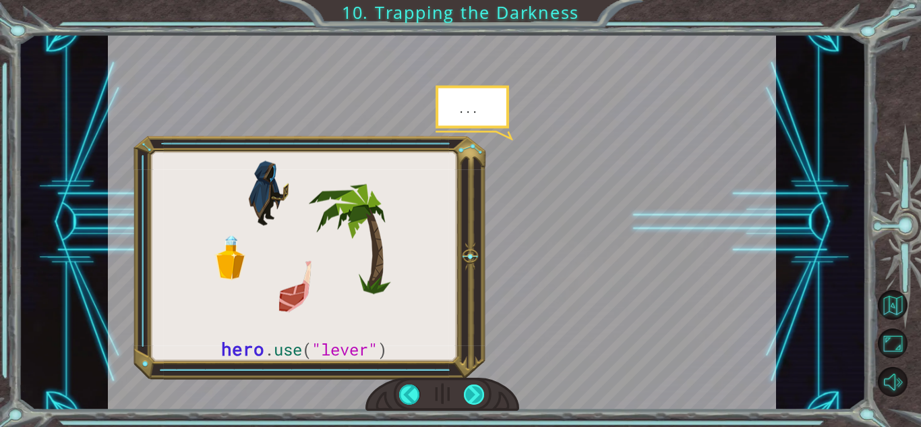
click at [473, 392] on div at bounding box center [474, 394] width 21 height 20
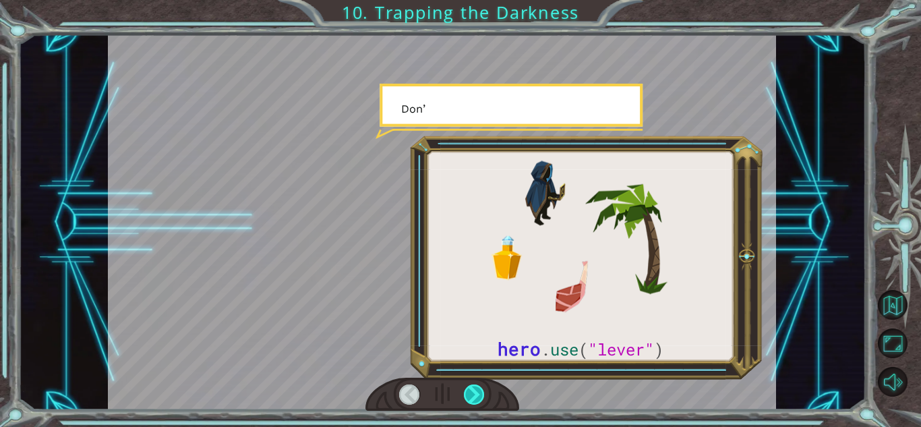
click at [473, 392] on div at bounding box center [474, 394] width 21 height 20
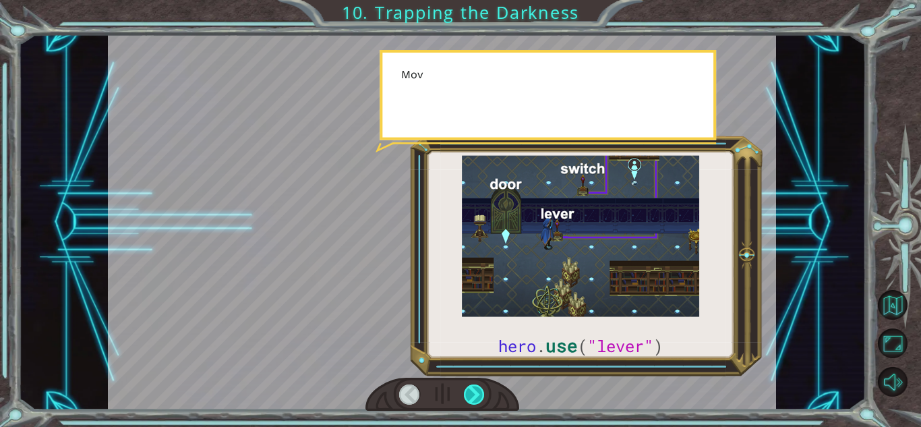
click at [473, 392] on div at bounding box center [474, 394] width 21 height 20
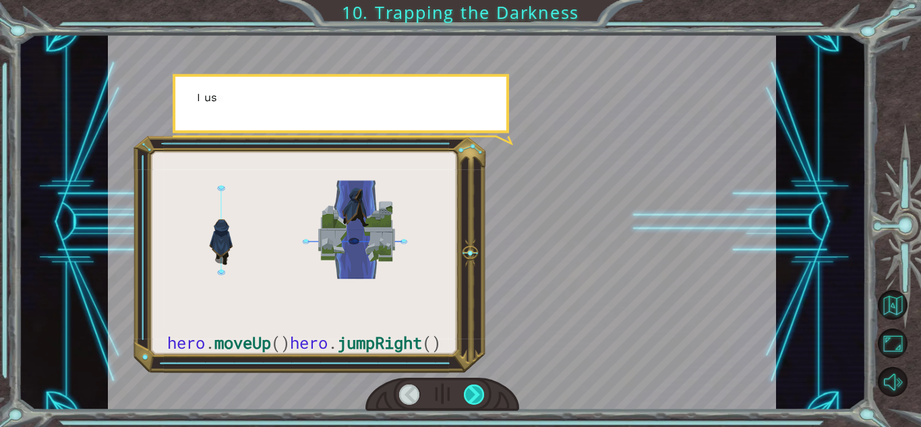
click at [473, 392] on div at bounding box center [474, 394] width 21 height 20
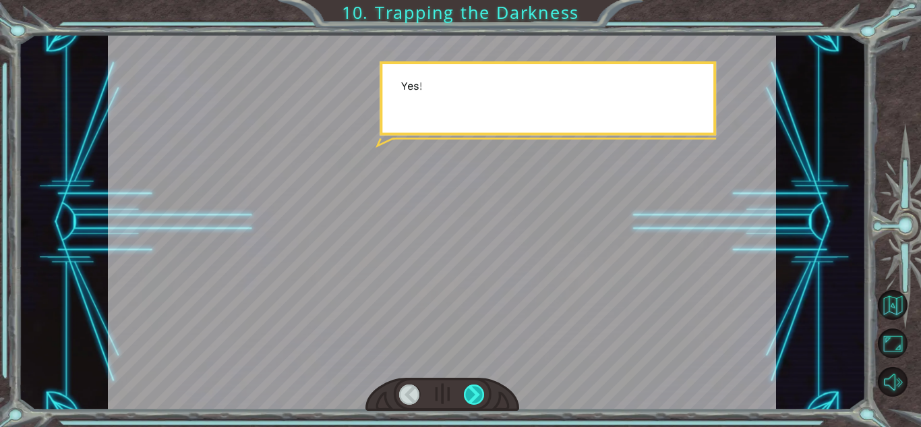
click at [473, 392] on div at bounding box center [474, 394] width 21 height 20
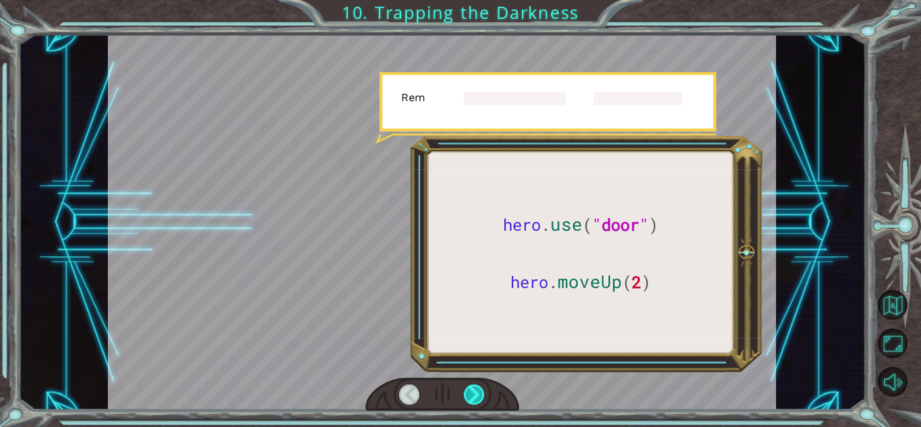
click at [473, 392] on div at bounding box center [474, 394] width 21 height 20
click at [473, 391] on div at bounding box center [474, 394] width 21 height 20
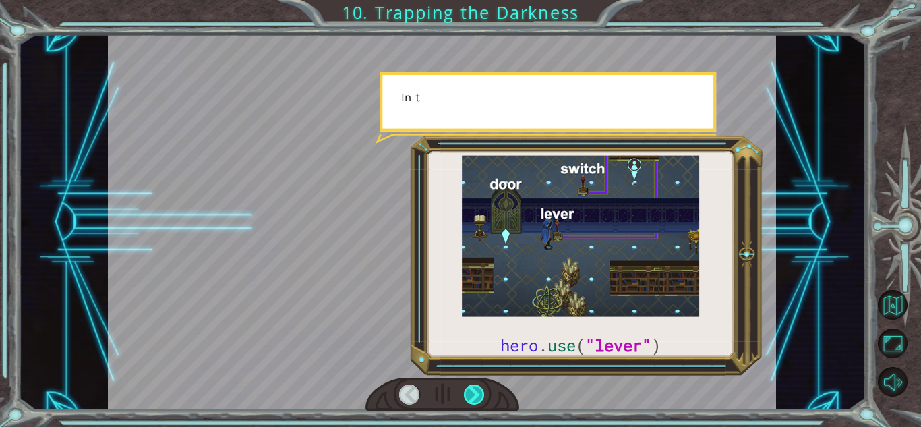
click at [473, 391] on div at bounding box center [474, 394] width 21 height 20
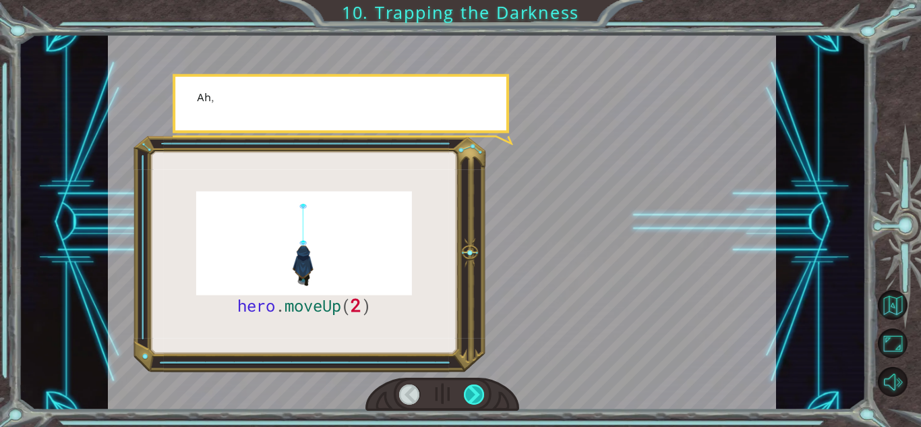
click at [473, 391] on div at bounding box center [474, 394] width 21 height 20
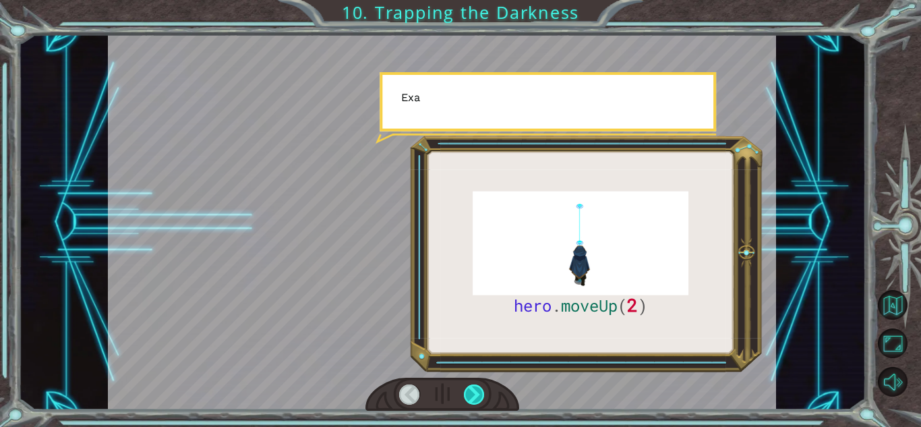
click at [473, 391] on div at bounding box center [474, 394] width 21 height 20
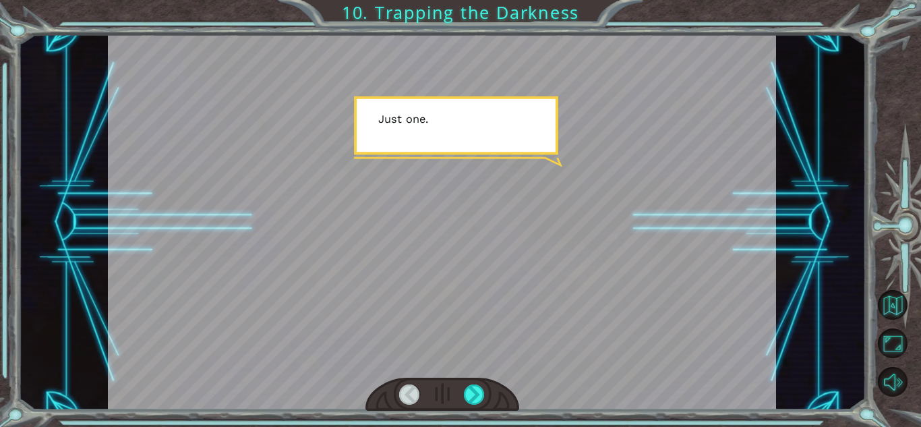
click at [484, 375] on div at bounding box center [442, 222] width 668 height 376
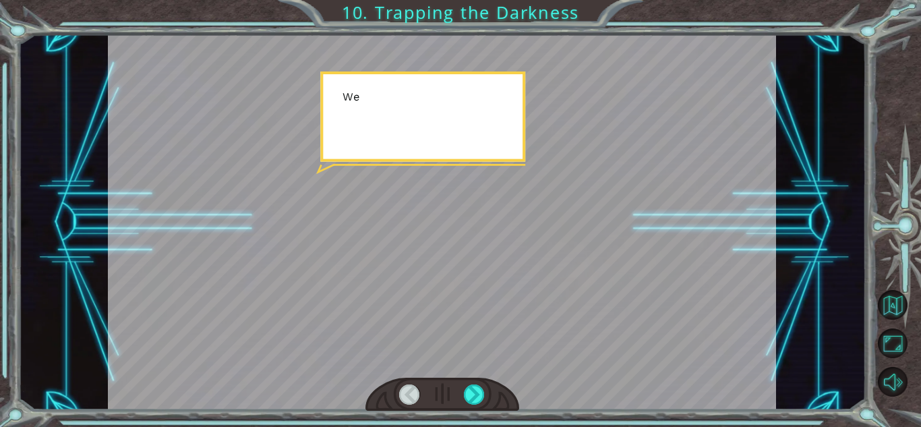
click at [484, 375] on div at bounding box center [442, 222] width 668 height 376
click at [473, 396] on div at bounding box center [474, 394] width 21 height 20
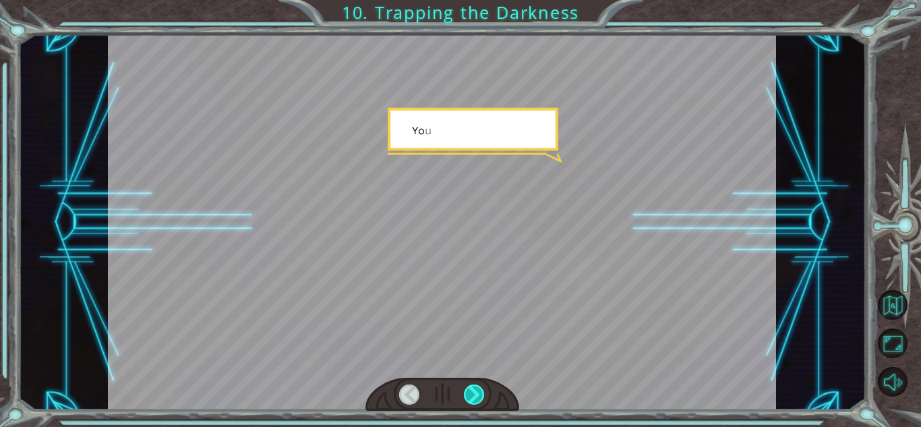
click at [473, 396] on div at bounding box center [474, 394] width 21 height 20
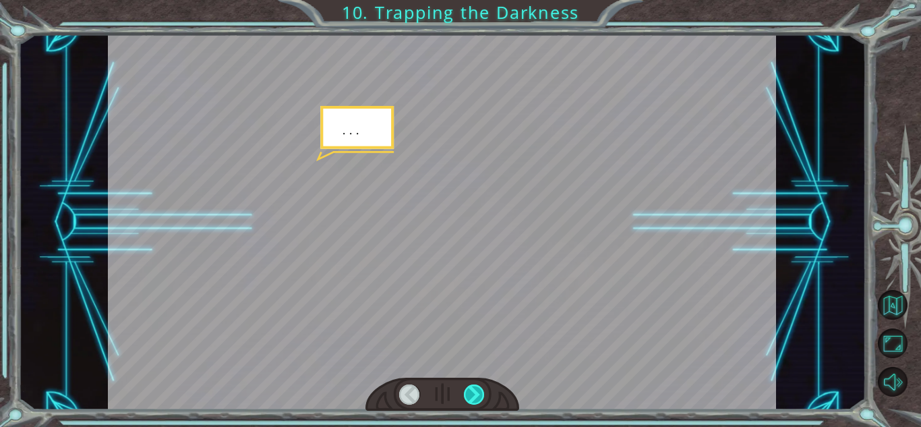
click at [473, 396] on div at bounding box center [474, 394] width 21 height 20
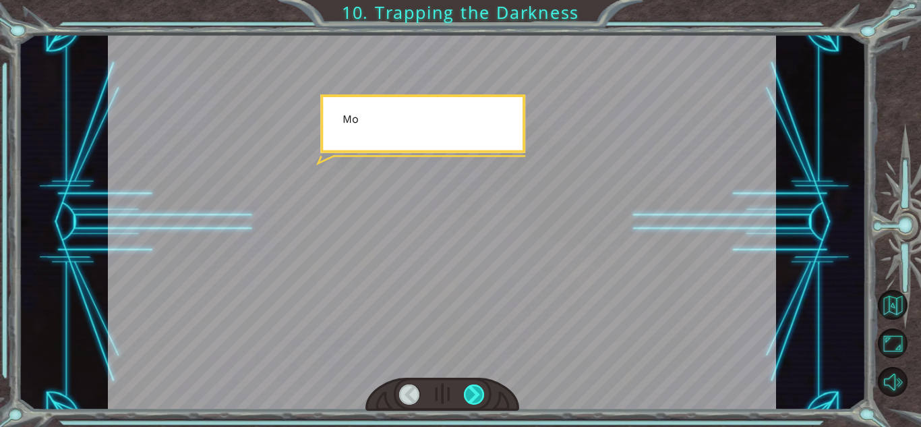
click at [473, 396] on div at bounding box center [474, 394] width 21 height 20
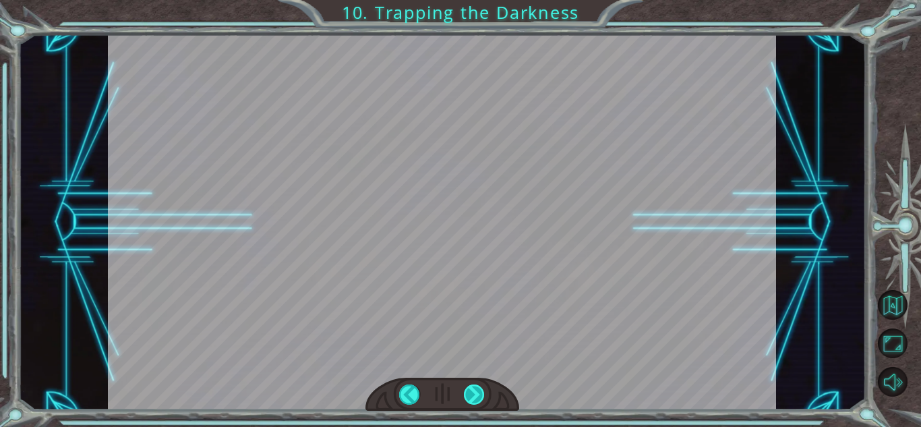
click at [473, 396] on div at bounding box center [474, 394] width 21 height 20
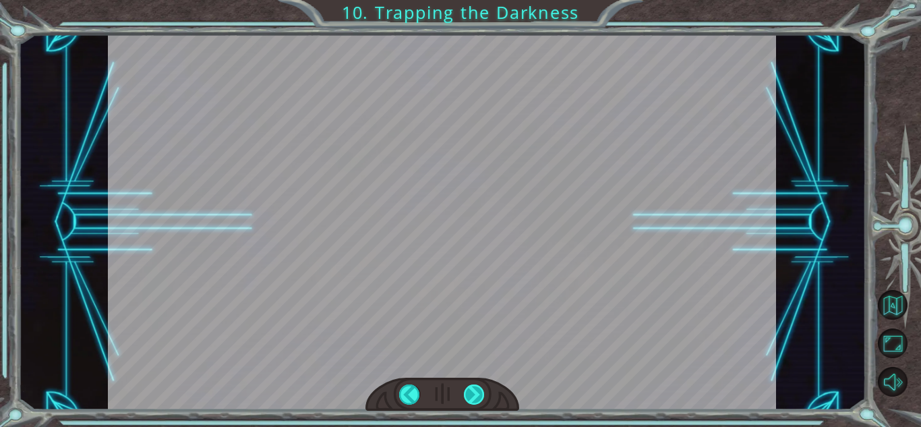
click at [473, 396] on div at bounding box center [474, 394] width 21 height 20
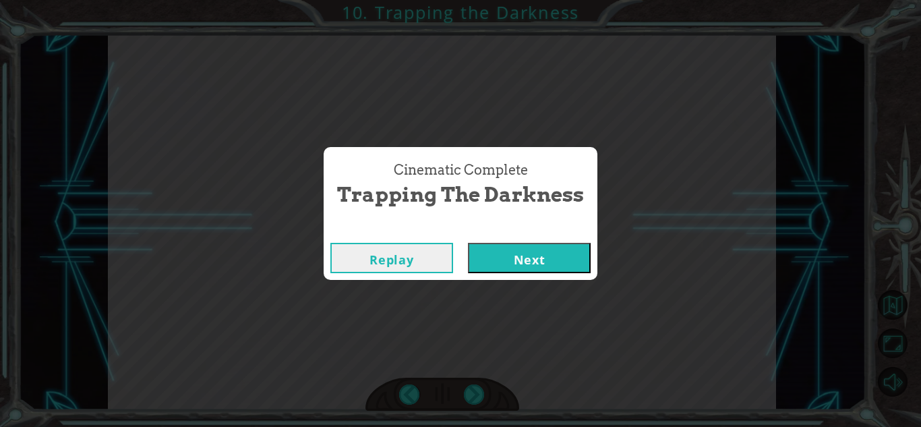
click at [550, 258] on button "Next" at bounding box center [529, 258] width 123 height 30
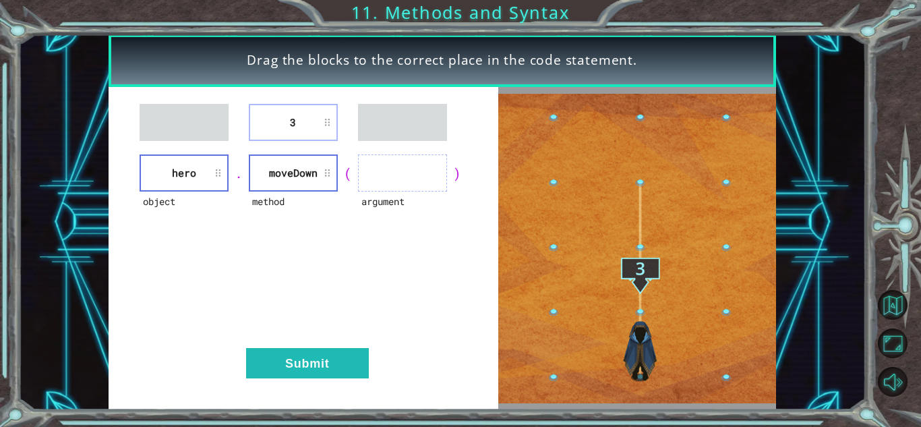
drag, startPoint x: 293, startPoint y: 100, endPoint x: 412, endPoint y: 175, distance: 140.3
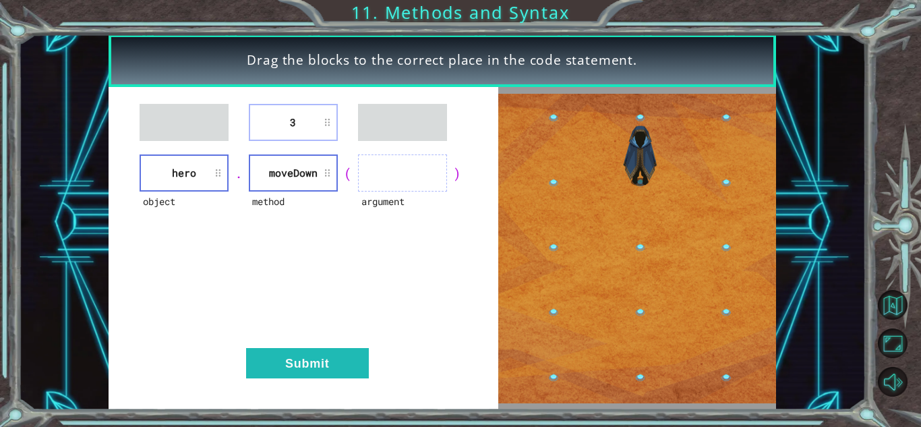
click at [412, 175] on div "3 object hero . method [GEOGRAPHIC_DATA] ( argument ) Submit" at bounding box center [304, 248] width 390 height 323
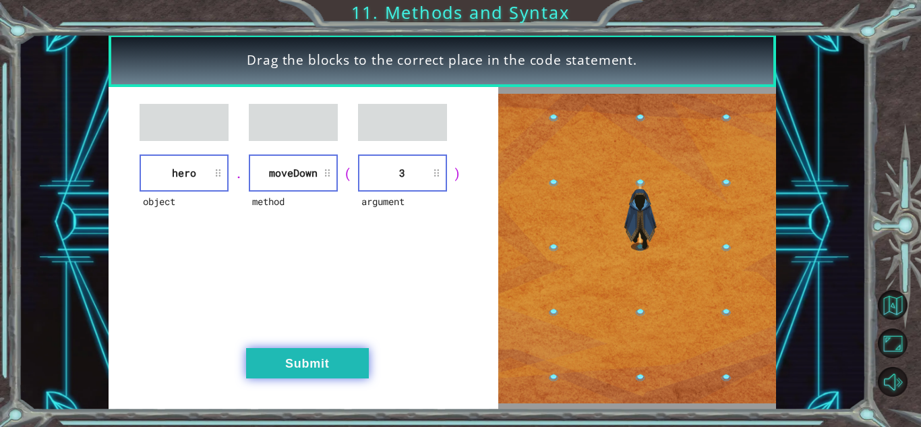
click at [317, 371] on button "Submit" at bounding box center [307, 363] width 123 height 30
click at [317, 353] on button "Submit" at bounding box center [307, 363] width 123 height 30
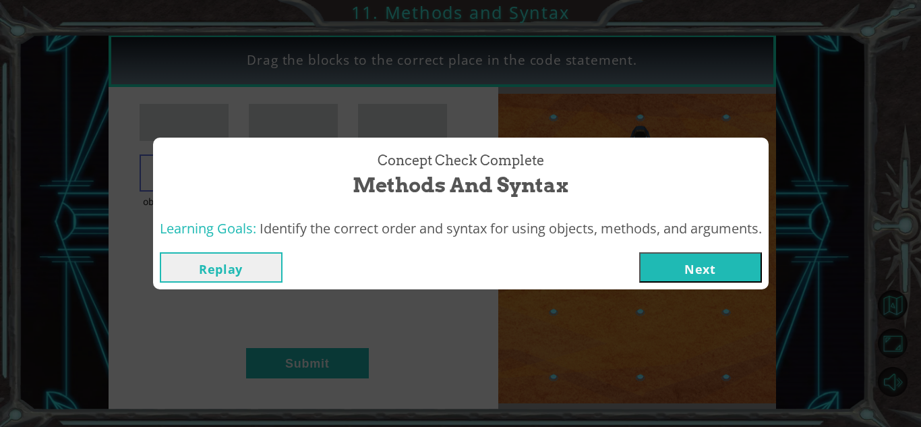
click at [724, 268] on button "Next" at bounding box center [700, 267] width 123 height 30
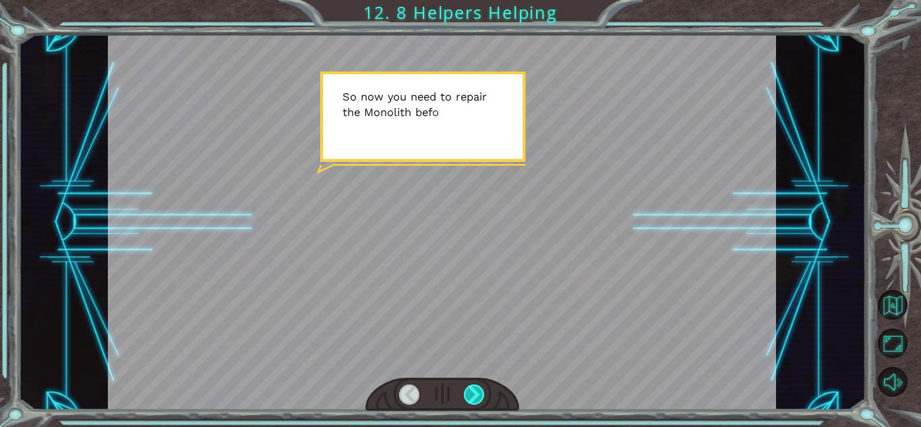
click at [484, 388] on div at bounding box center [474, 394] width 21 height 20
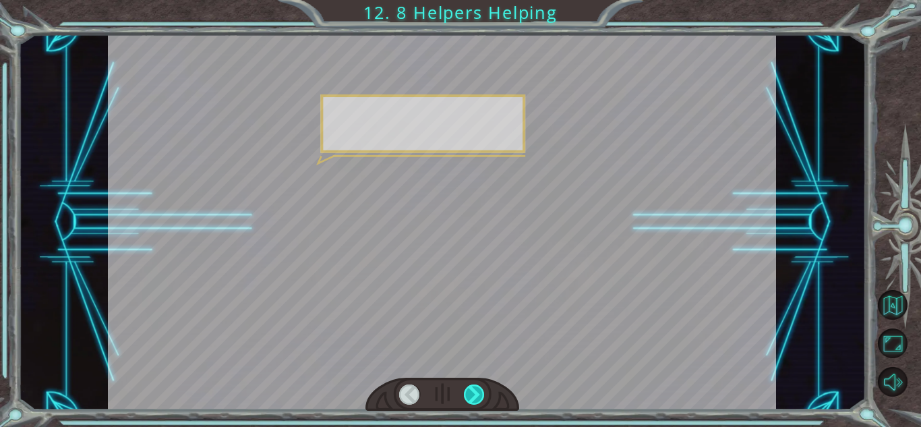
click at [484, 388] on div at bounding box center [474, 394] width 21 height 20
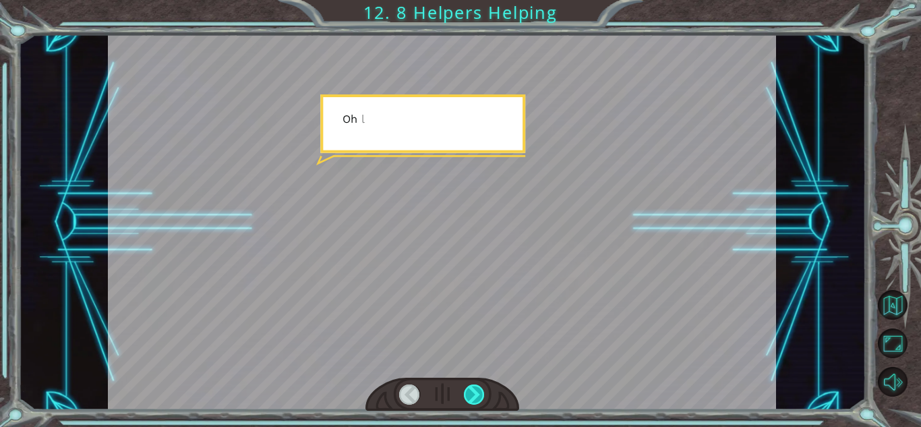
click at [484, 388] on div at bounding box center [474, 394] width 21 height 20
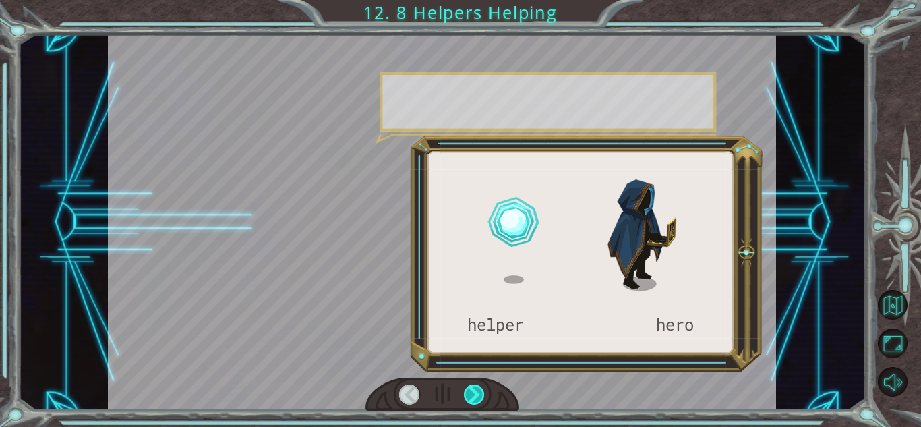
click at [484, 388] on div at bounding box center [474, 394] width 21 height 20
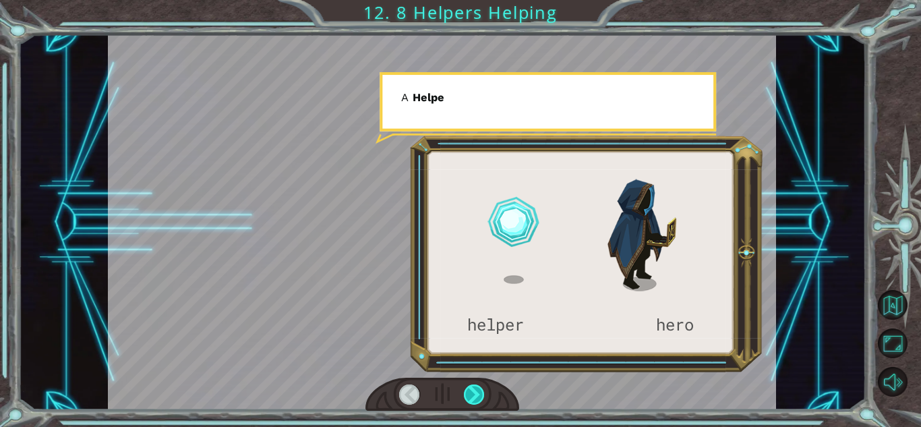
click at [484, 388] on div at bounding box center [474, 394] width 21 height 20
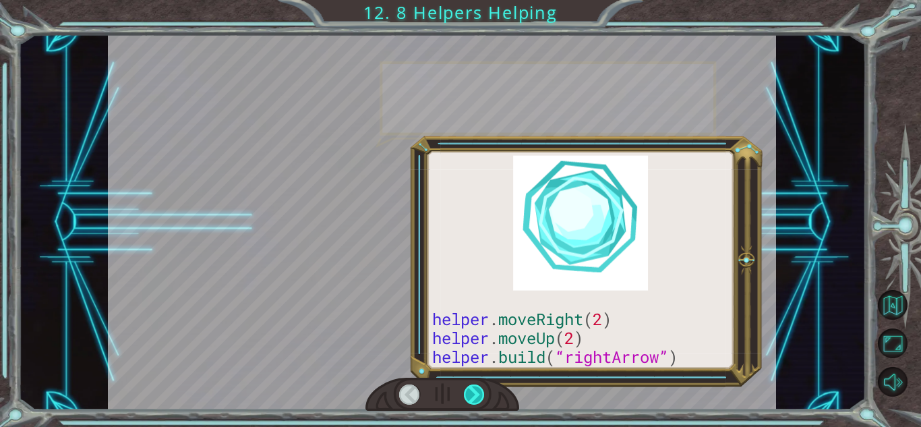
click at [484, 388] on div at bounding box center [474, 394] width 21 height 20
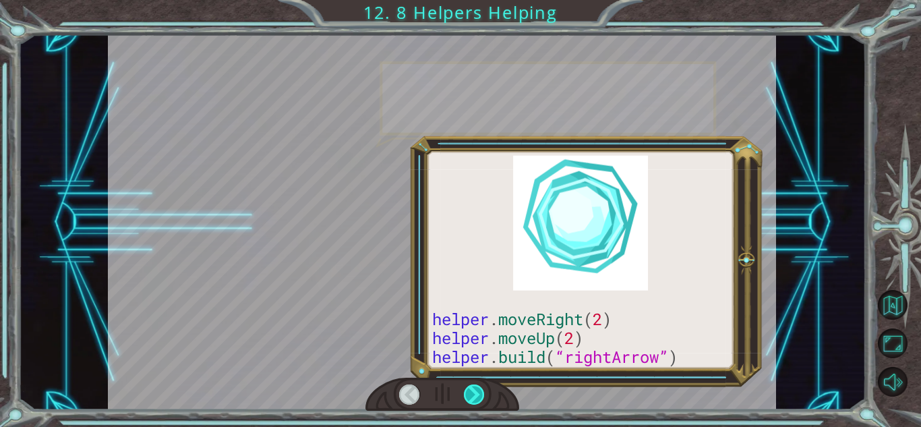
click at [484, 388] on div at bounding box center [474, 394] width 21 height 20
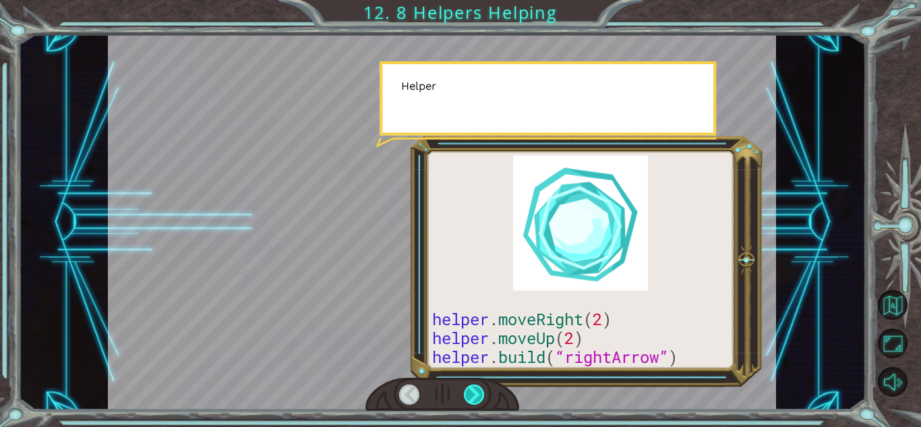
click at [484, 388] on div at bounding box center [474, 394] width 21 height 20
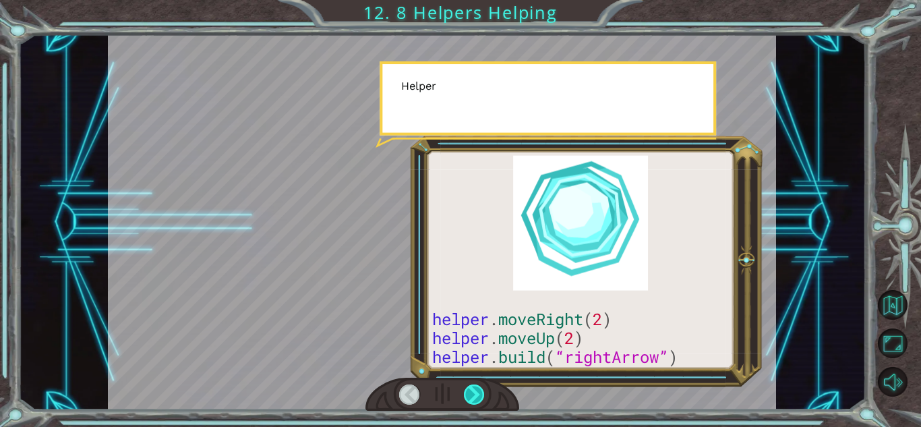
click at [484, 388] on div at bounding box center [474, 394] width 21 height 20
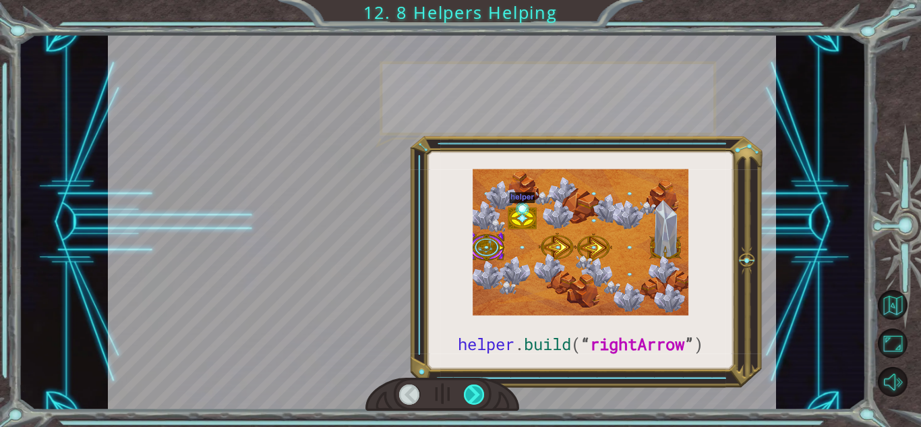
click at [484, 388] on div at bounding box center [474, 394] width 21 height 20
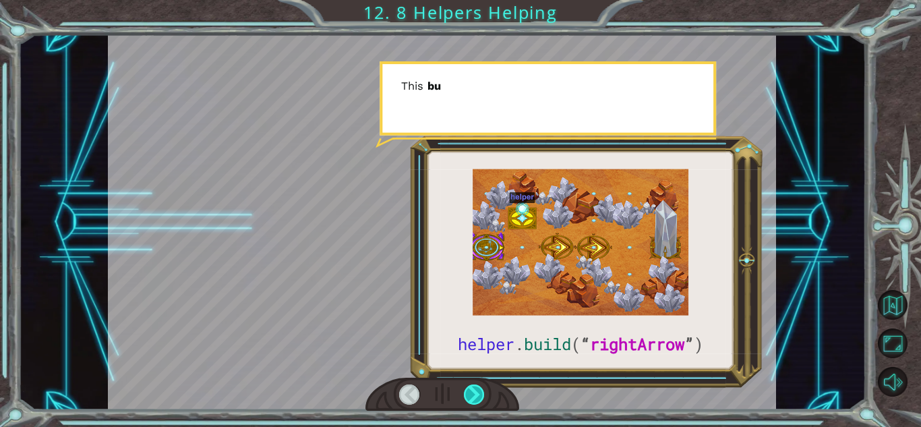
click at [484, 388] on div at bounding box center [474, 394] width 21 height 20
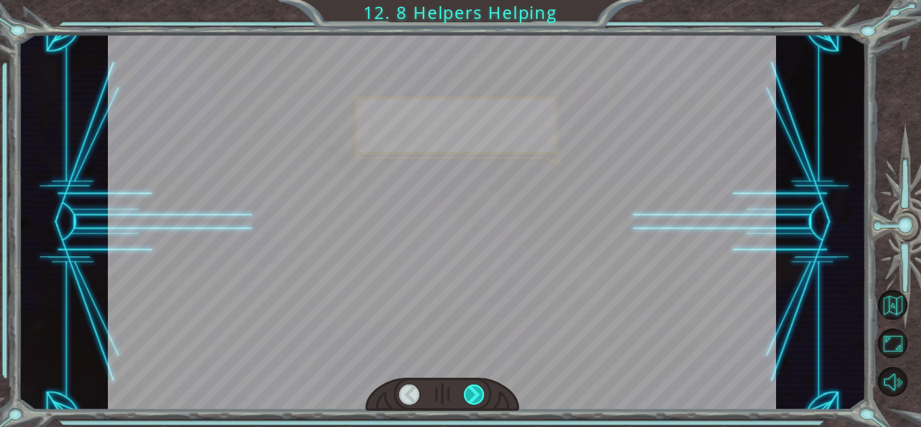
click at [484, 388] on div at bounding box center [474, 394] width 21 height 20
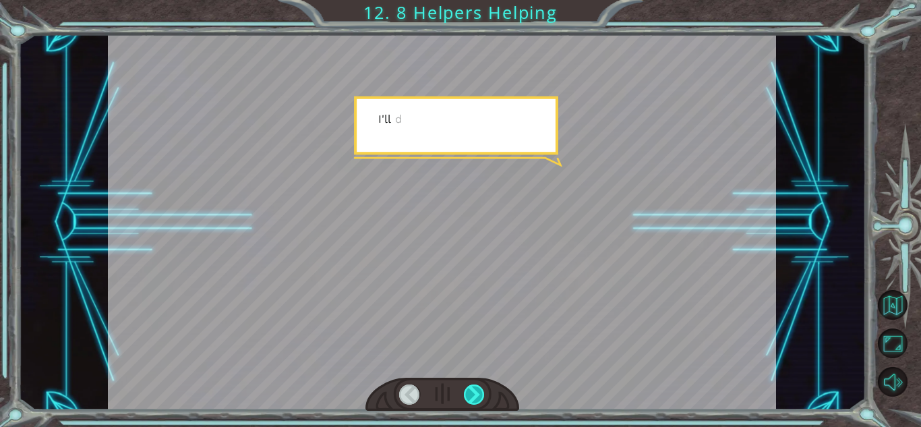
click at [484, 388] on div at bounding box center [474, 394] width 21 height 20
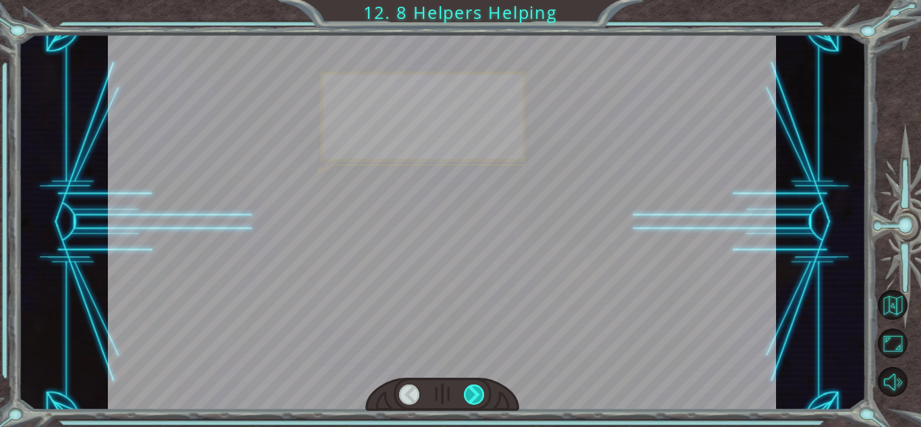
click at [484, 388] on div at bounding box center [474, 394] width 21 height 20
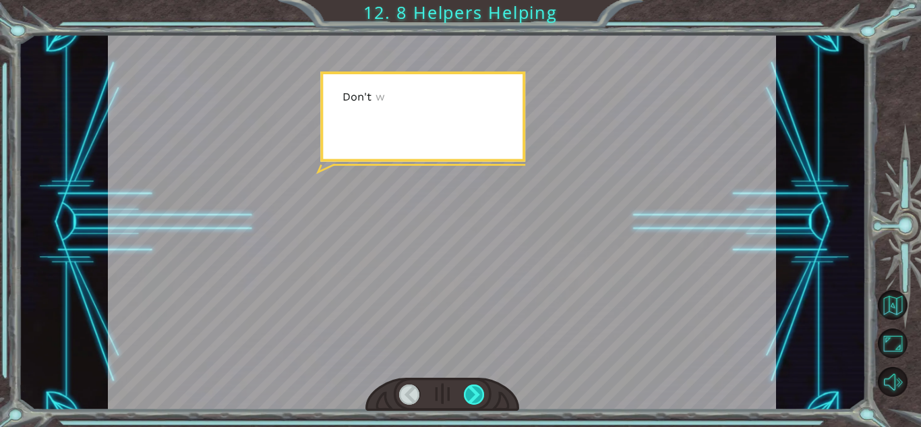
click at [484, 388] on div at bounding box center [474, 394] width 21 height 20
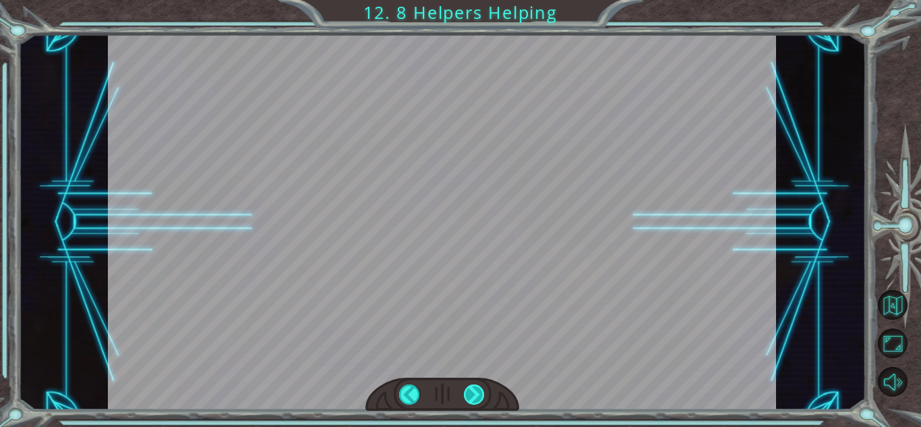
click at [484, 388] on div at bounding box center [474, 394] width 21 height 20
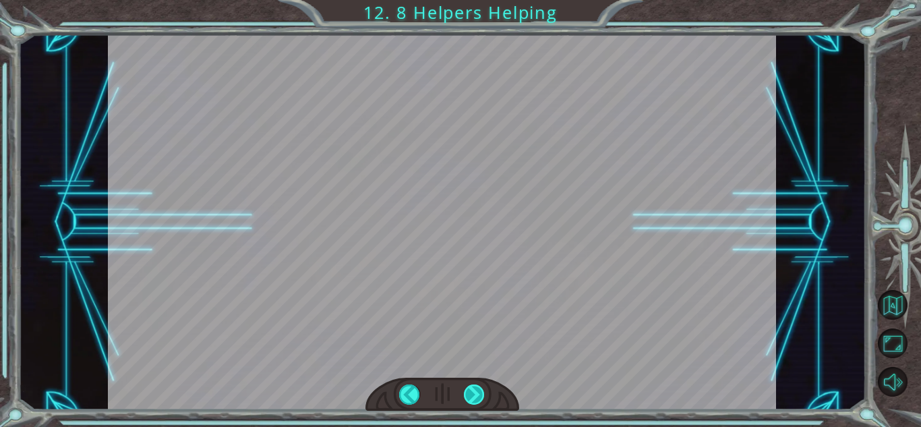
click at [484, 388] on div at bounding box center [474, 394] width 21 height 20
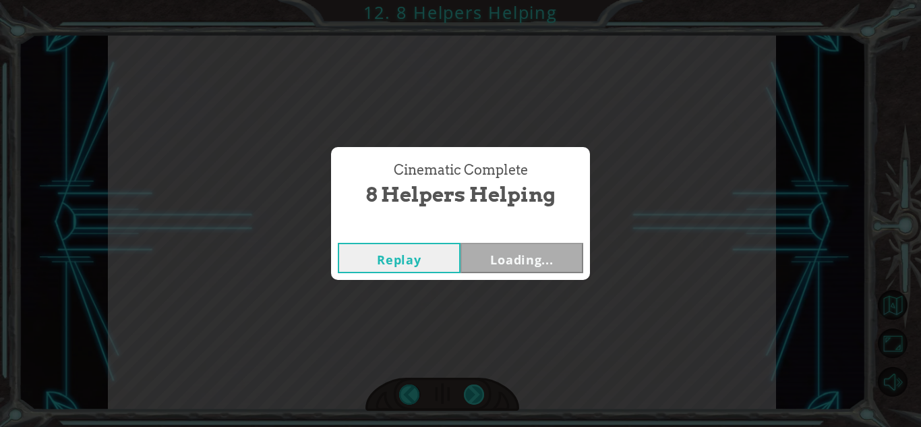
click at [484, 388] on div "Cinematic Complete 8 Helpers Helping Replay Loading..." at bounding box center [460, 213] width 921 height 427
click at [487, 313] on div "Cinematic Complete 8 Helpers Helping Replay Loading..." at bounding box center [460, 213] width 921 height 427
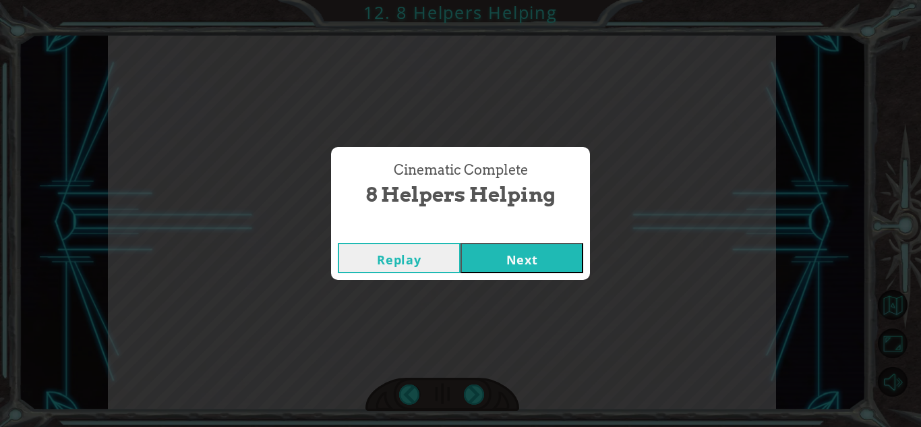
click at [516, 263] on button "Next" at bounding box center [522, 258] width 123 height 30
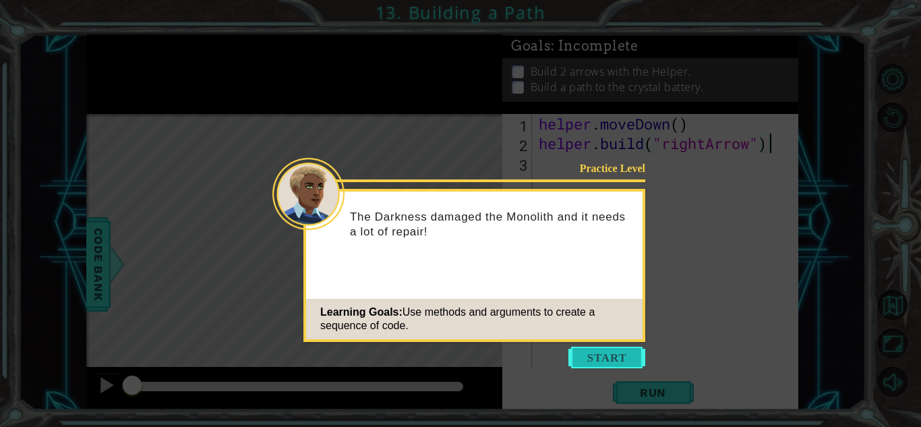
click at [594, 349] on button "Start" at bounding box center [606, 358] width 77 height 22
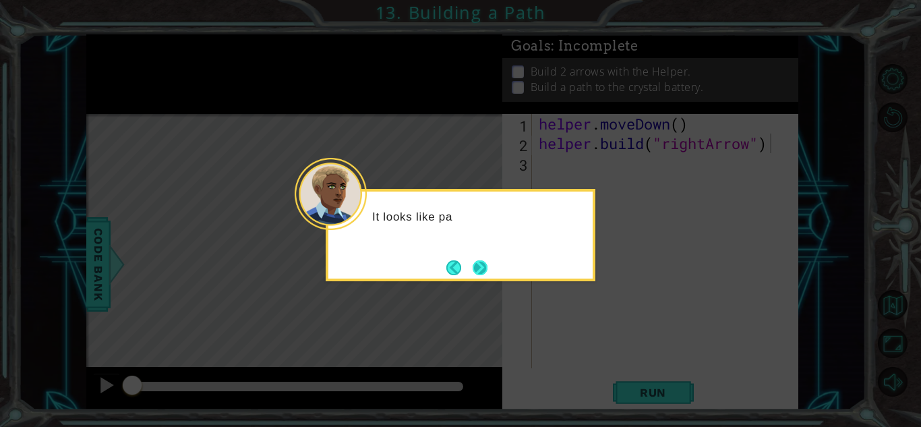
click at [476, 268] on button "Next" at bounding box center [479, 267] width 25 height 25
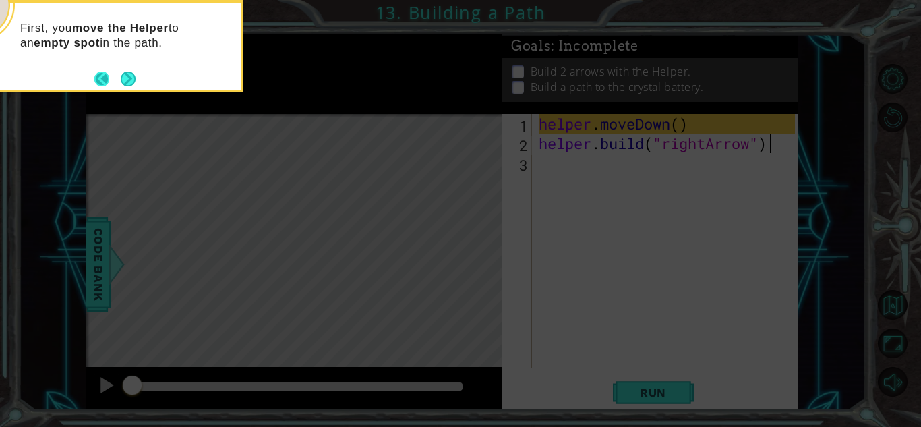
click at [116, 82] on button "Back" at bounding box center [107, 78] width 26 height 15
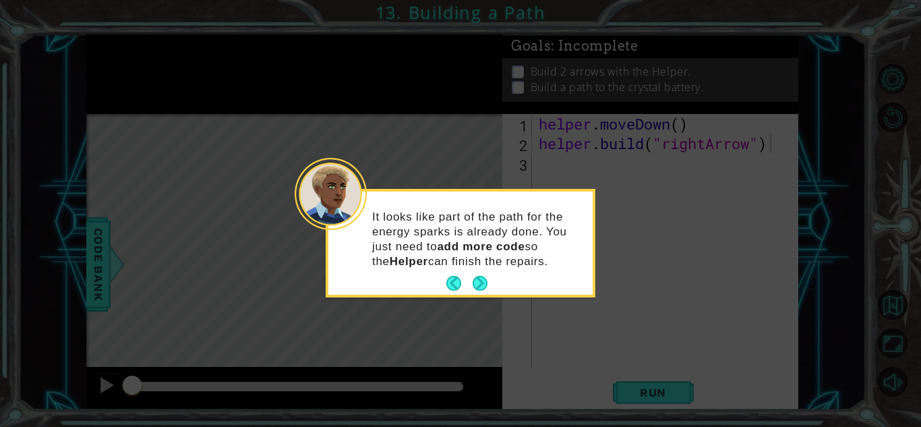
click at [123, 83] on icon at bounding box center [460, 213] width 921 height 427
click at [478, 283] on button "Next" at bounding box center [480, 283] width 21 height 21
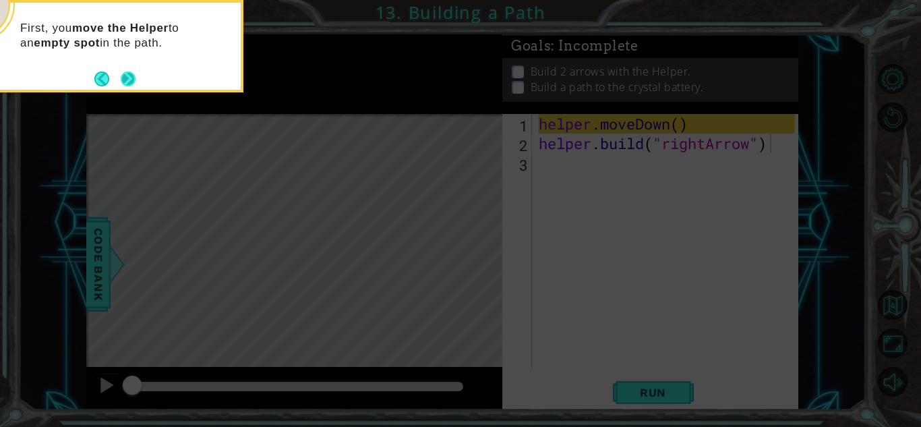
click at [122, 72] on button "Next" at bounding box center [128, 79] width 20 height 20
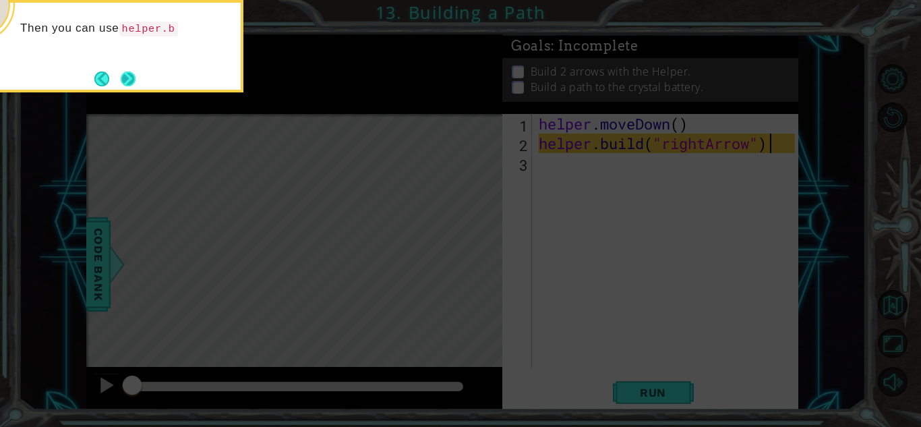
click at [124, 79] on button "Next" at bounding box center [128, 79] width 24 height 24
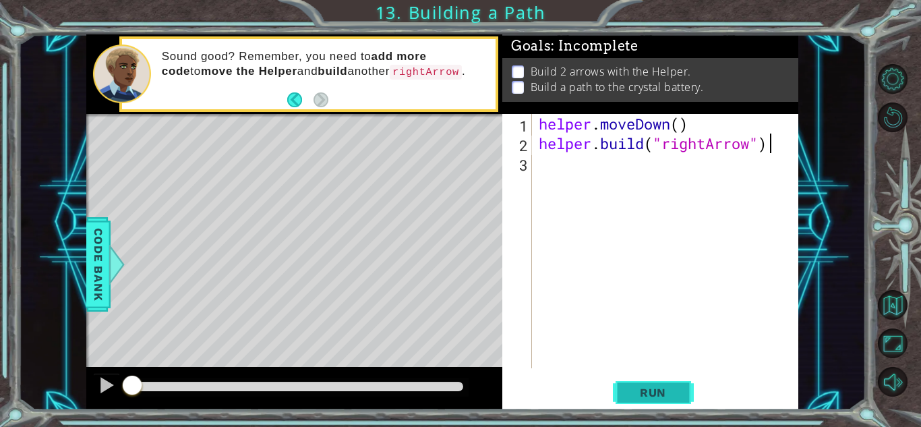
click at [673, 390] on span "Run" at bounding box center [652, 392] width 53 height 13
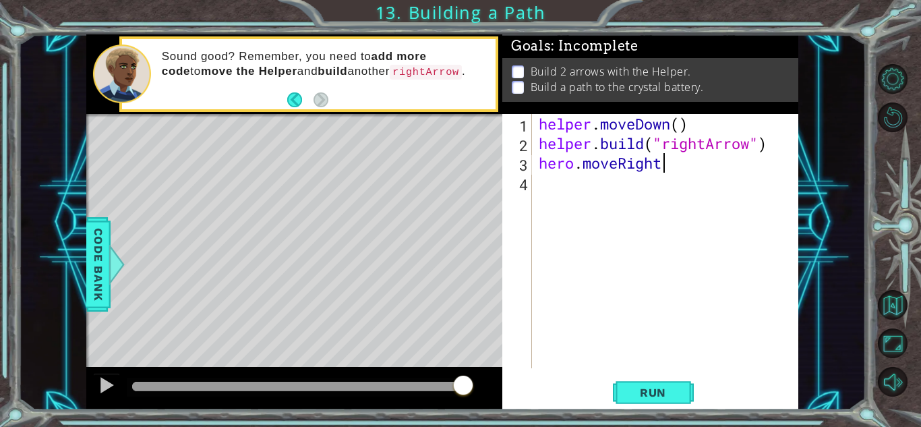
scroll to position [0, 5]
type textarea "hero.moveRight(3)"
click at [672, 381] on button "Run" at bounding box center [653, 393] width 81 height 30
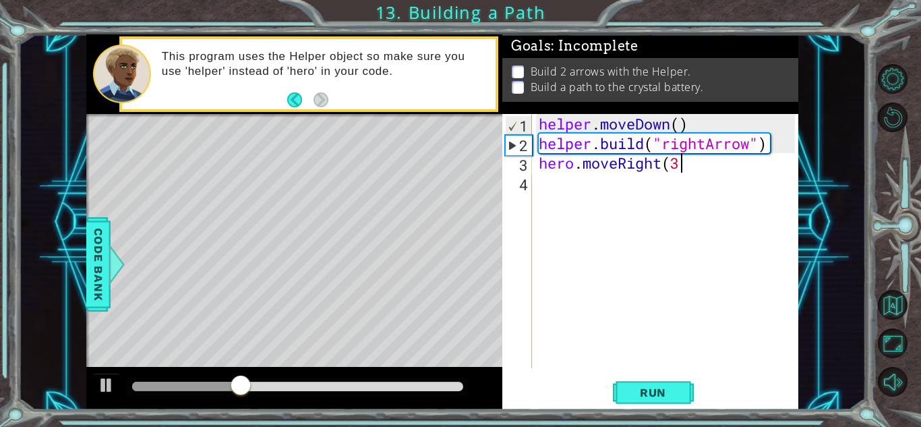
type textarea "hero.moveRight"
click at [708, 163] on div "helper . moveDown ( ) helper . build ( "rightArrow" ) hero . moveRight" at bounding box center [669, 260] width 266 height 293
type textarea "hero.moveRight"
click at [640, 390] on span "Run" at bounding box center [652, 392] width 53 height 13
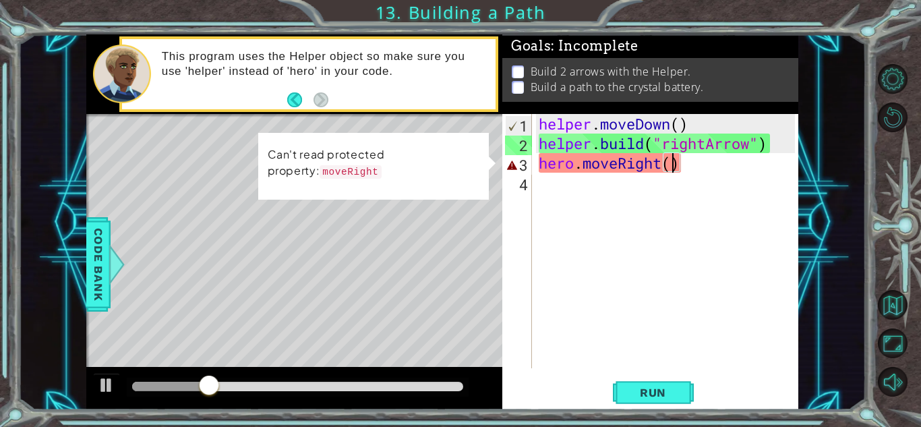
click at [668, 163] on div "helper . moveDown ( ) helper . build ( "rightArrow" ) hero . moveRight ( )" at bounding box center [669, 260] width 266 height 293
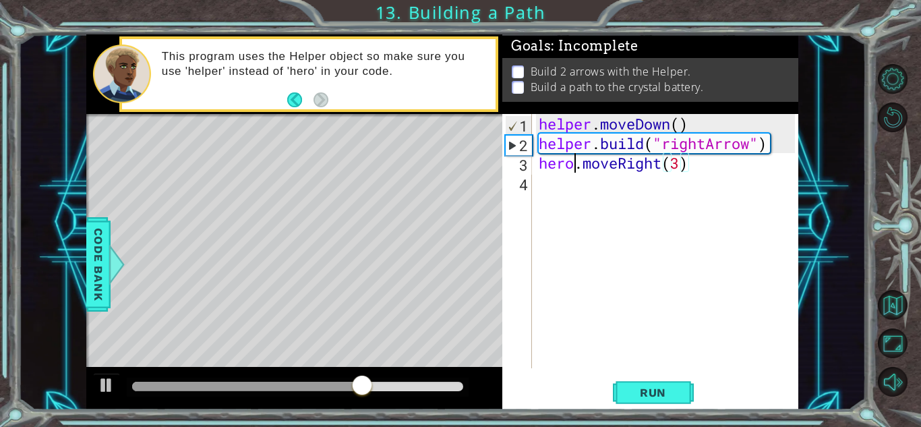
click at [576, 163] on div "helper . moveDown ( ) helper . build ( "rightArrow" ) hero . moveRight ( 3 )" at bounding box center [669, 260] width 266 height 293
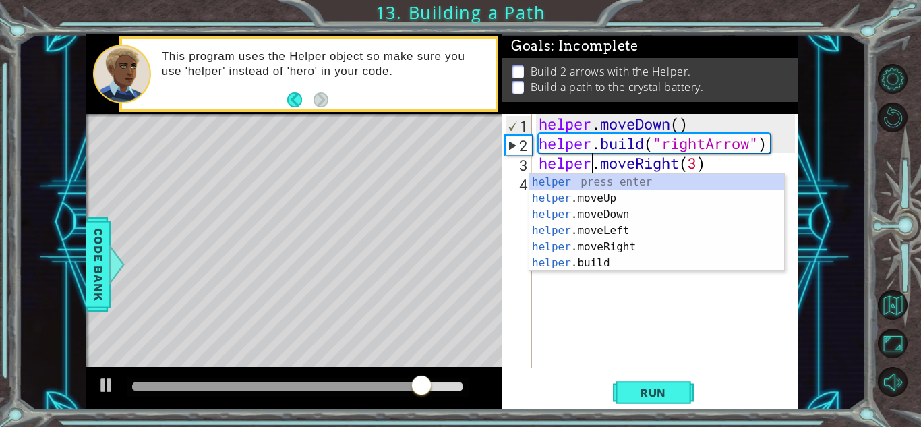
scroll to position [0, 2]
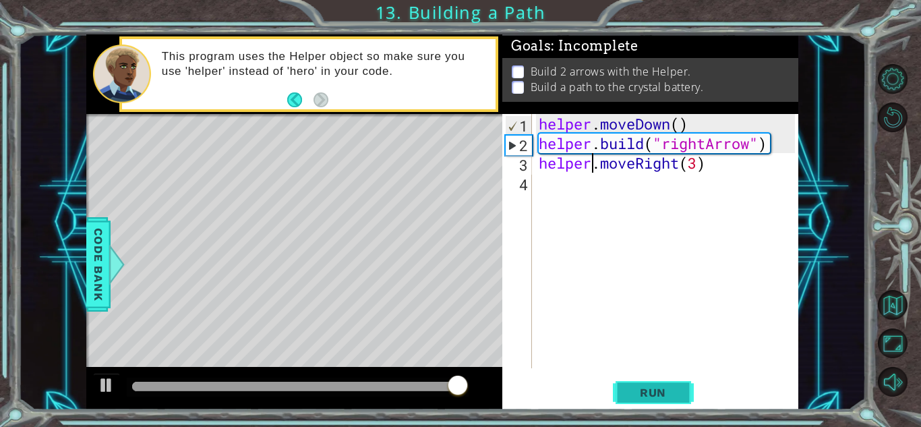
type textarea "helper.moveRight(3)"
click at [664, 401] on button "Run" at bounding box center [653, 393] width 81 height 30
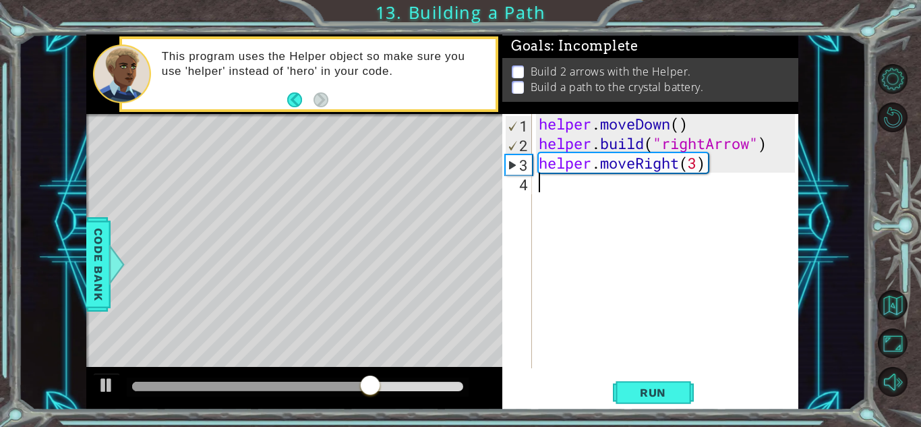
click at [730, 173] on div "helper . moveDown ( ) helper . build ( "rightArrow" ) helper . moveRight ( 3 )" at bounding box center [669, 260] width 266 height 293
type textarea "H"
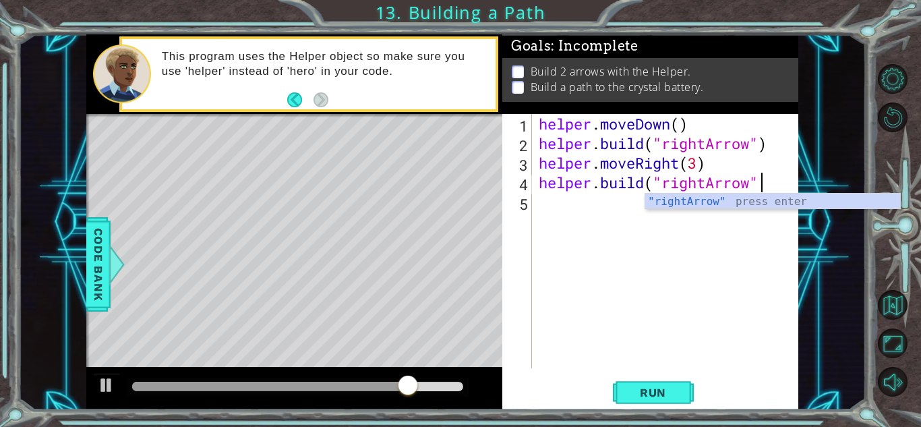
scroll to position [0, 9]
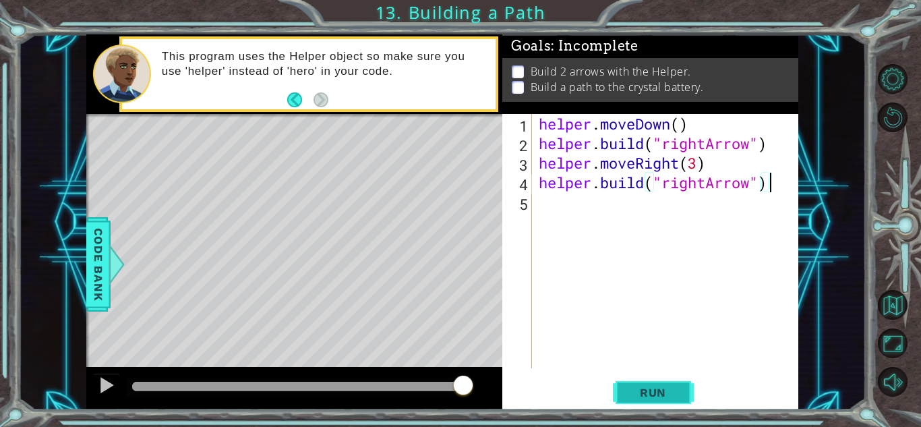
type textarea "[DOMAIN_NAME]("rightArrow")"
click at [651, 386] on span "Run" at bounding box center [652, 392] width 53 height 13
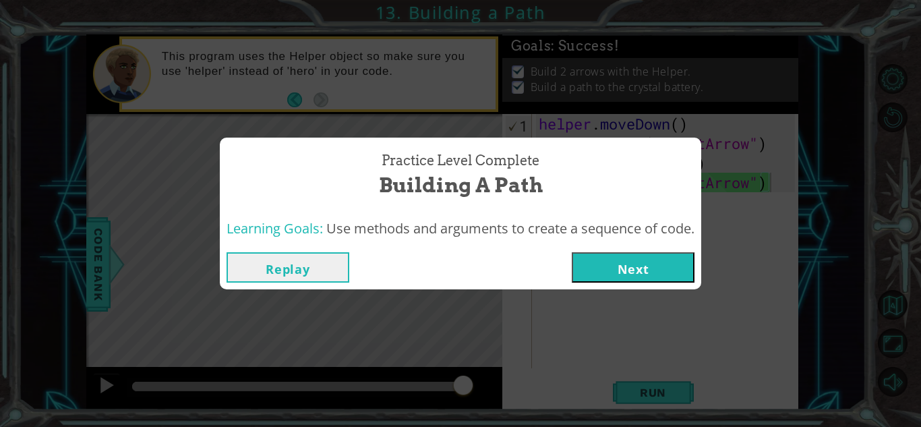
click at [652, 265] on button "Next" at bounding box center [633, 267] width 123 height 30
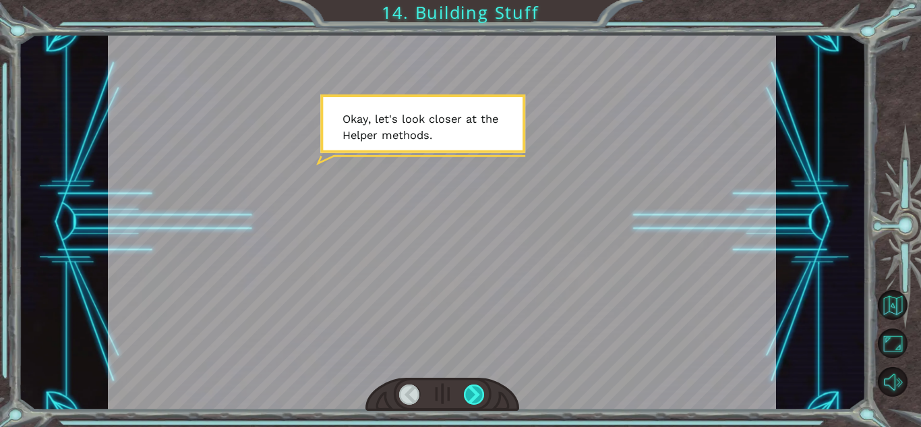
click at [480, 396] on div at bounding box center [474, 394] width 21 height 20
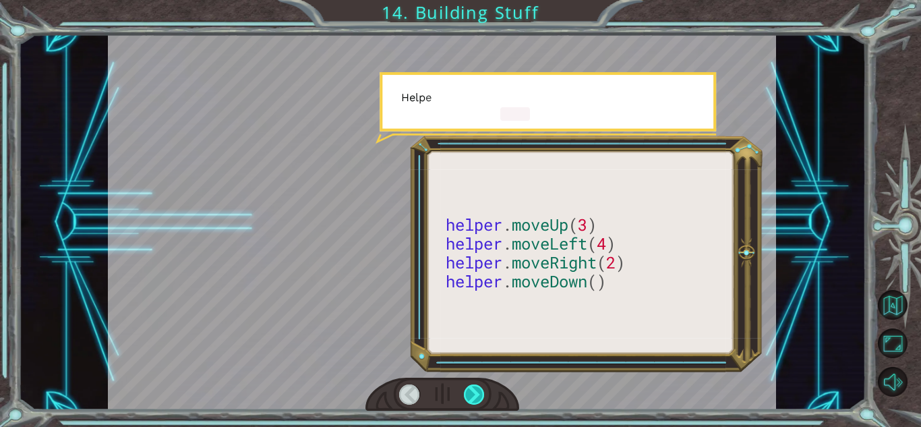
click at [479, 394] on div at bounding box center [474, 394] width 21 height 20
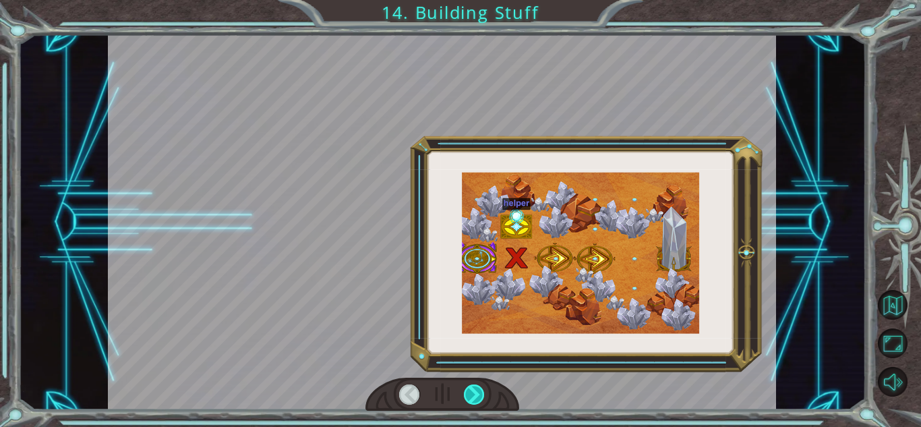
click at [479, 394] on div at bounding box center [474, 394] width 21 height 20
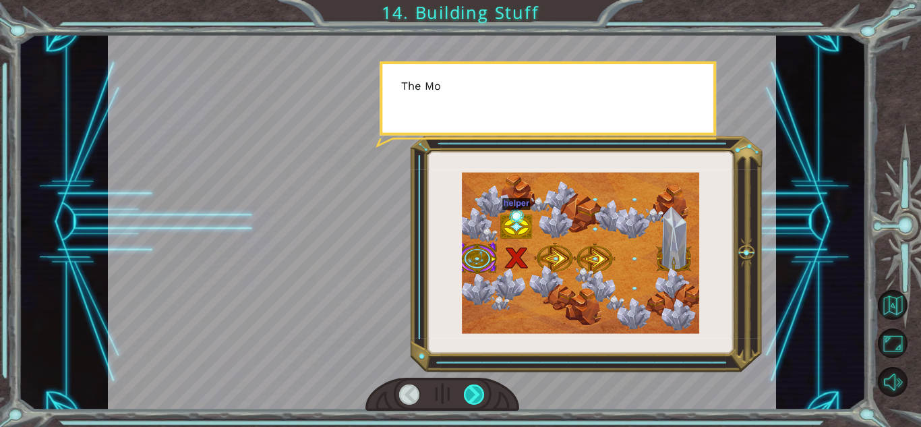
click at [479, 394] on div at bounding box center [474, 394] width 21 height 20
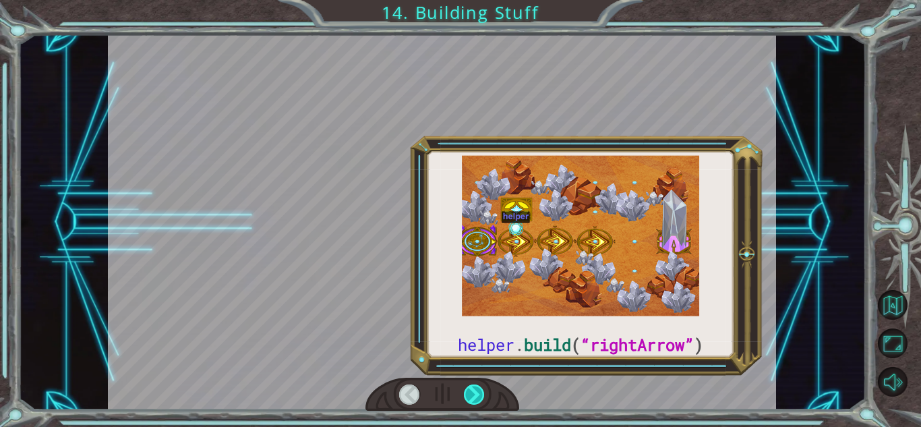
click at [479, 394] on div at bounding box center [474, 394] width 21 height 20
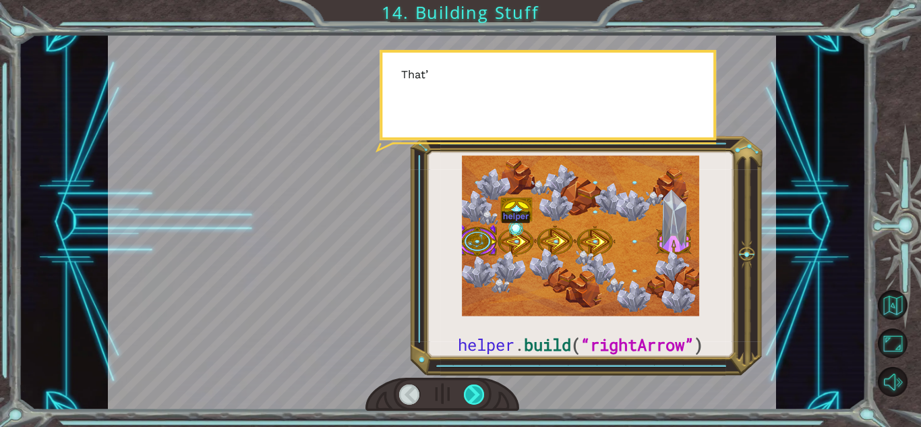
click at [479, 394] on div at bounding box center [474, 394] width 21 height 20
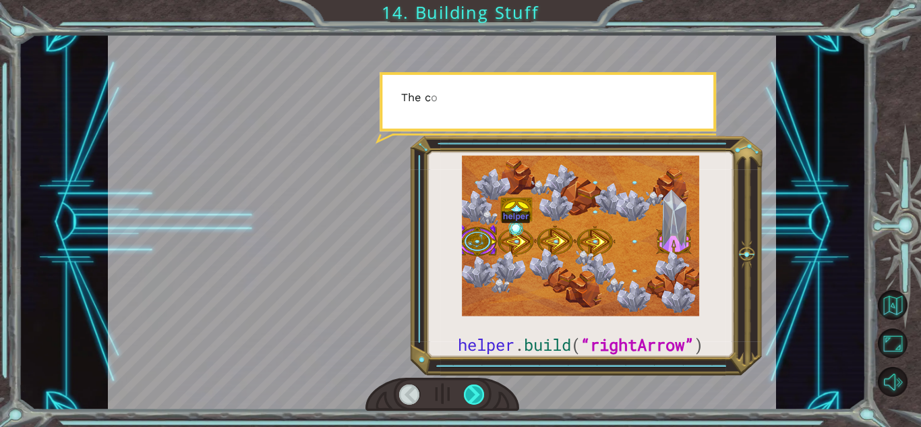
click at [479, 394] on div at bounding box center [474, 394] width 21 height 20
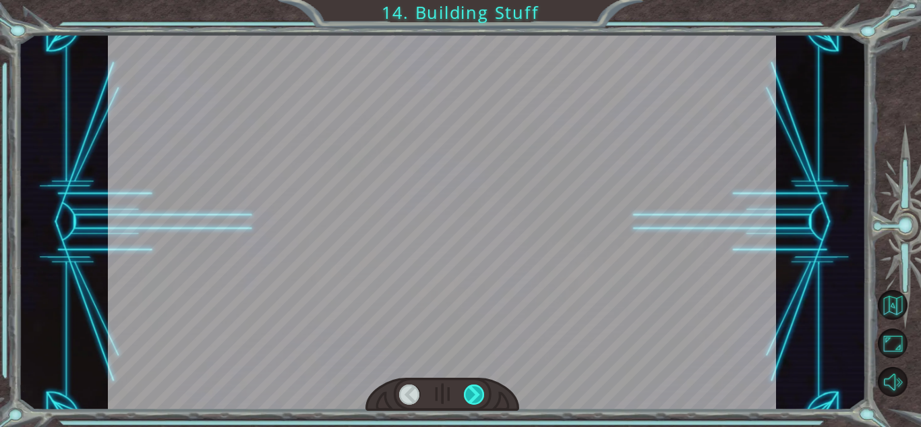
click at [479, 394] on div at bounding box center [474, 394] width 21 height 20
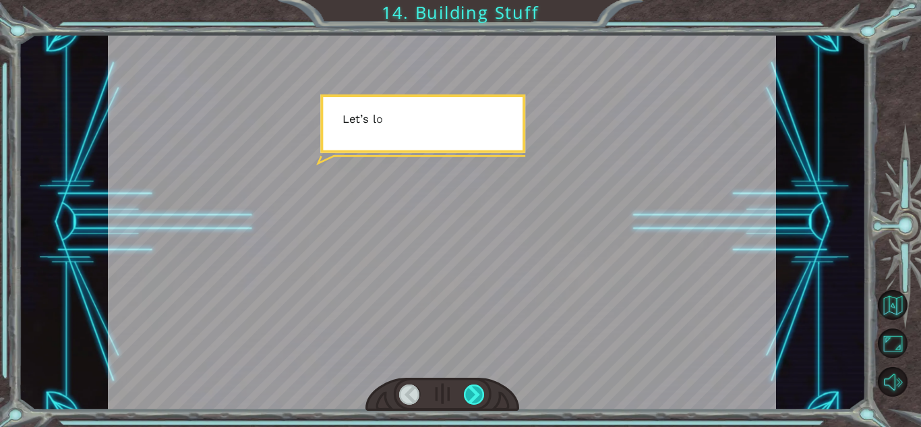
click at [479, 394] on div at bounding box center [474, 394] width 21 height 20
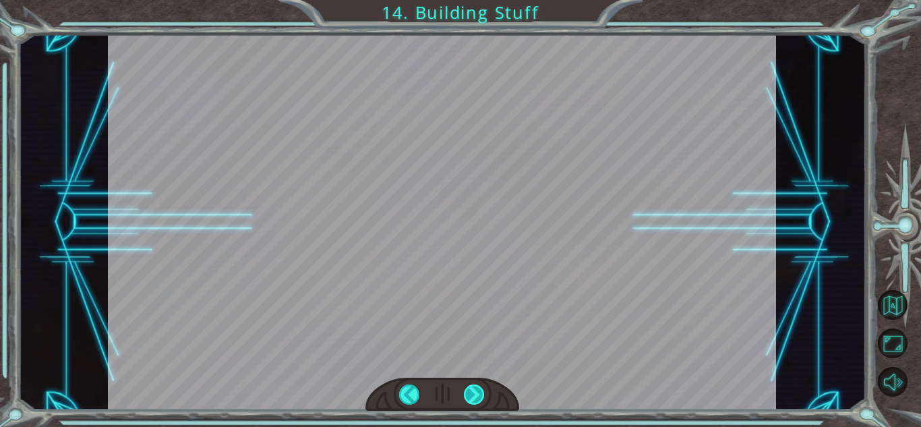
click at [479, 394] on div at bounding box center [474, 394] width 21 height 20
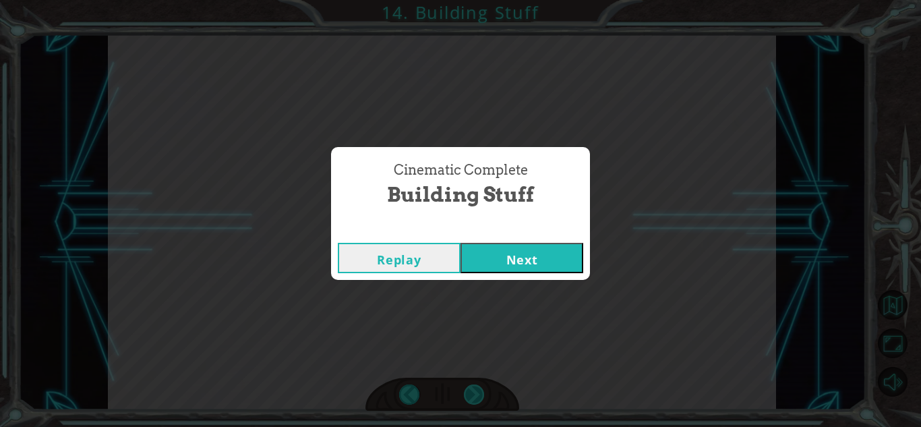
click at [479, 394] on div "Cinematic Complete Building Stuff Replay Next" at bounding box center [460, 213] width 921 height 427
click at [531, 252] on button "Next" at bounding box center [522, 258] width 123 height 30
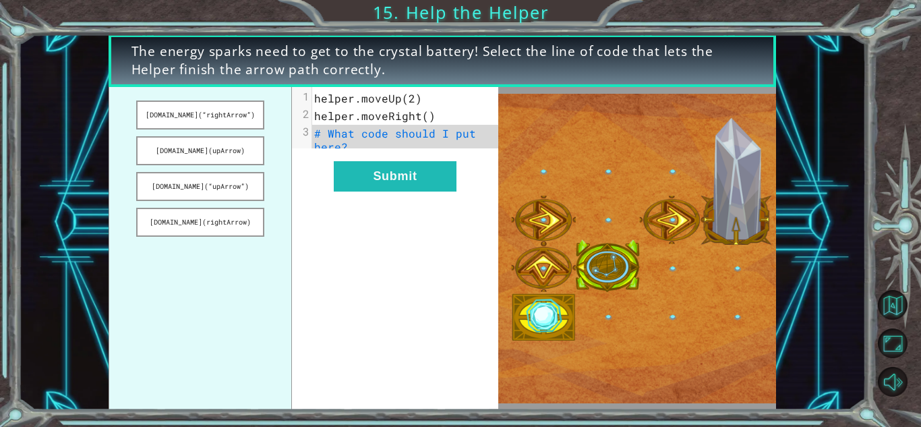
click at [403, 148] on pre "# What code should I put here?" at bounding box center [410, 140] width 196 height 31
click at [392, 185] on button "Submit" at bounding box center [395, 176] width 123 height 30
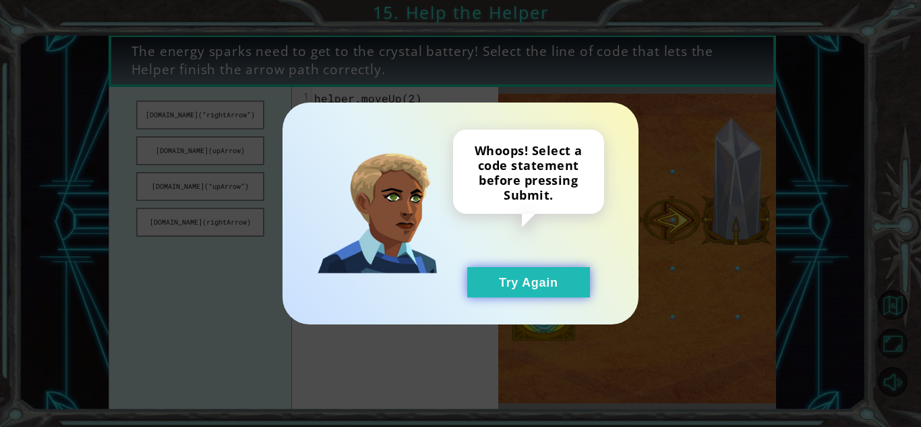
click at [496, 280] on button "Try Again" at bounding box center [528, 282] width 123 height 30
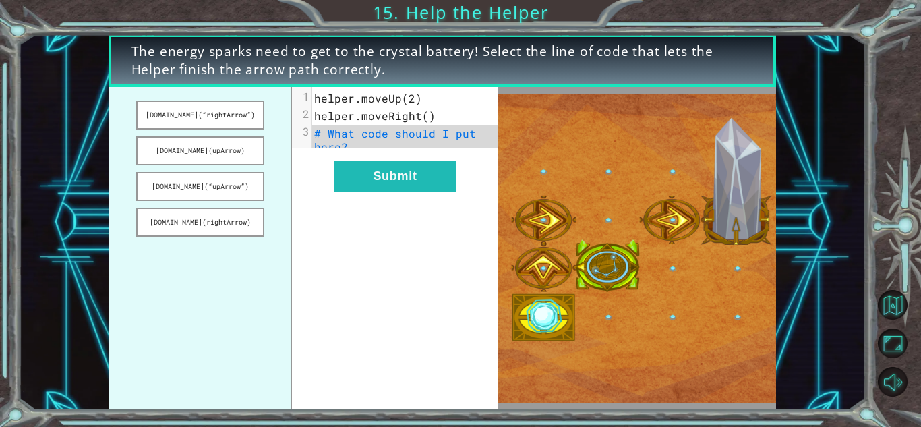
click at [426, 144] on pre "# What code should I put here?" at bounding box center [410, 140] width 196 height 31
drag, startPoint x: 237, startPoint y: 116, endPoint x: 382, endPoint y: 142, distance: 147.2
click at [382, 142] on div "[DOMAIN_NAME](“rightArrow”) [DOMAIN_NAME](upArrow) [DOMAIN_NAME](“upArrow”) [DO…" at bounding box center [304, 248] width 390 height 323
click at [252, 114] on button "[DOMAIN_NAME](“rightArrow”)" at bounding box center [199, 114] width 127 height 29
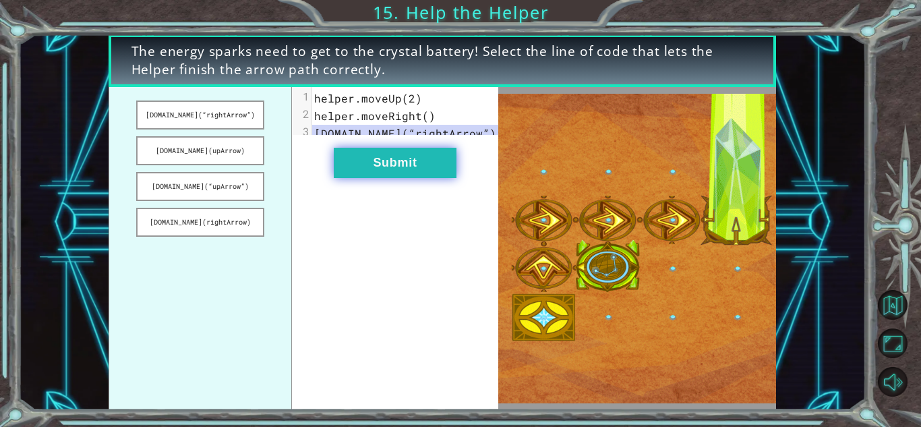
click at [408, 168] on button "Submit" at bounding box center [395, 163] width 123 height 30
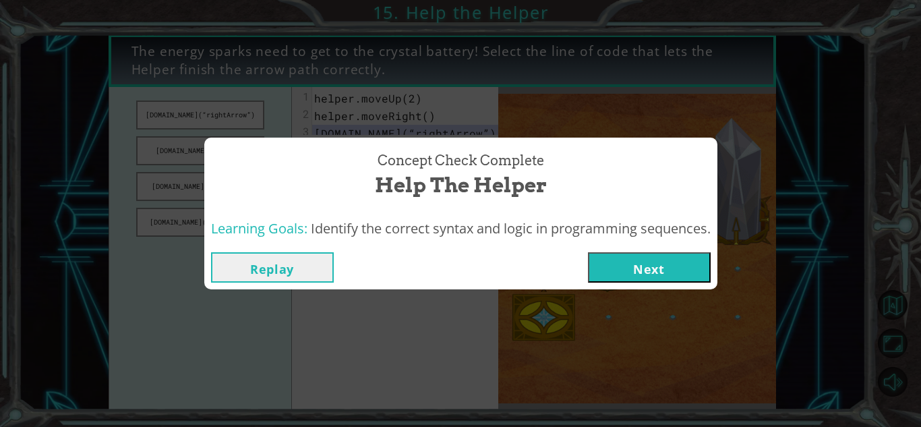
click at [692, 268] on button "Next" at bounding box center [649, 267] width 123 height 30
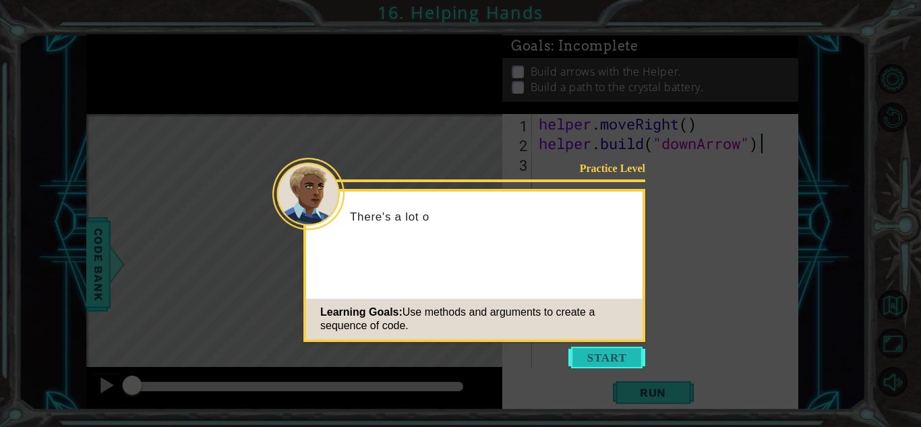
click at [584, 353] on button "Start" at bounding box center [606, 358] width 77 height 22
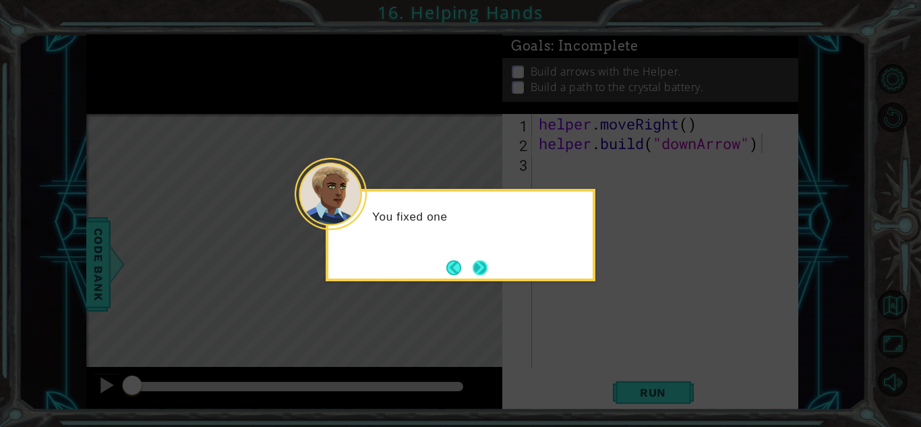
click at [486, 266] on button "Next" at bounding box center [479, 267] width 25 height 25
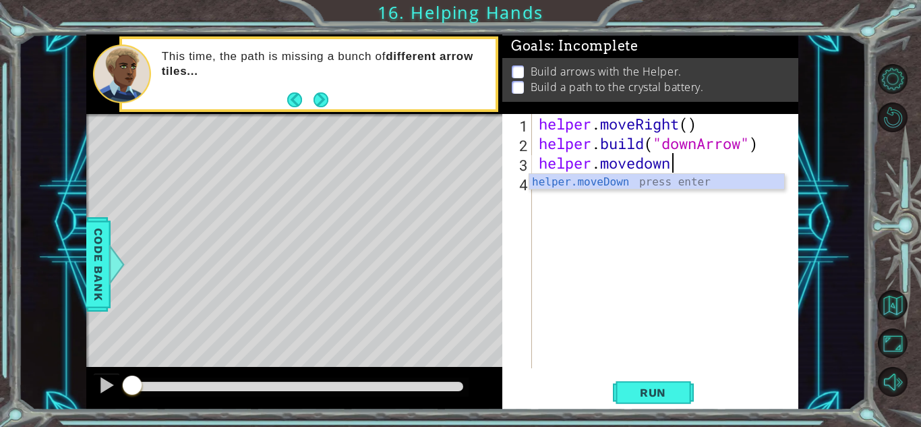
scroll to position [0, 5]
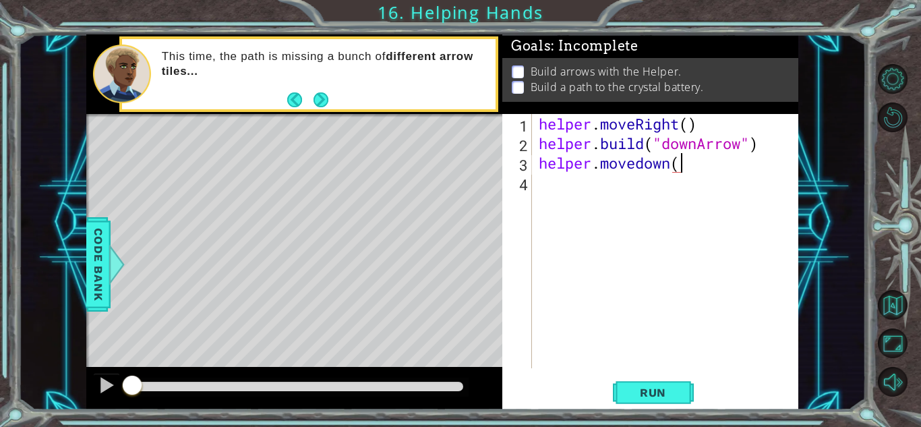
type textarea "helper.movedown()"
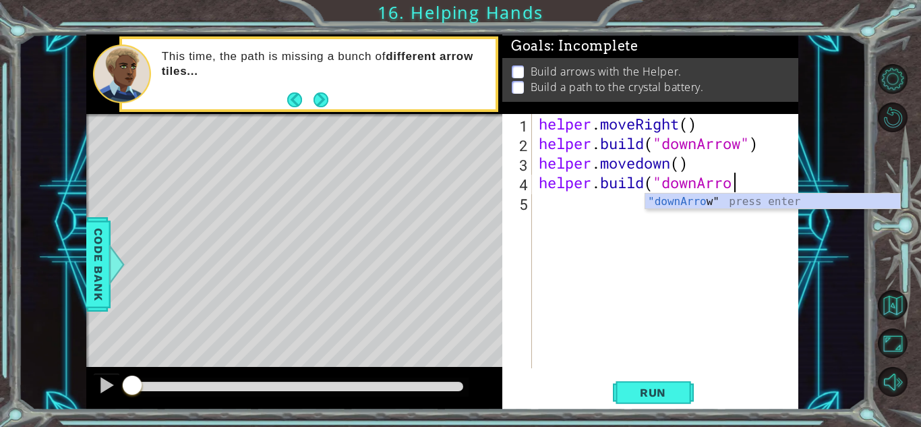
scroll to position [0, 8]
type textarea "[DOMAIN_NAME]("downArrow")"
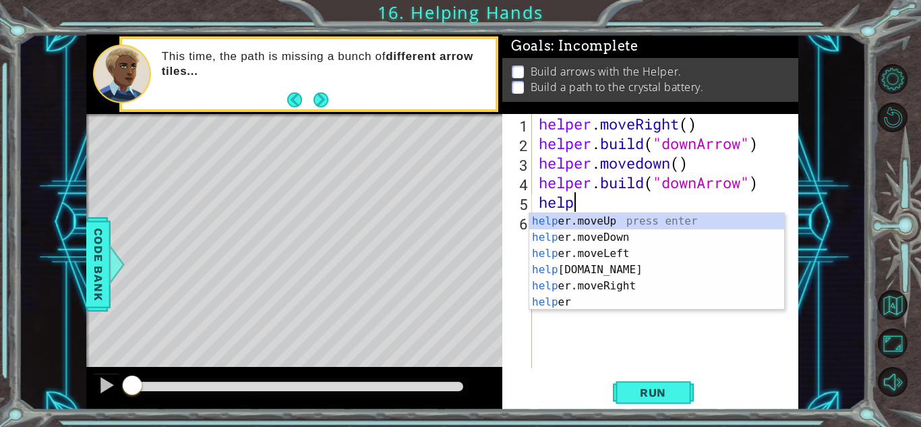
scroll to position [0, 1]
type textarea "helper"
